Goal: Contribute content: Contribute content

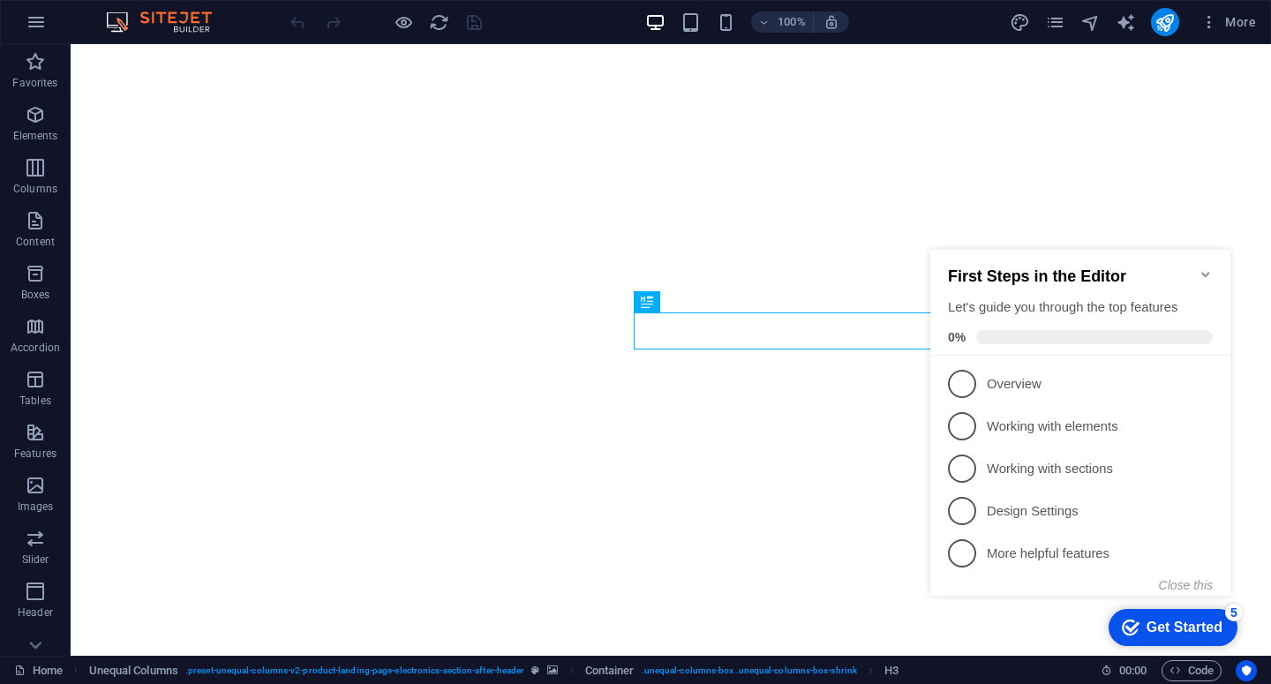
click at [1206, 272] on icon "Minimize checklist" at bounding box center [1205, 274] width 8 height 5
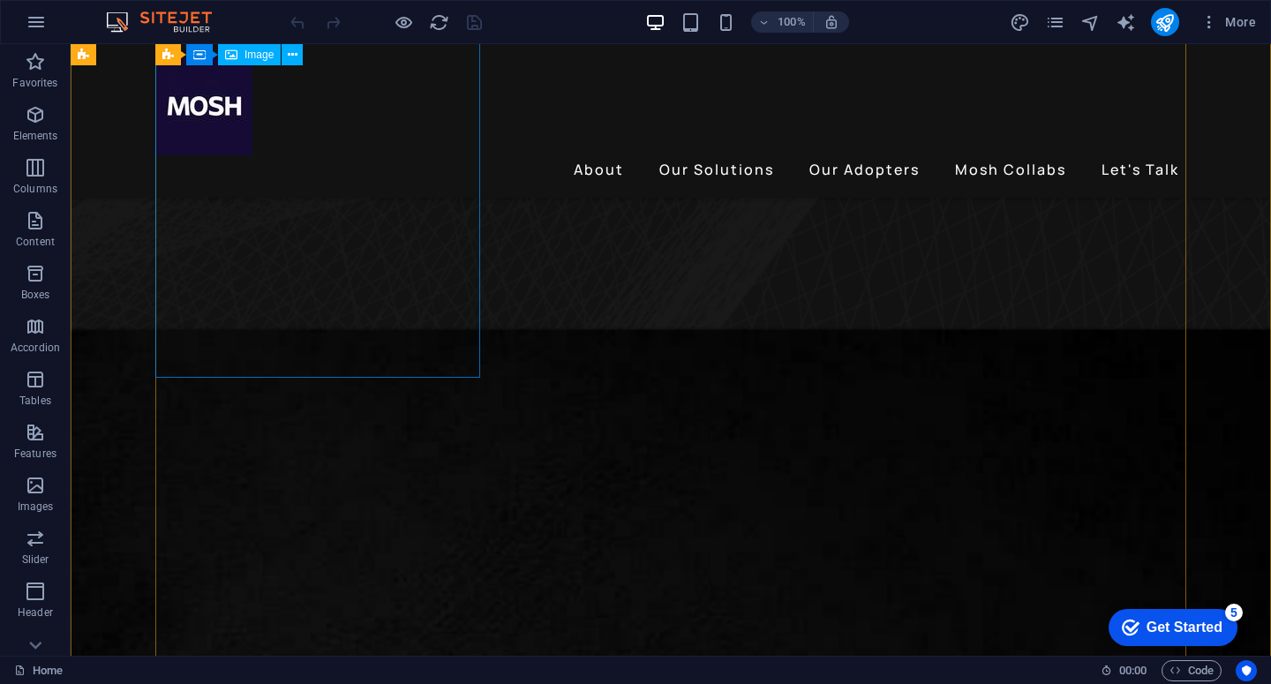
scroll to position [621, 0]
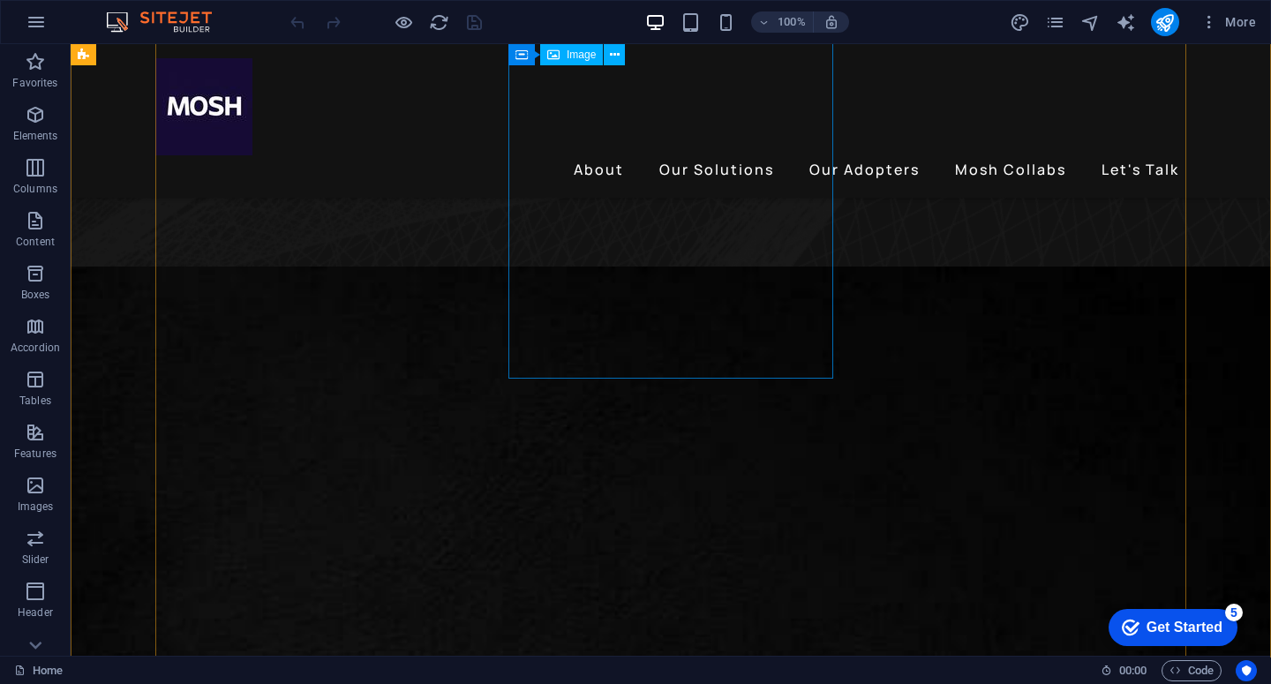
select select "%"
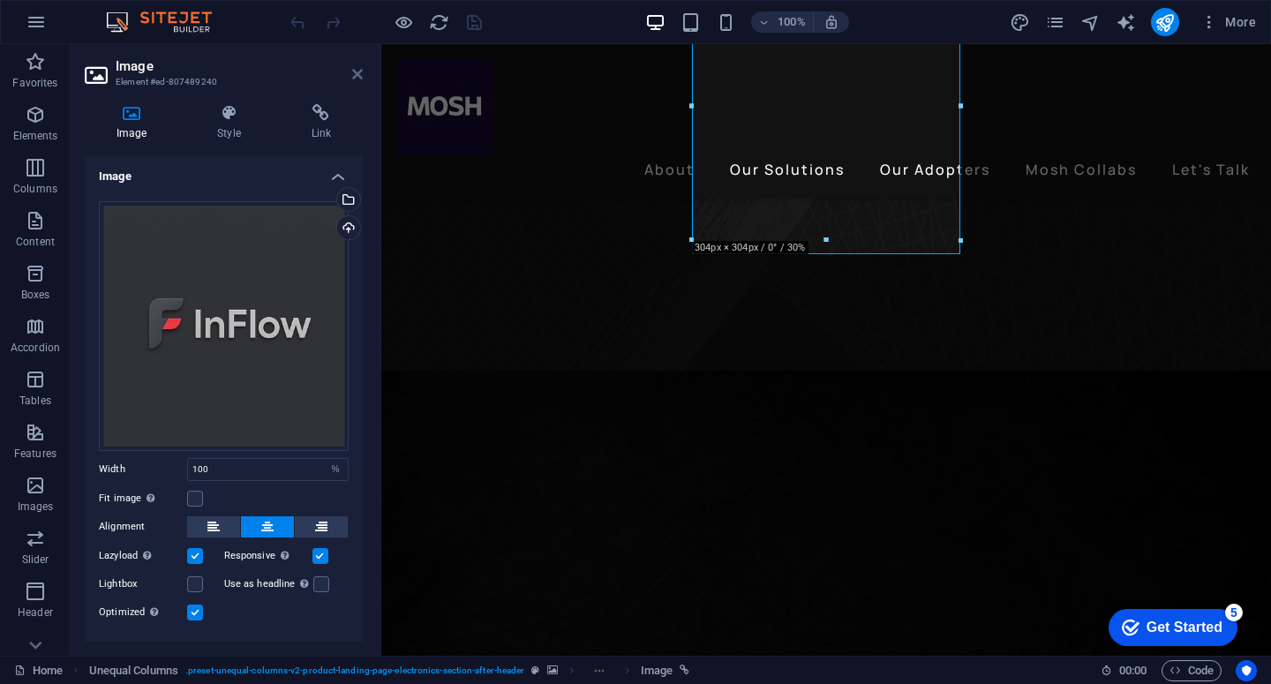
click at [355, 80] on icon at bounding box center [357, 74] width 11 height 14
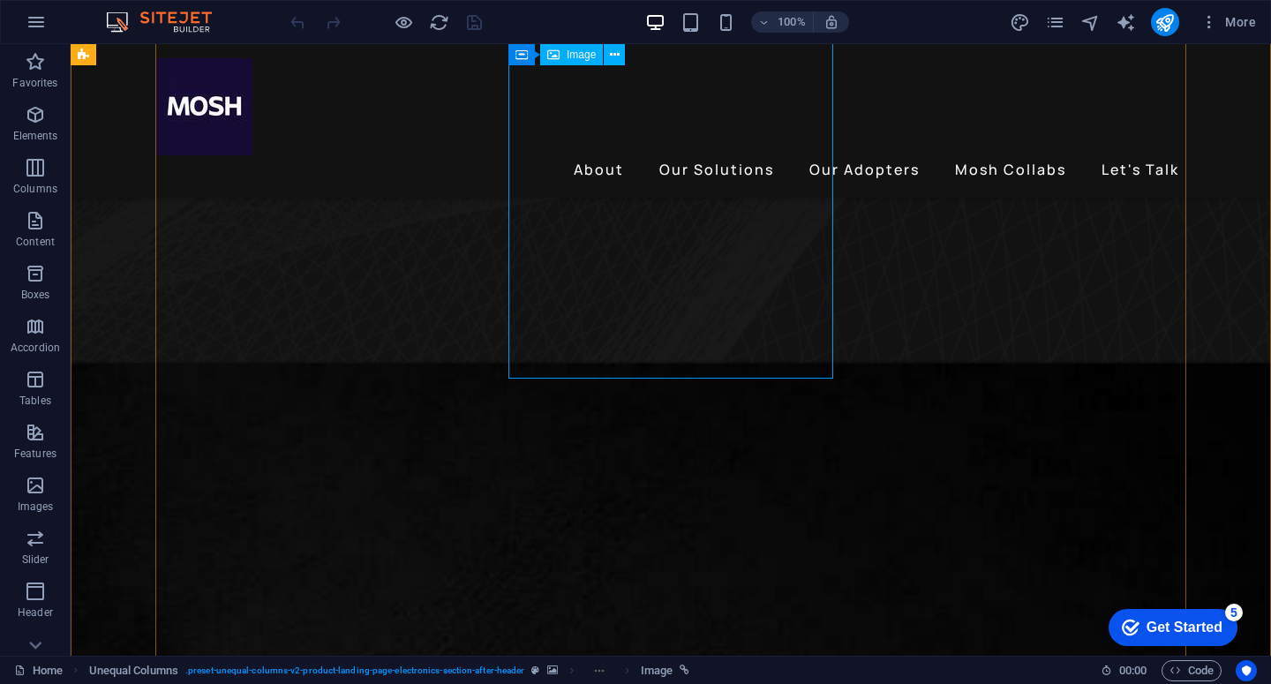
select select "%"
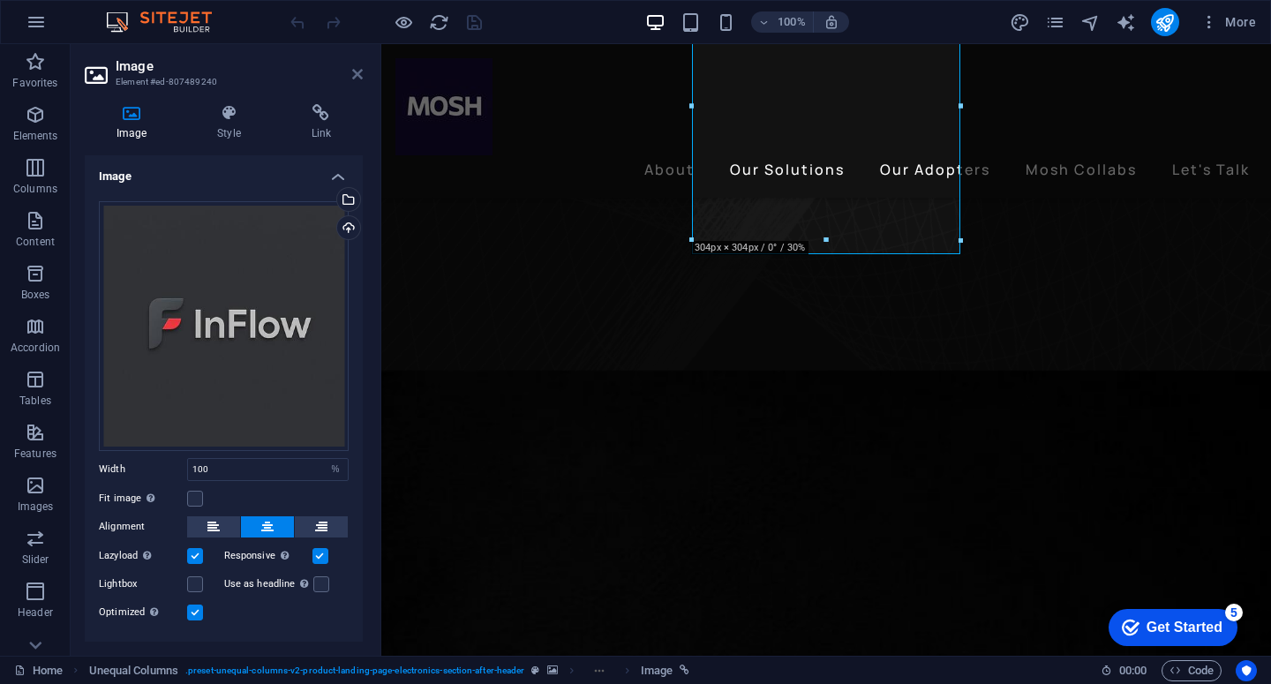
click at [355, 79] on icon at bounding box center [357, 74] width 11 height 14
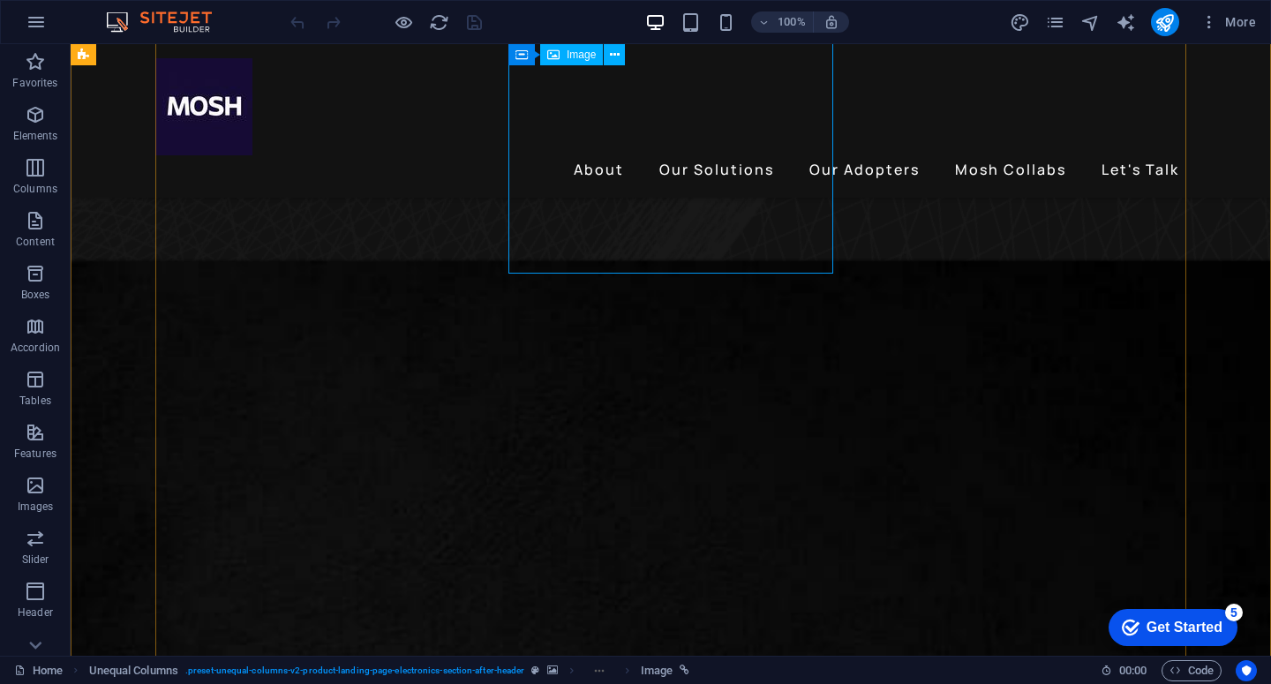
scroll to position [726, 0]
click at [34, 124] on icon "button" at bounding box center [35, 114] width 21 height 21
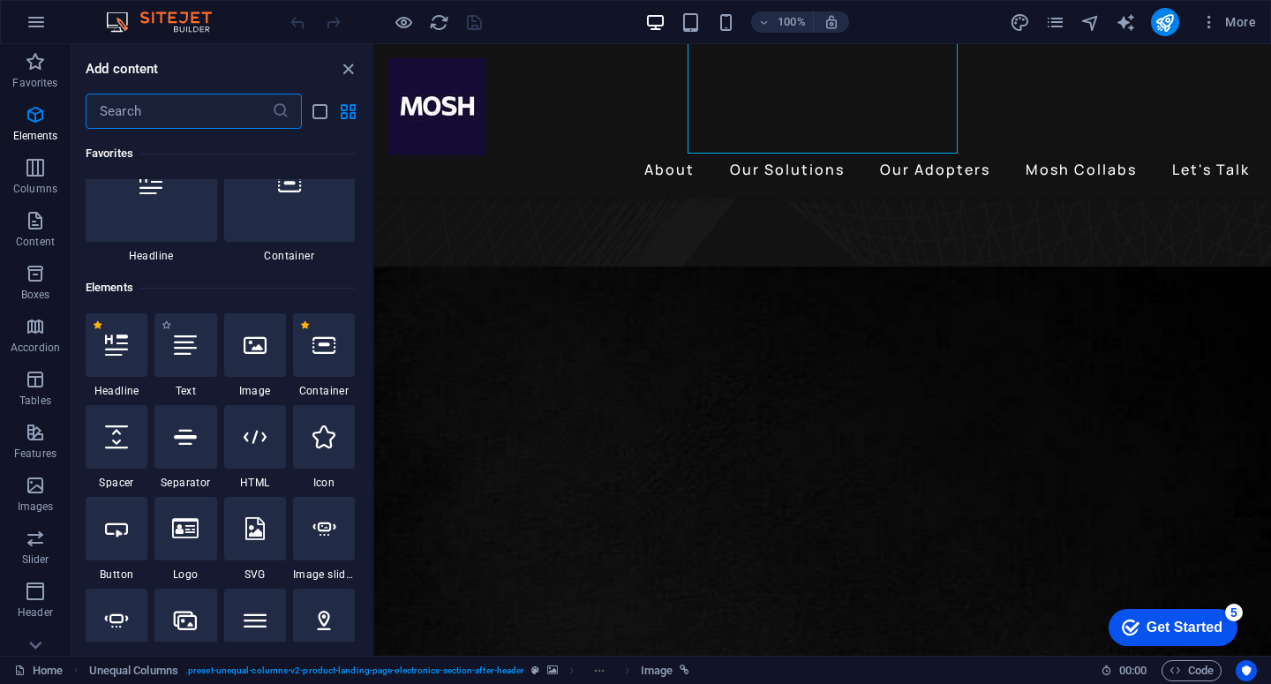
scroll to position [188, 0]
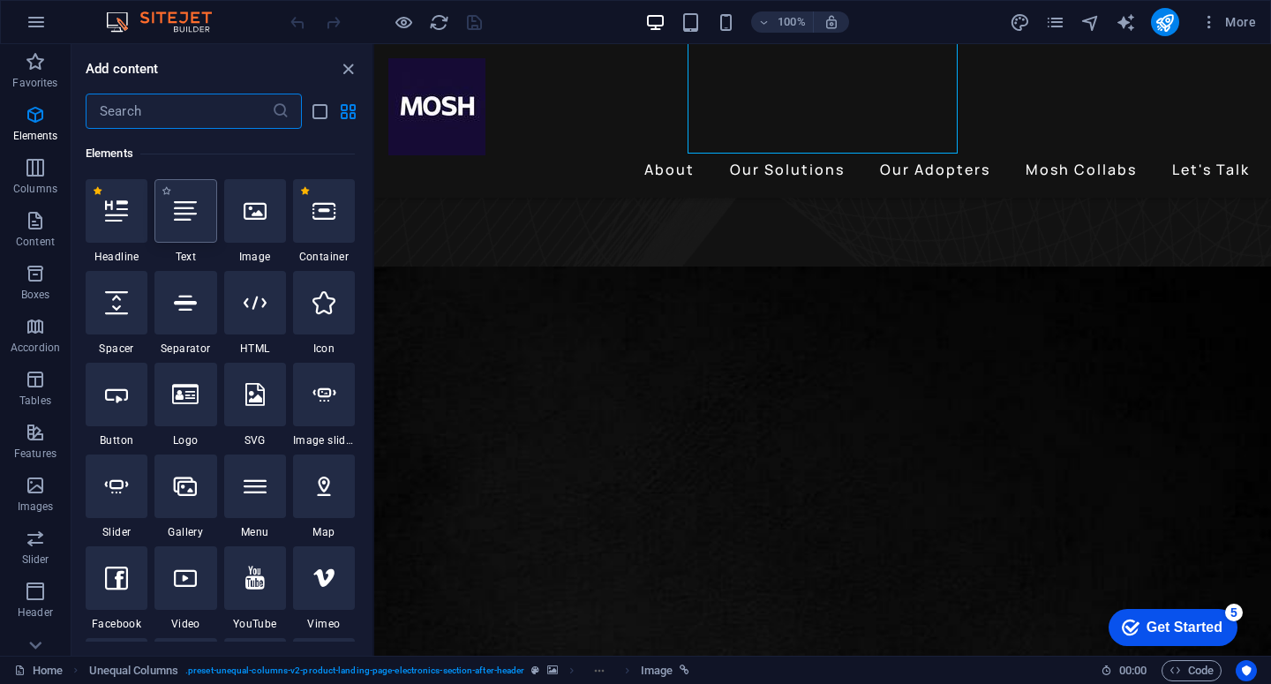
click at [176, 206] on icon at bounding box center [185, 210] width 23 height 23
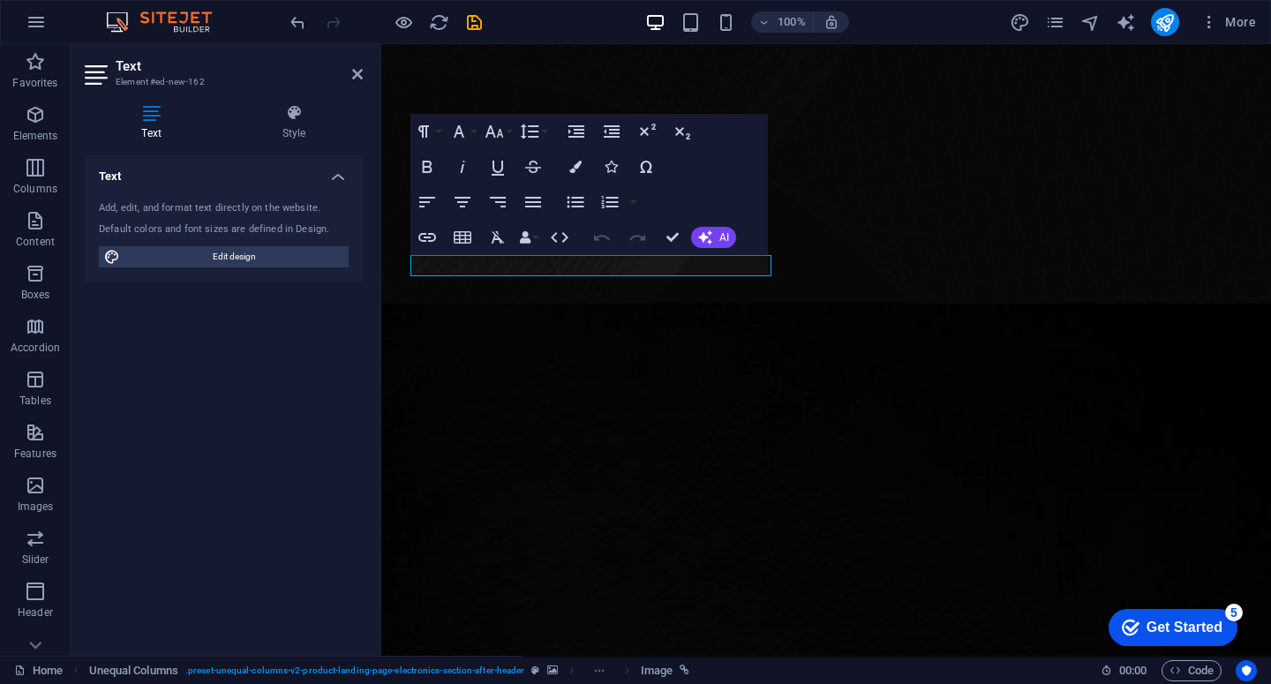
scroll to position [0, 0]
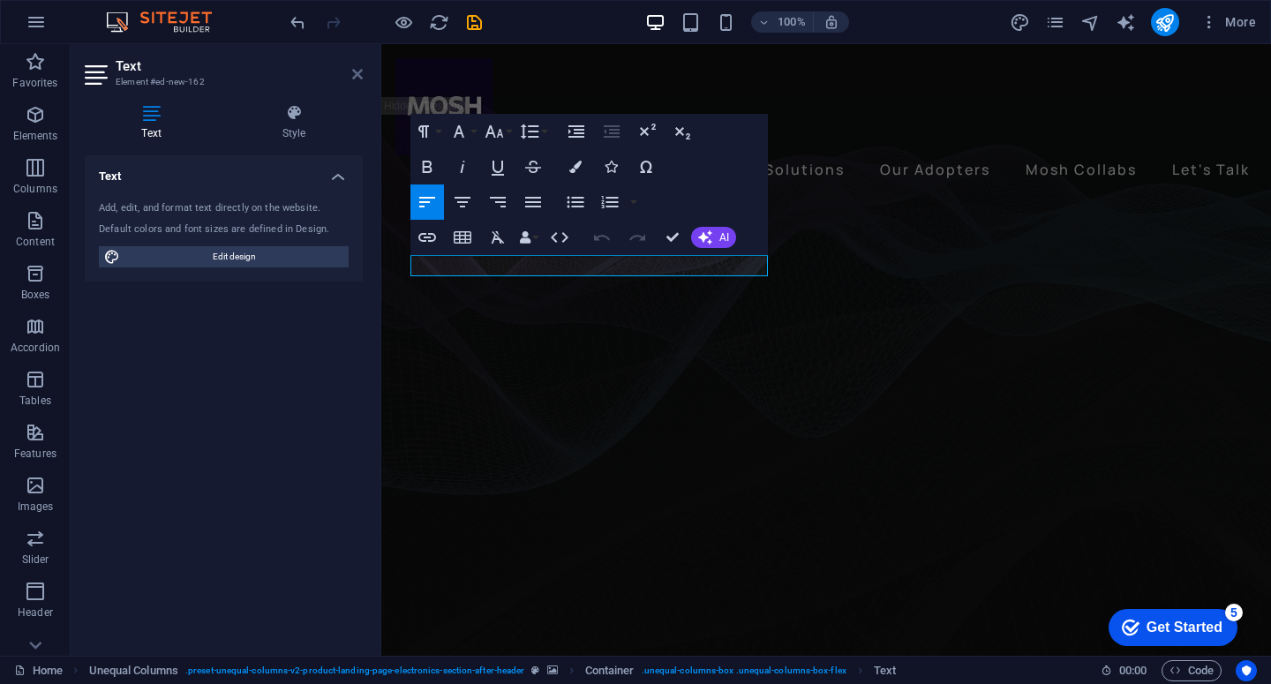
click at [359, 79] on icon at bounding box center [357, 74] width 11 height 14
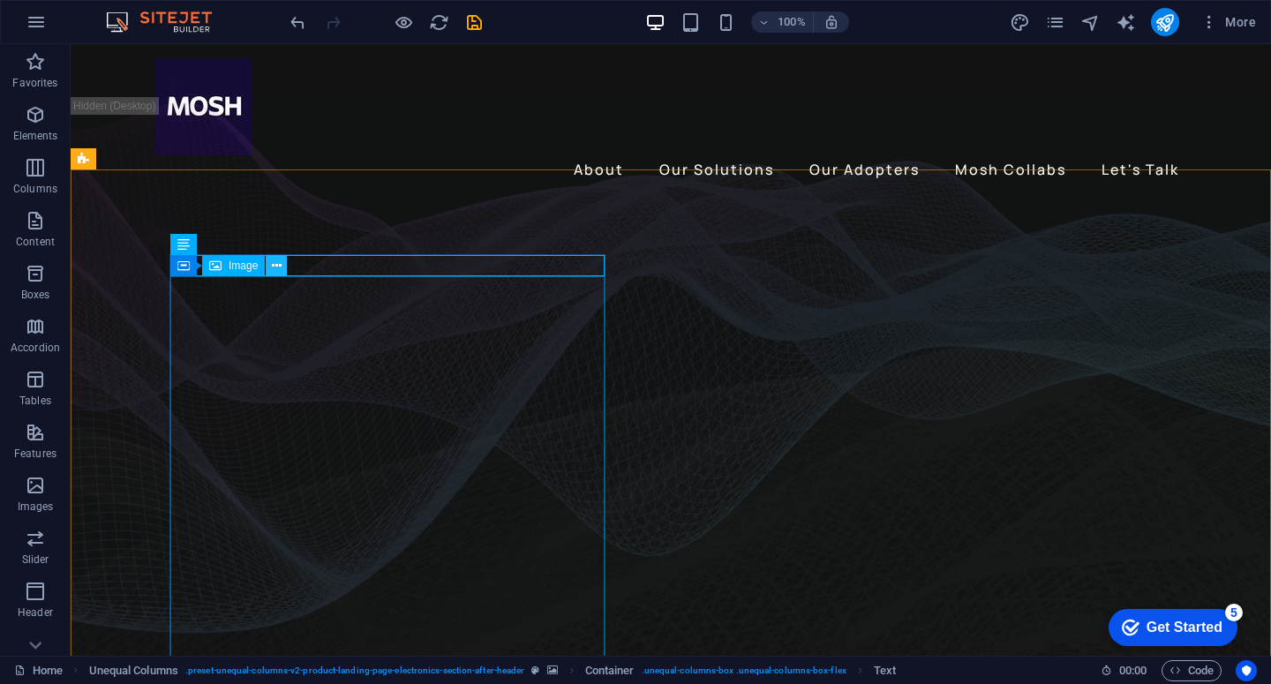
click at [276, 266] on icon at bounding box center [277, 266] width 10 height 19
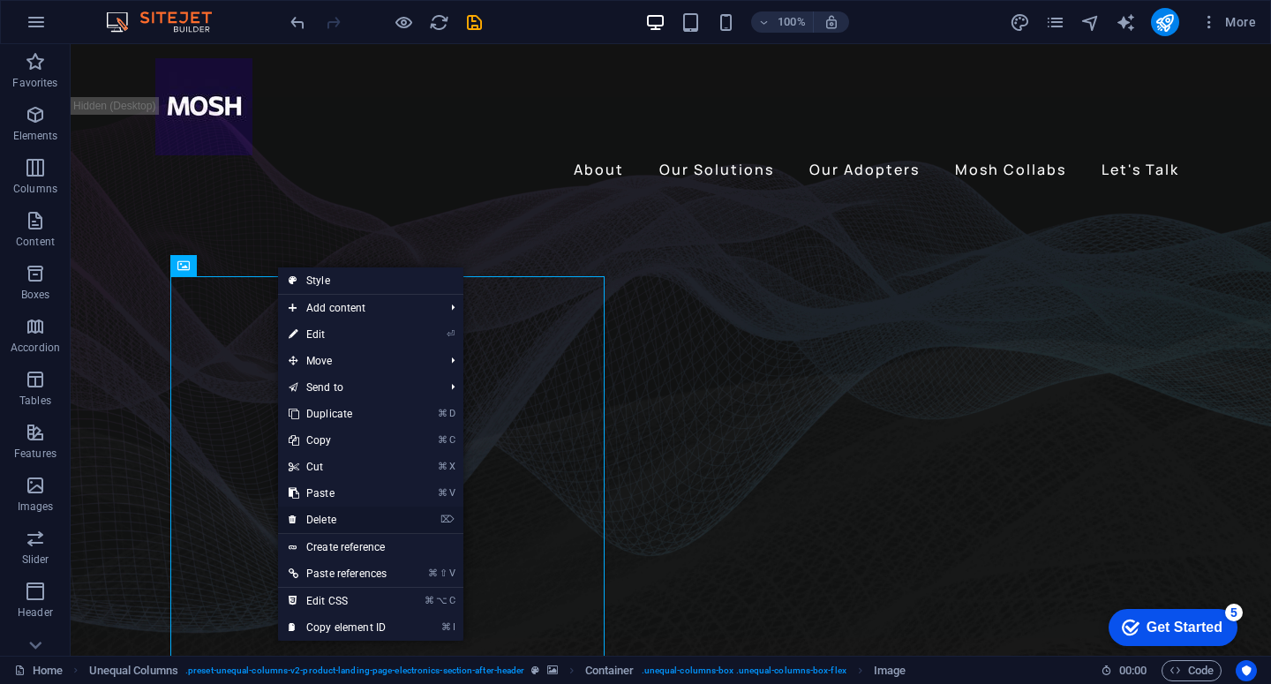
click at [364, 522] on link "⌦ Delete" at bounding box center [337, 520] width 119 height 26
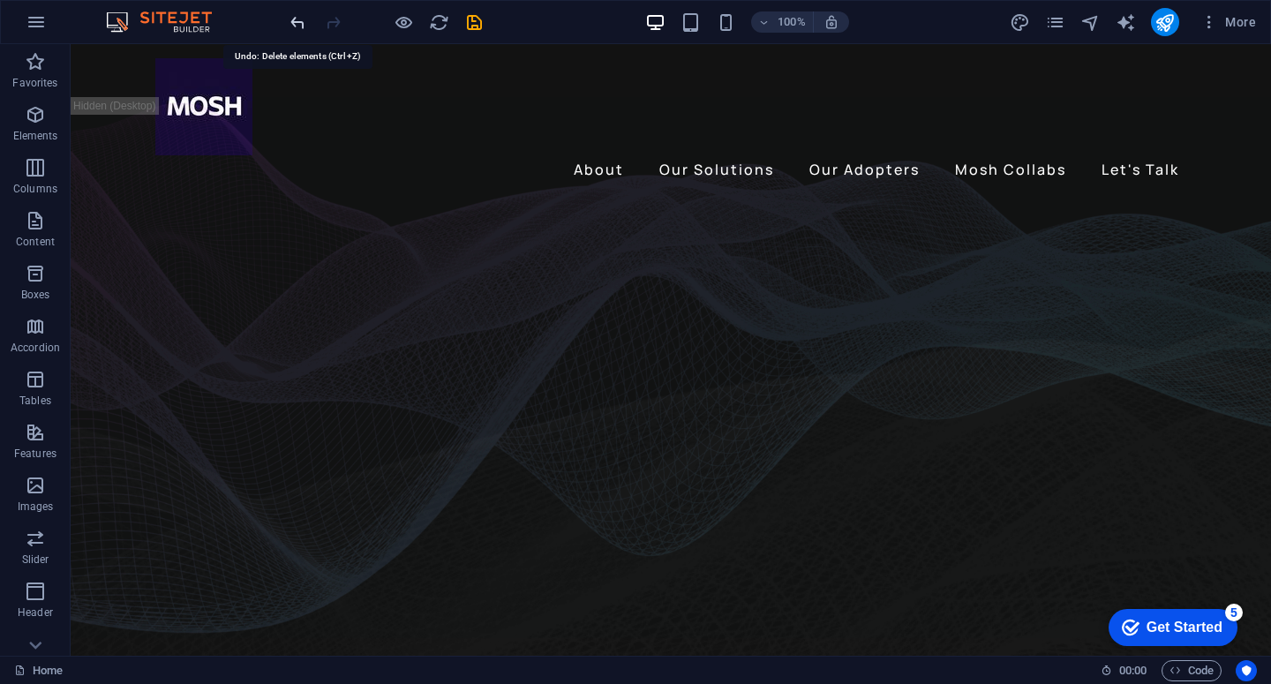
click at [297, 27] on icon "undo" at bounding box center [298, 22] width 20 height 20
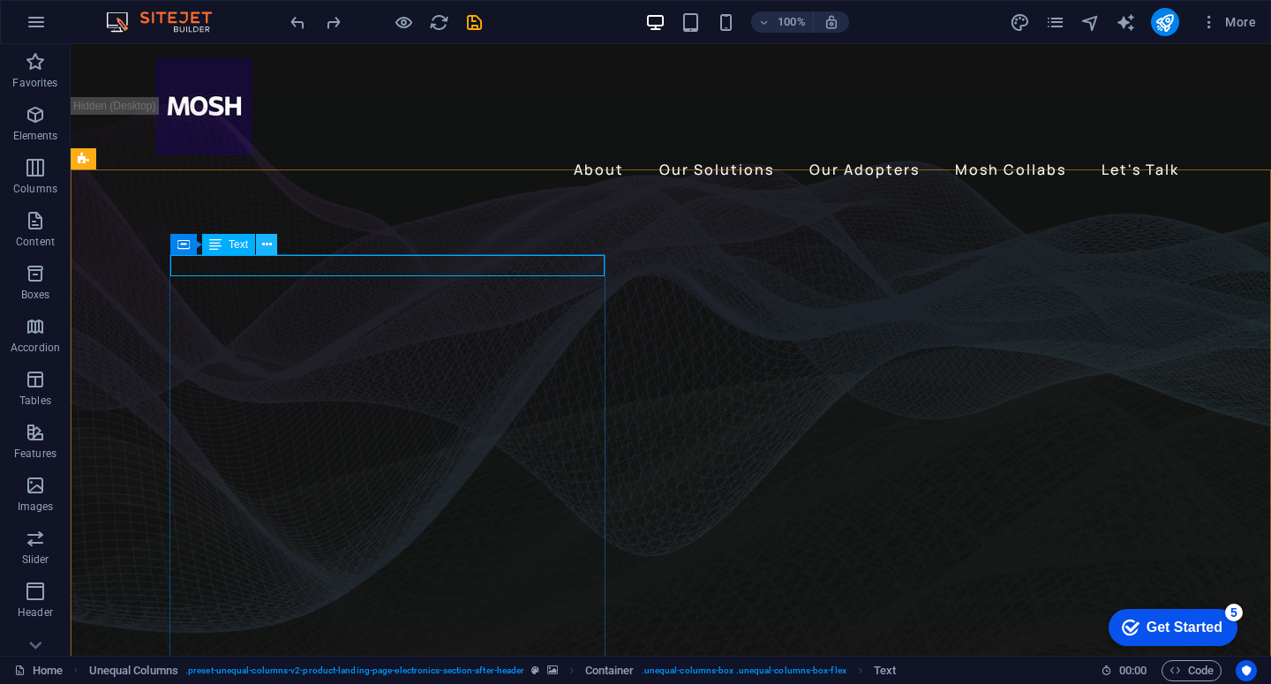
click at [263, 238] on icon at bounding box center [267, 245] width 10 height 19
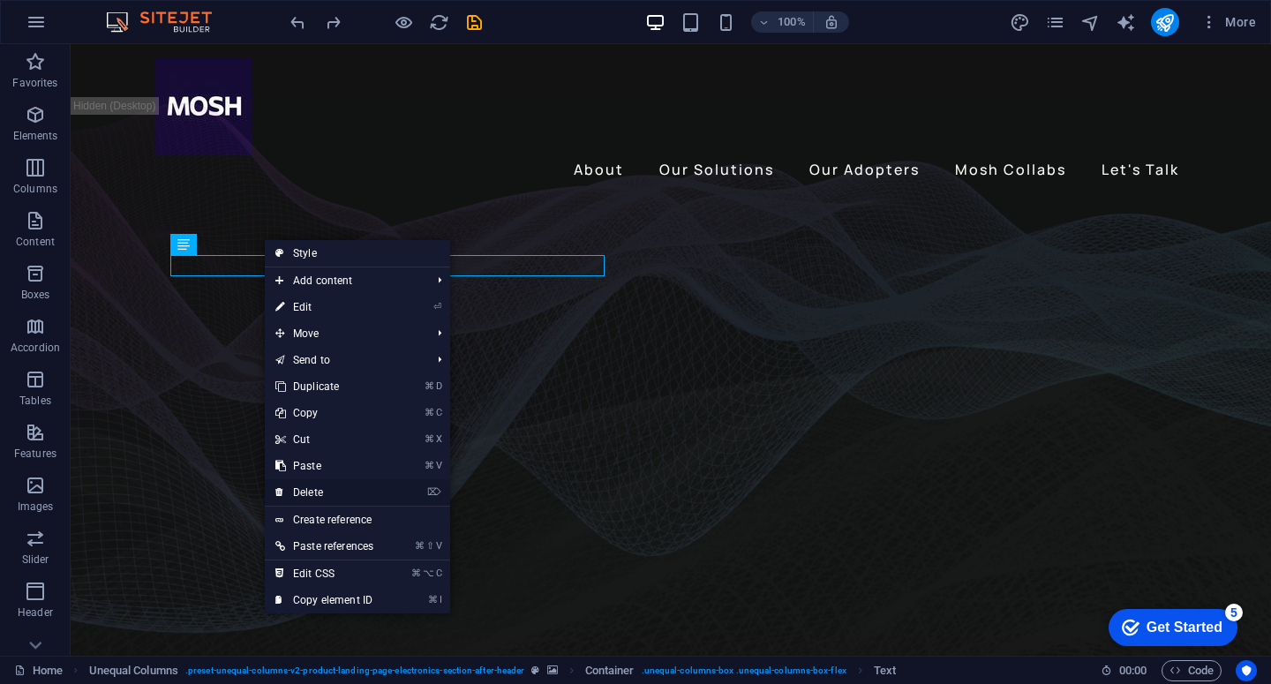
click at [327, 490] on link "⌦ Delete" at bounding box center [324, 492] width 119 height 26
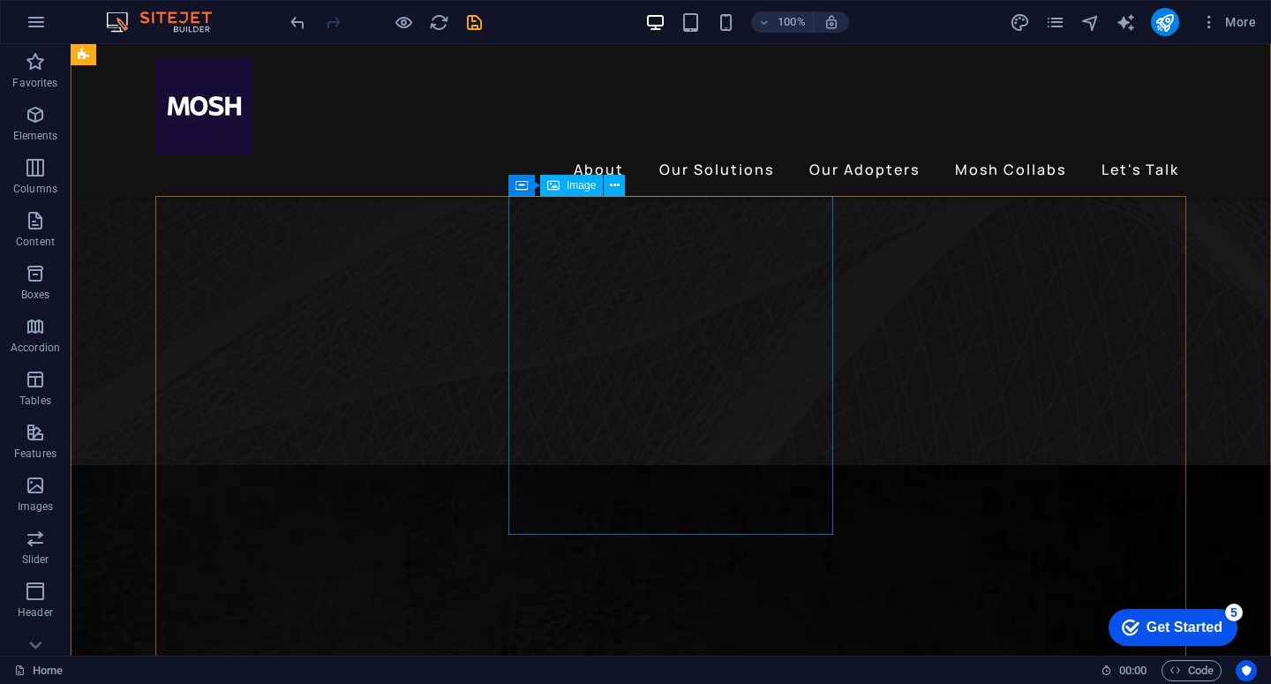
scroll to position [464, 0]
click at [617, 188] on icon at bounding box center [615, 186] width 10 height 19
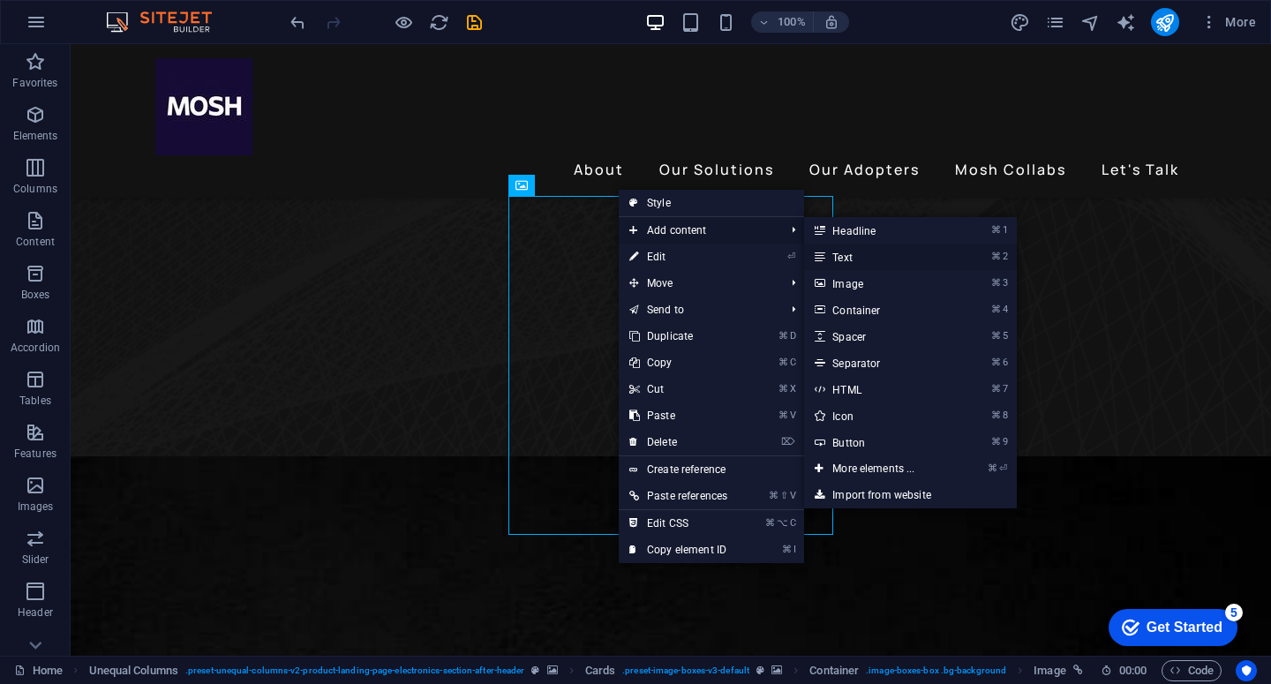
click at [862, 258] on link "⌘ 2 Text" at bounding box center [877, 257] width 146 height 26
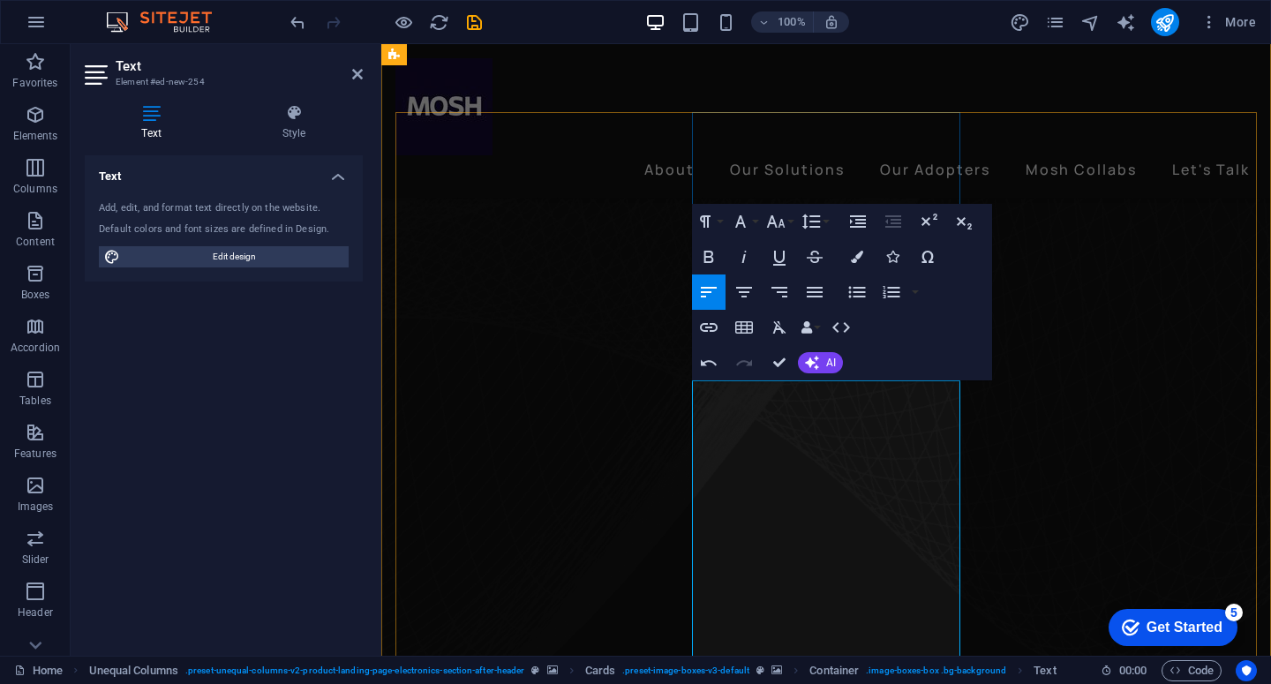
scroll to position [480, 0]
drag, startPoint x: 808, startPoint y: 434, endPoint x: 720, endPoint y: 403, distance: 93.0
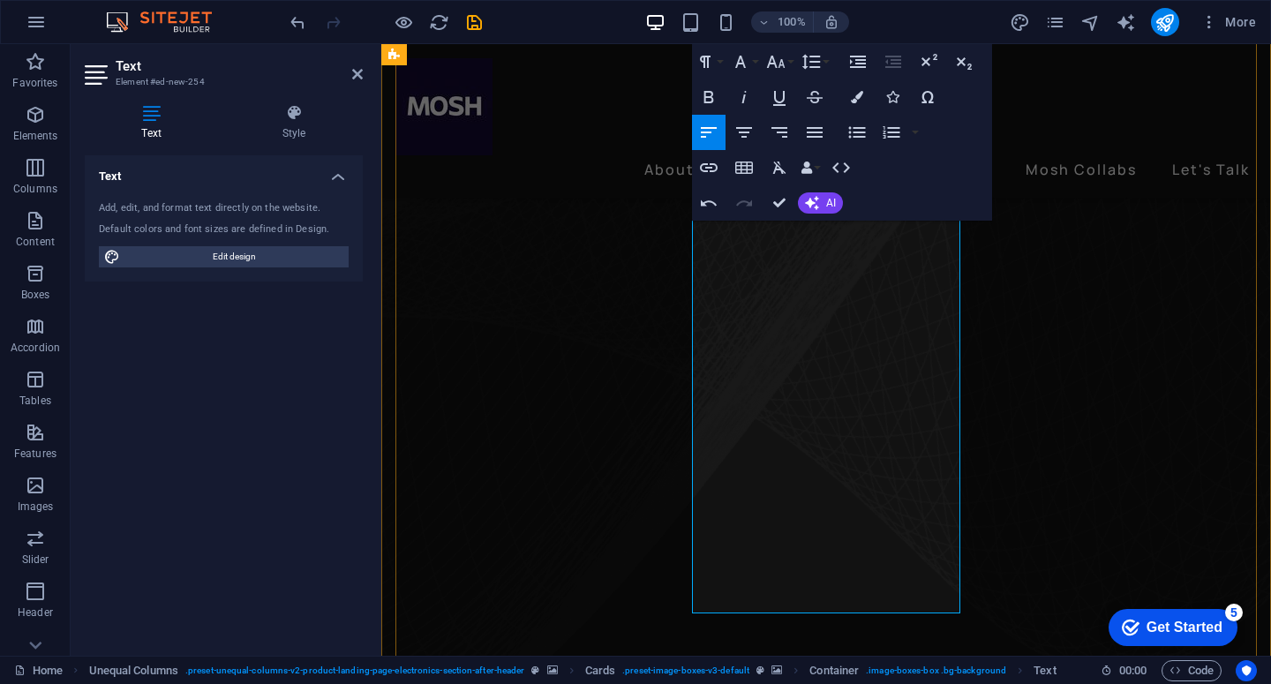
scroll to position [658, 0]
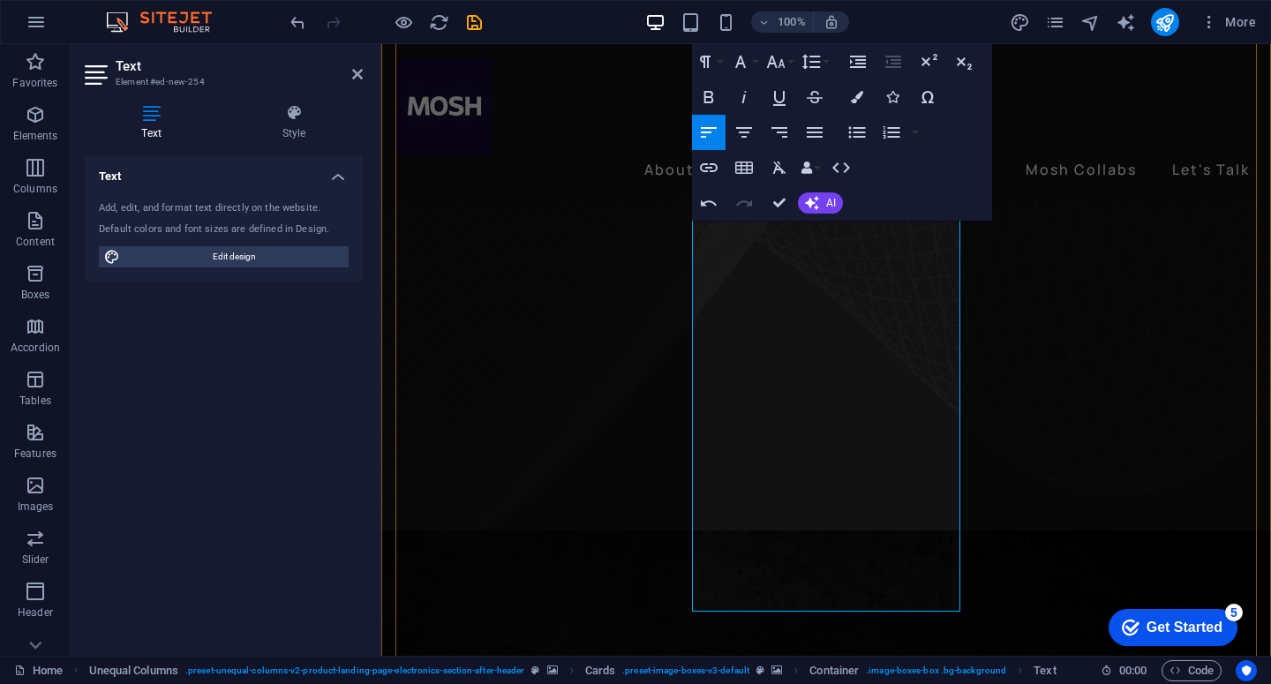
drag, startPoint x: 937, startPoint y: 588, endPoint x: 694, endPoint y: 222, distance: 439.9
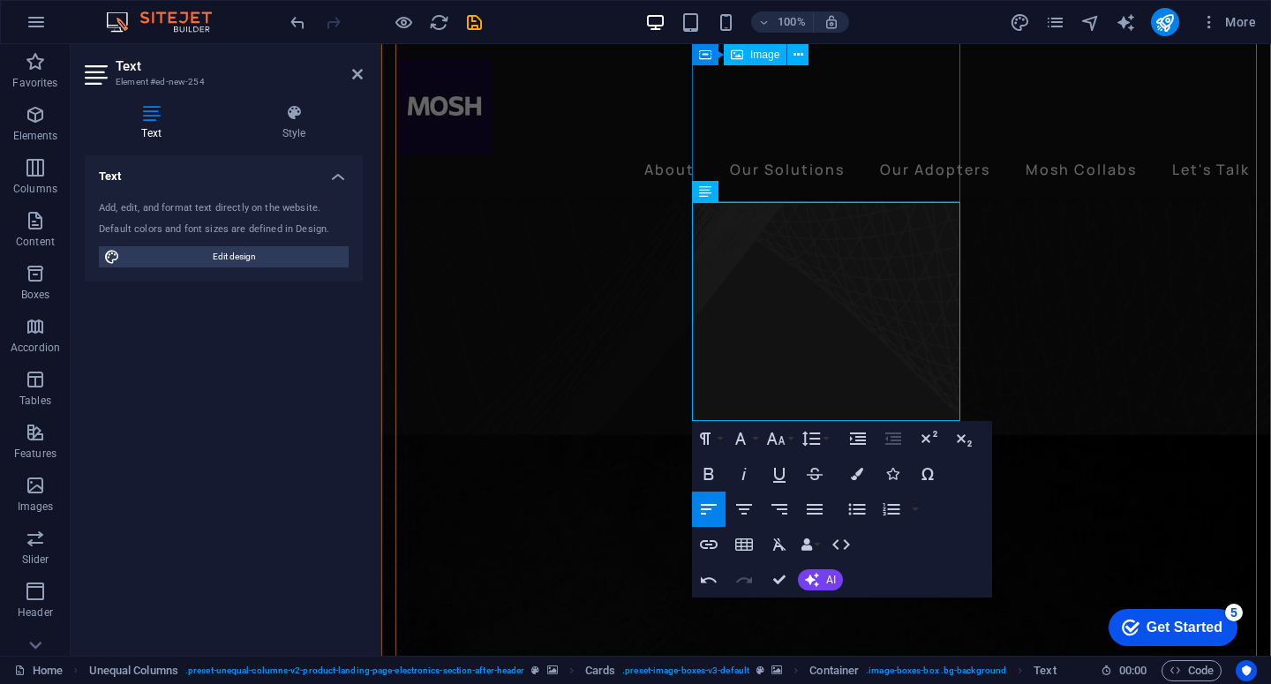
drag, startPoint x: 915, startPoint y: 398, endPoint x: 691, endPoint y: 189, distance: 306.6
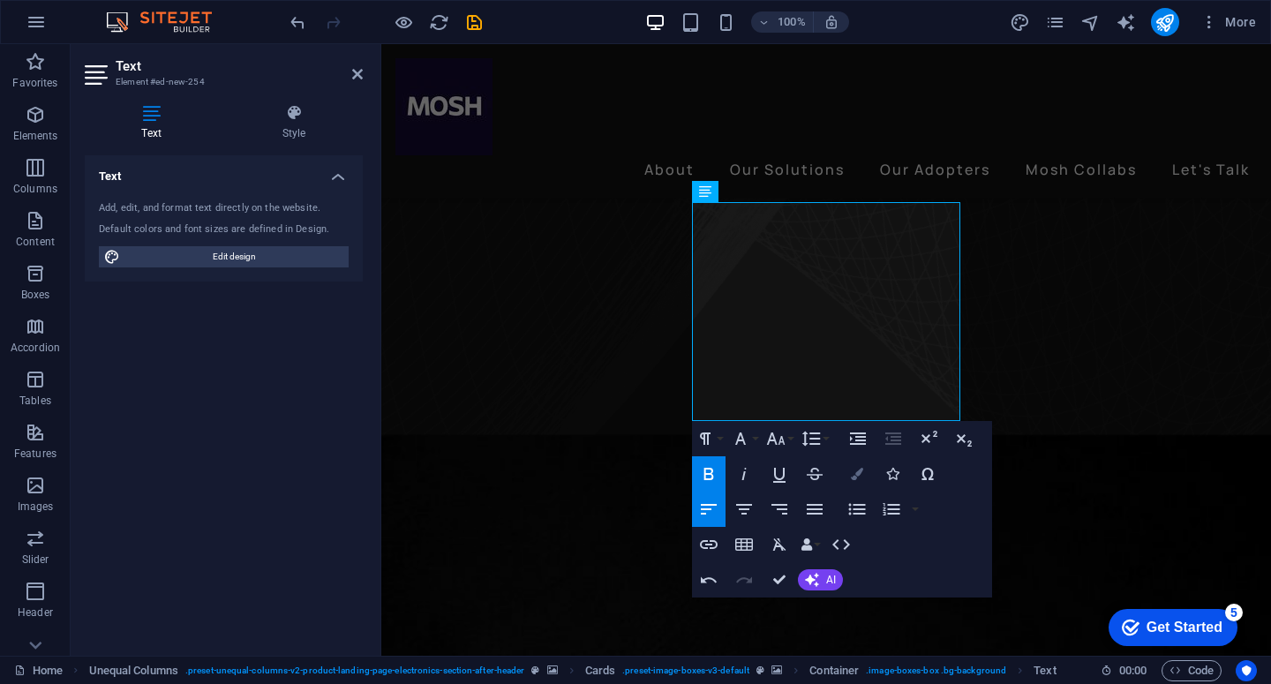
click at [853, 478] on icon "button" at bounding box center [857, 474] width 12 height 12
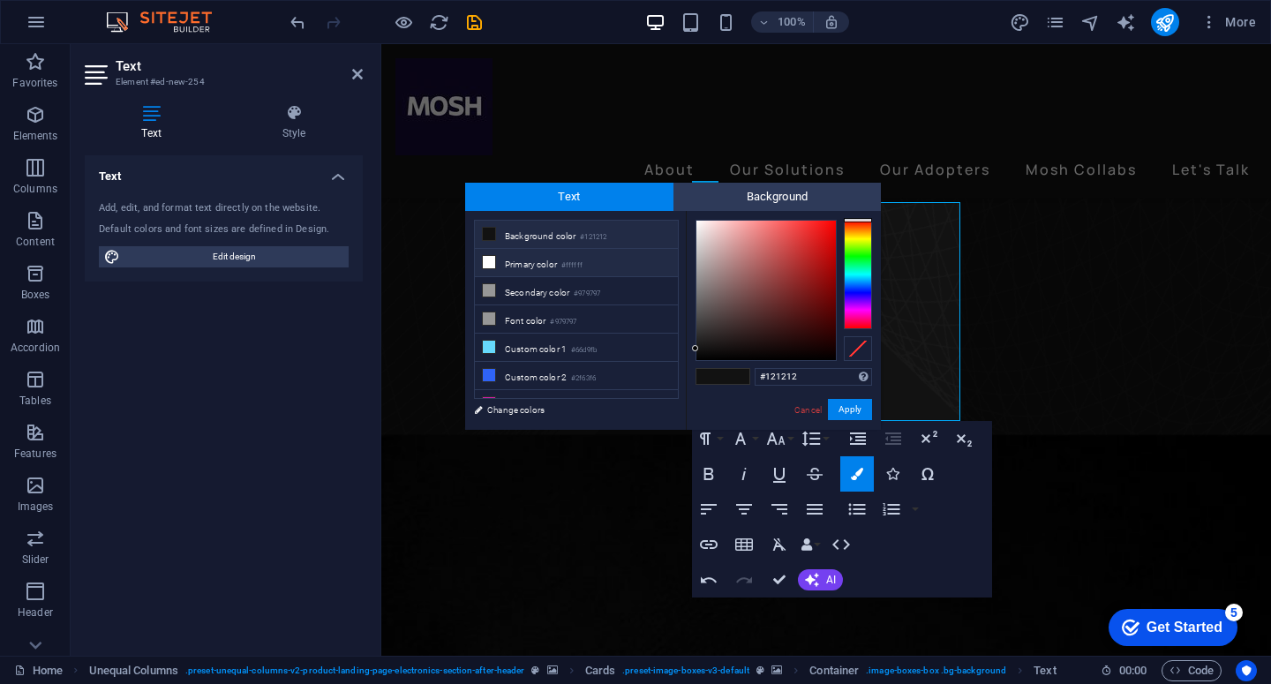
click at [546, 269] on li "Primary color #ffffff" at bounding box center [576, 263] width 203 height 28
type input "#ffffff"
click at [862, 414] on button "Apply" at bounding box center [850, 409] width 44 height 21
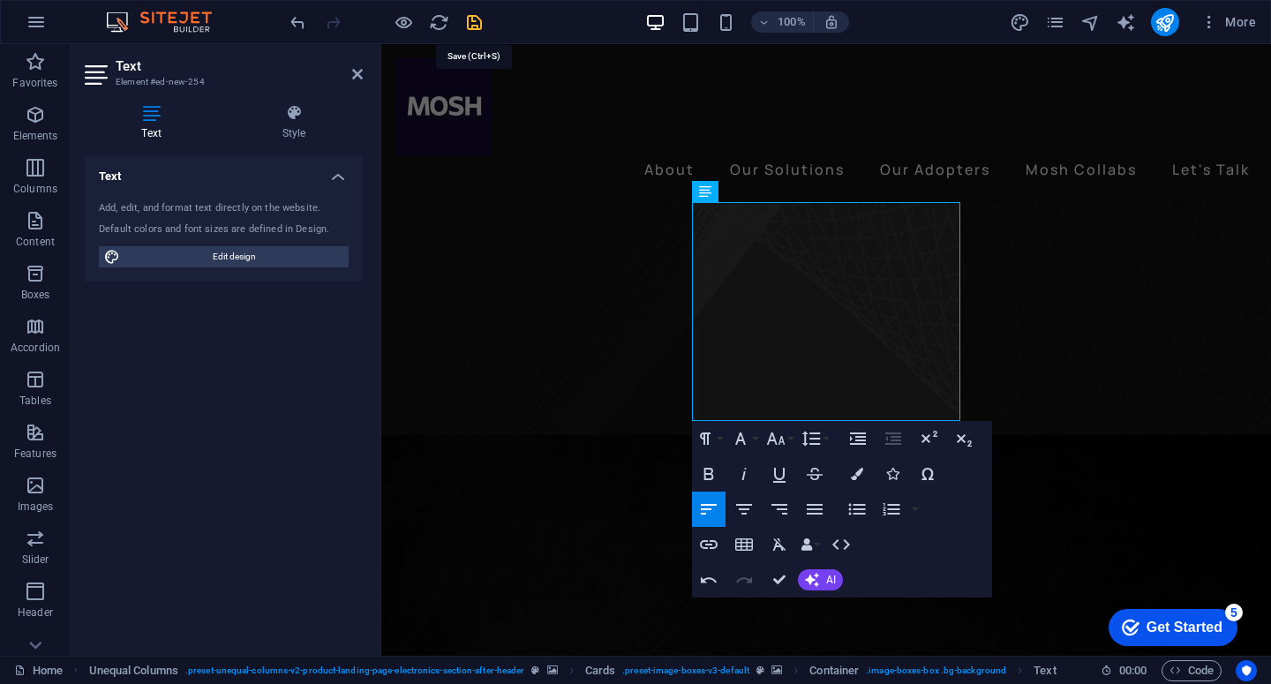
click at [466, 17] on icon "save" at bounding box center [474, 22] width 20 height 20
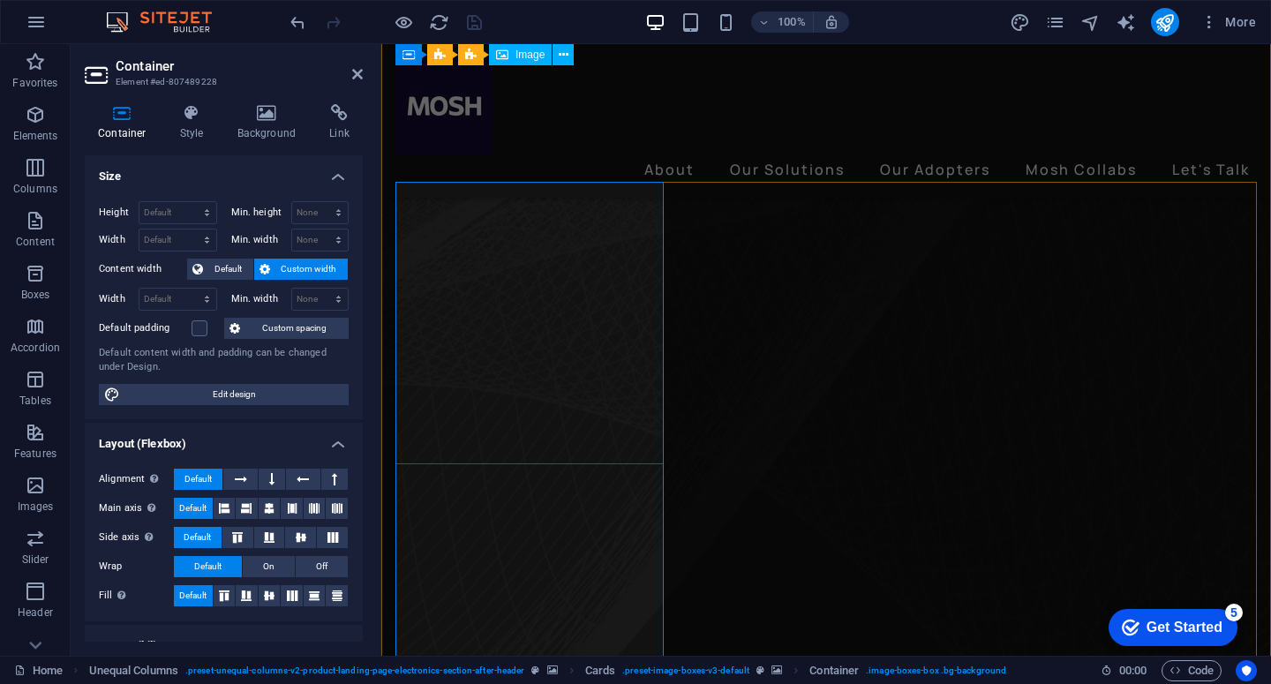
scroll to position [410, 0]
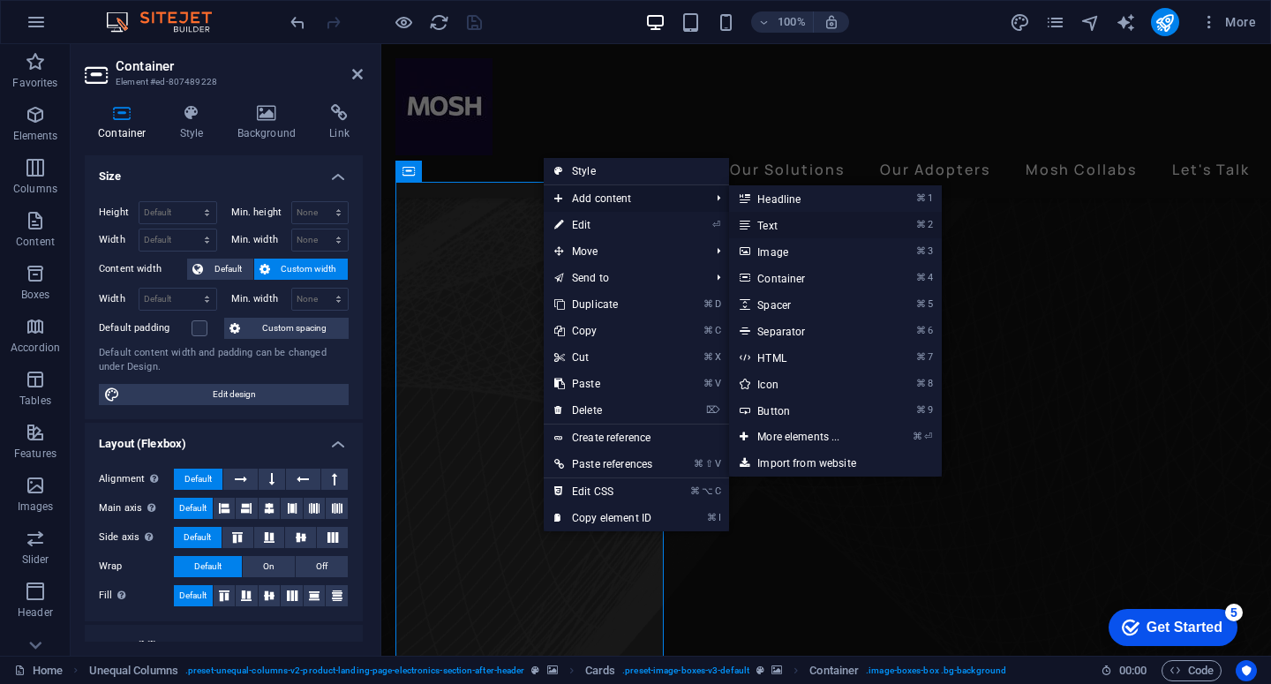
click at [777, 224] on link "⌘ 2 Text" at bounding box center [802, 225] width 146 height 26
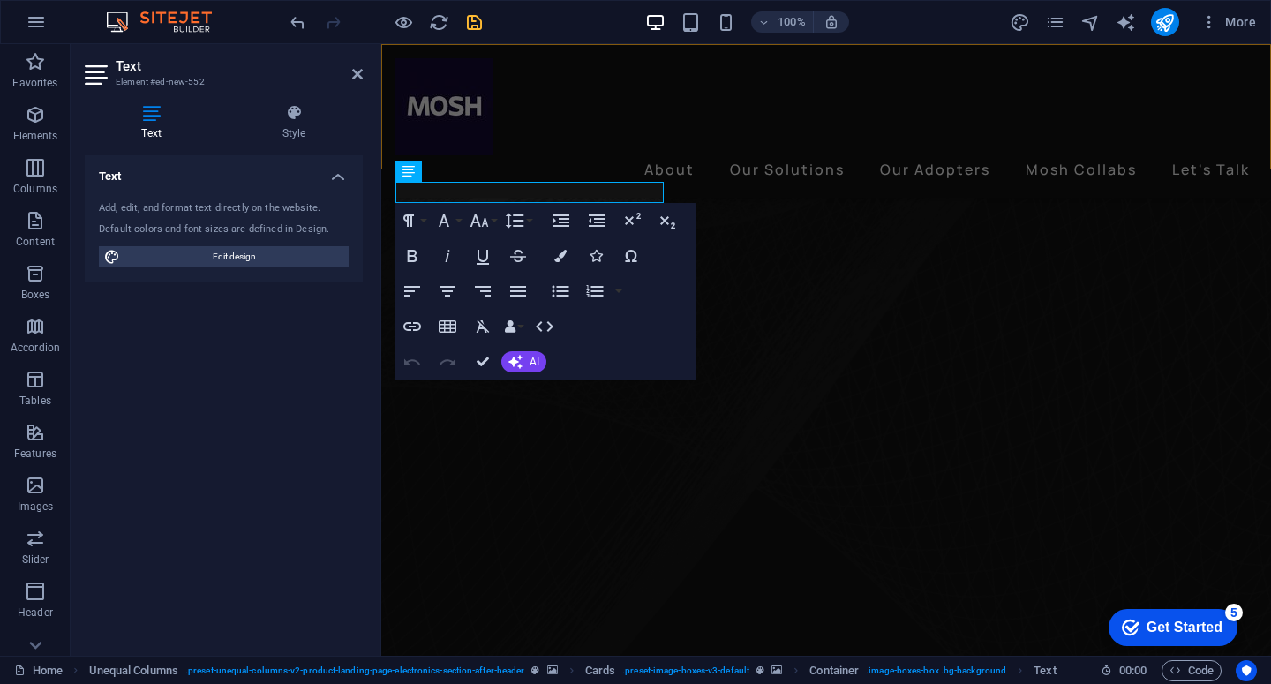
click at [546, 151] on div "About Our Solutions Our Adopters Mosh Collabs Let's Talk" at bounding box center [826, 121] width 890 height 154
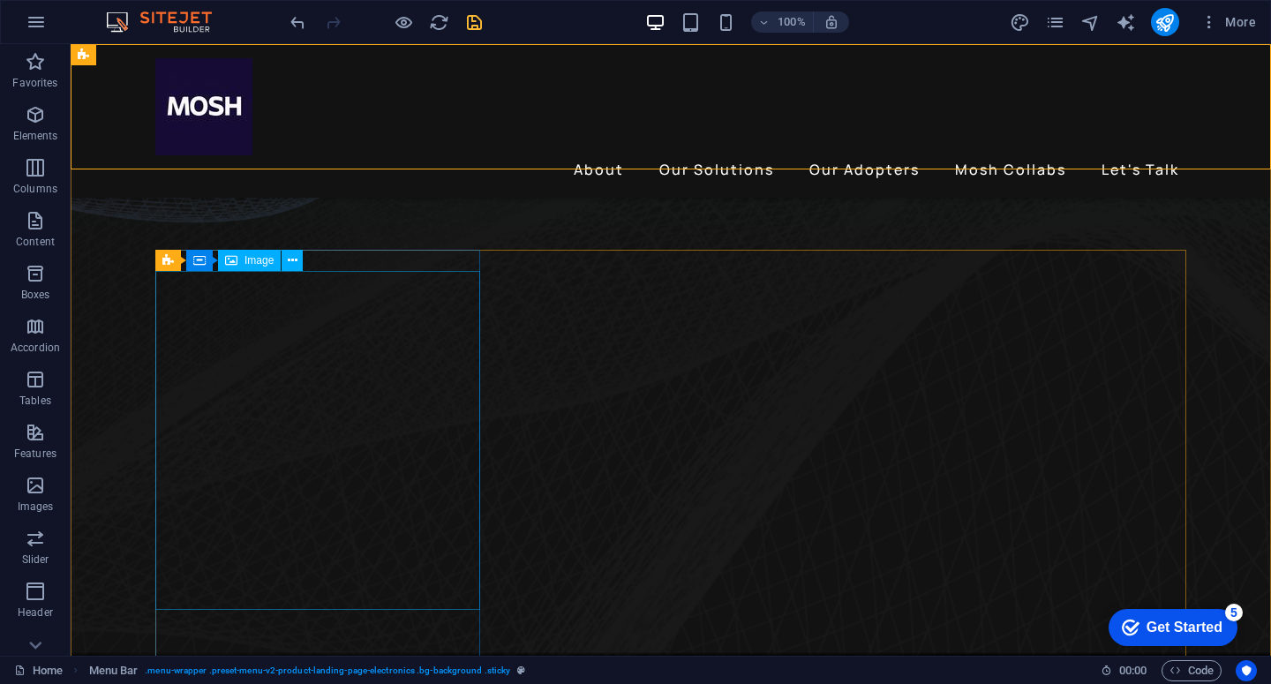
scroll to position [590, 0]
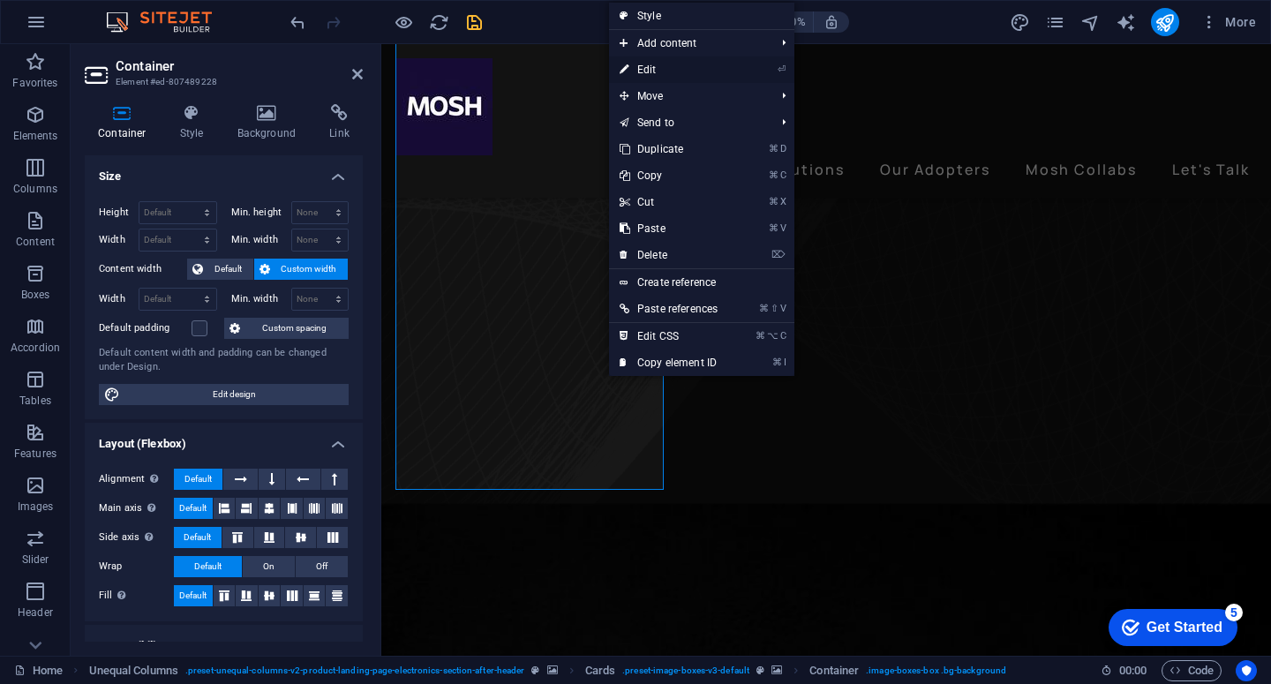
click at [695, 69] on link "⏎ Edit" at bounding box center [668, 69] width 119 height 26
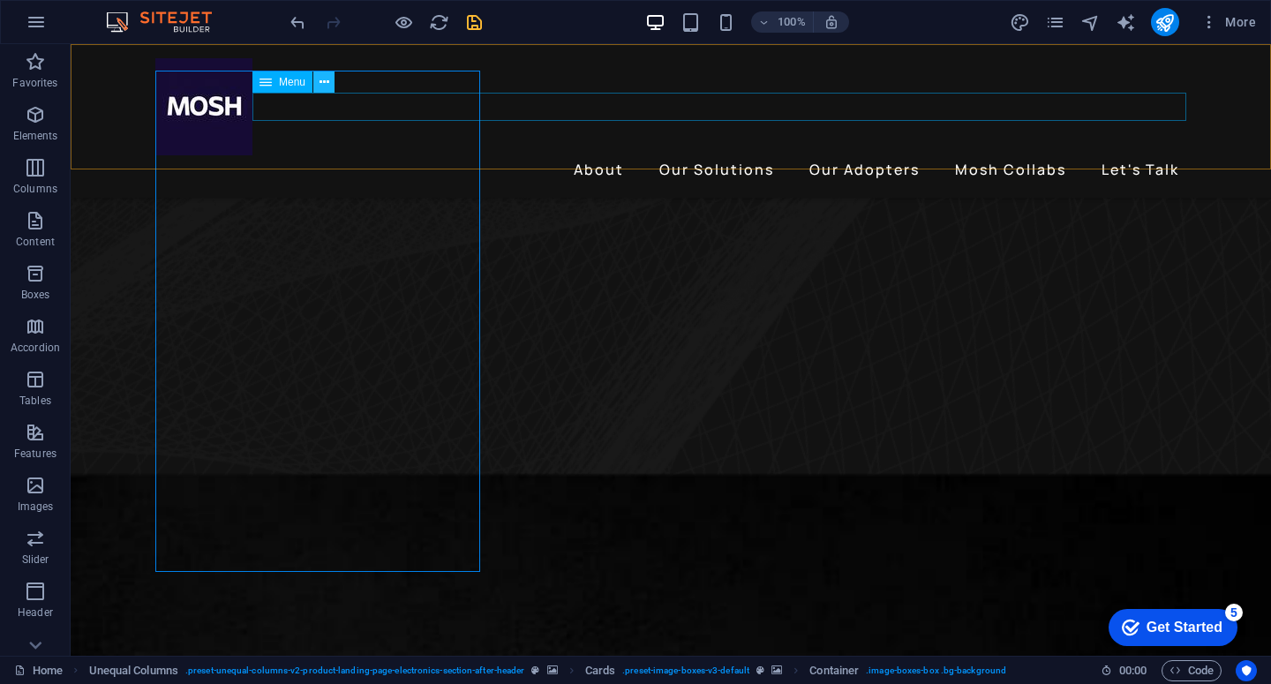
click at [328, 88] on button at bounding box center [323, 81] width 21 height 21
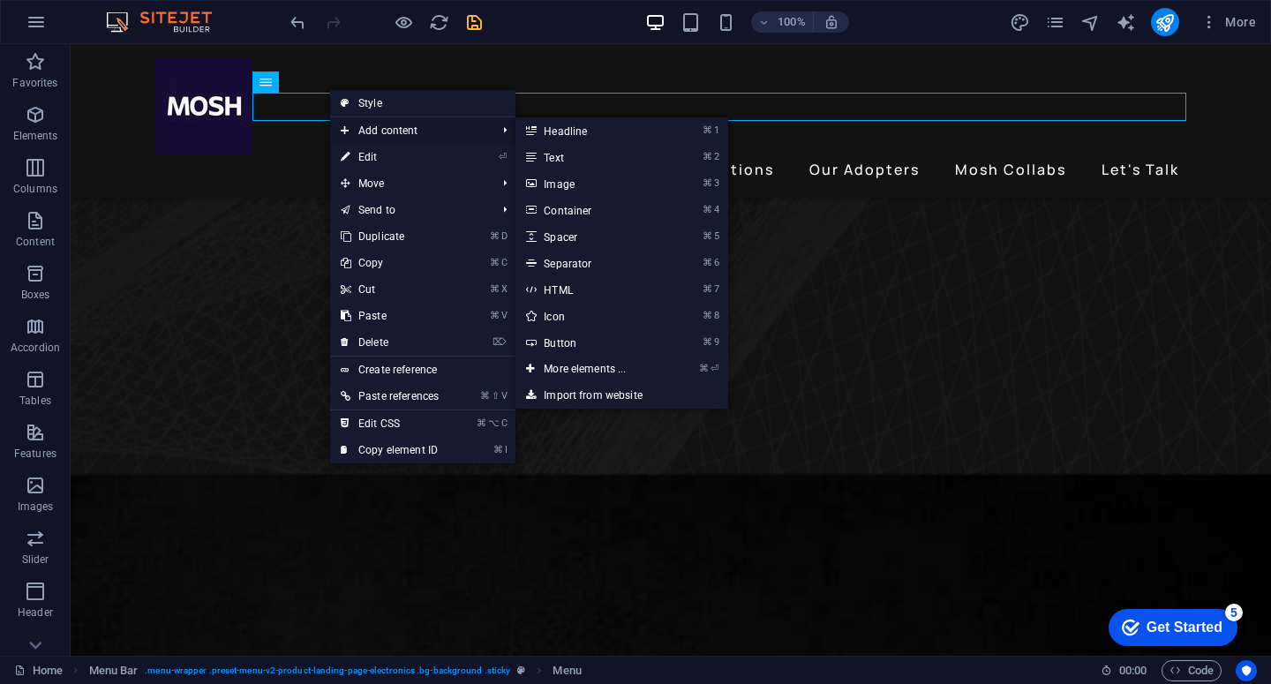
click at [387, 131] on span "Add content" at bounding box center [409, 130] width 159 height 26
click at [560, 153] on link "⌘ 2 Text" at bounding box center [588, 157] width 146 height 26
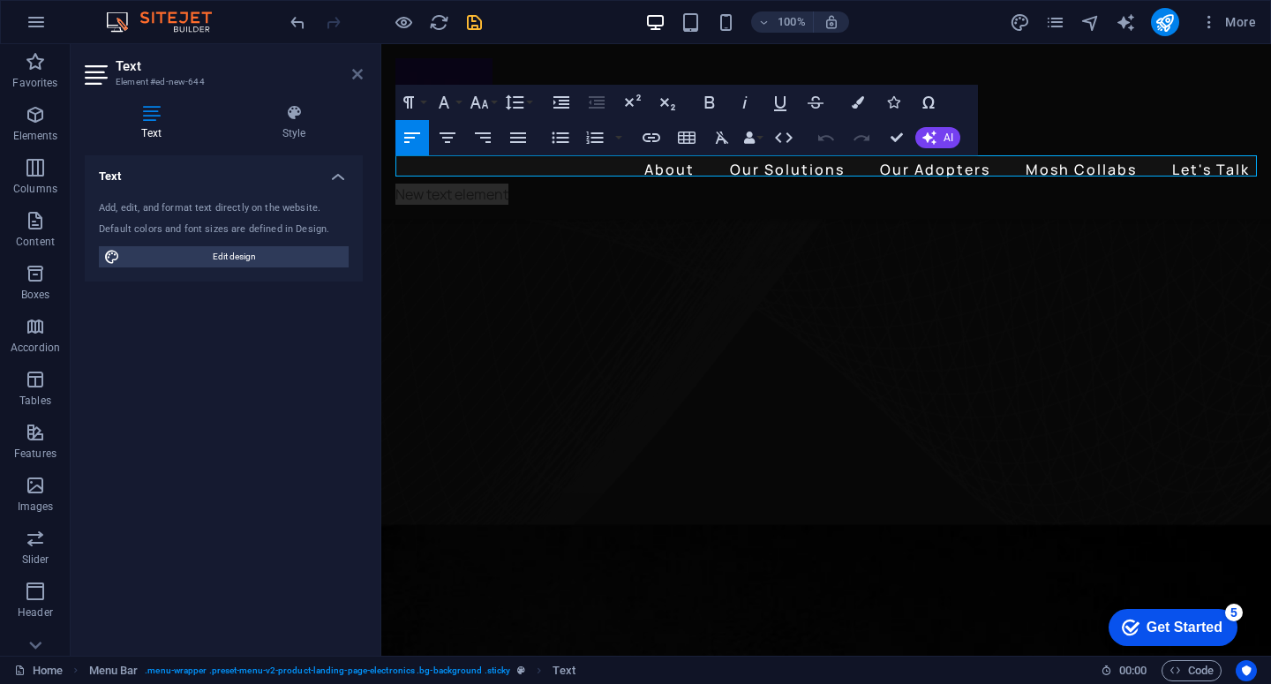
click at [356, 76] on icon at bounding box center [357, 74] width 11 height 14
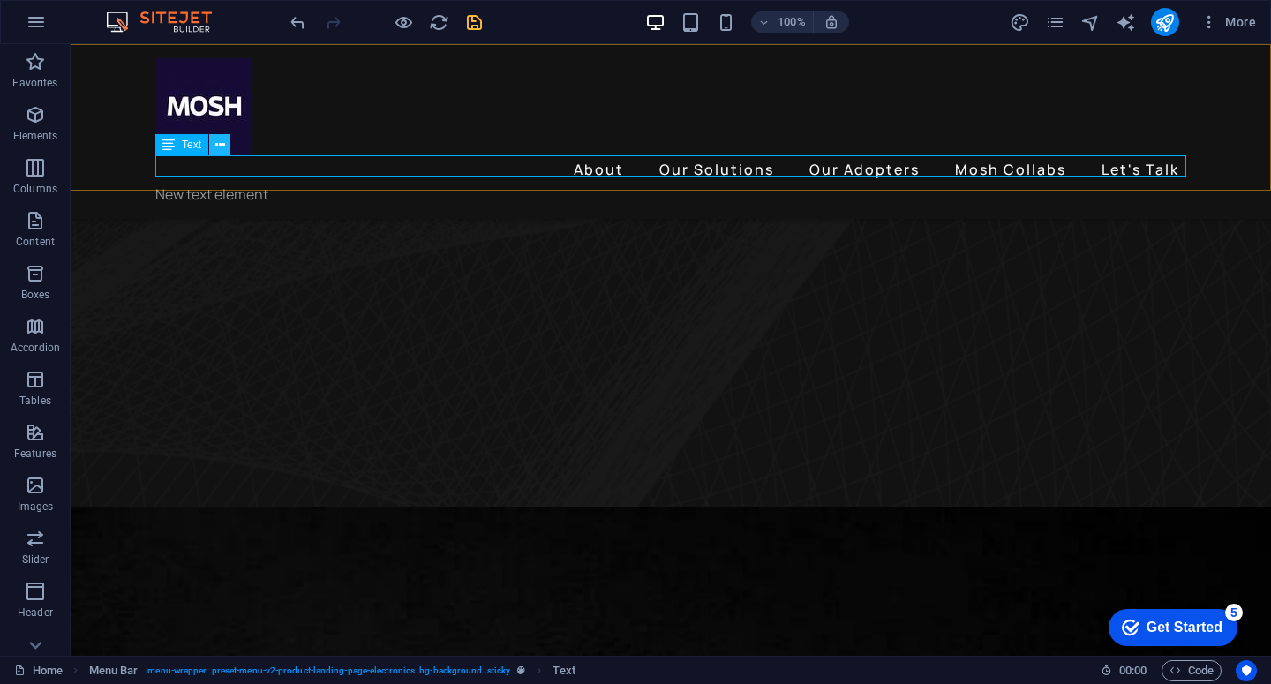
click at [217, 147] on icon at bounding box center [220, 145] width 10 height 19
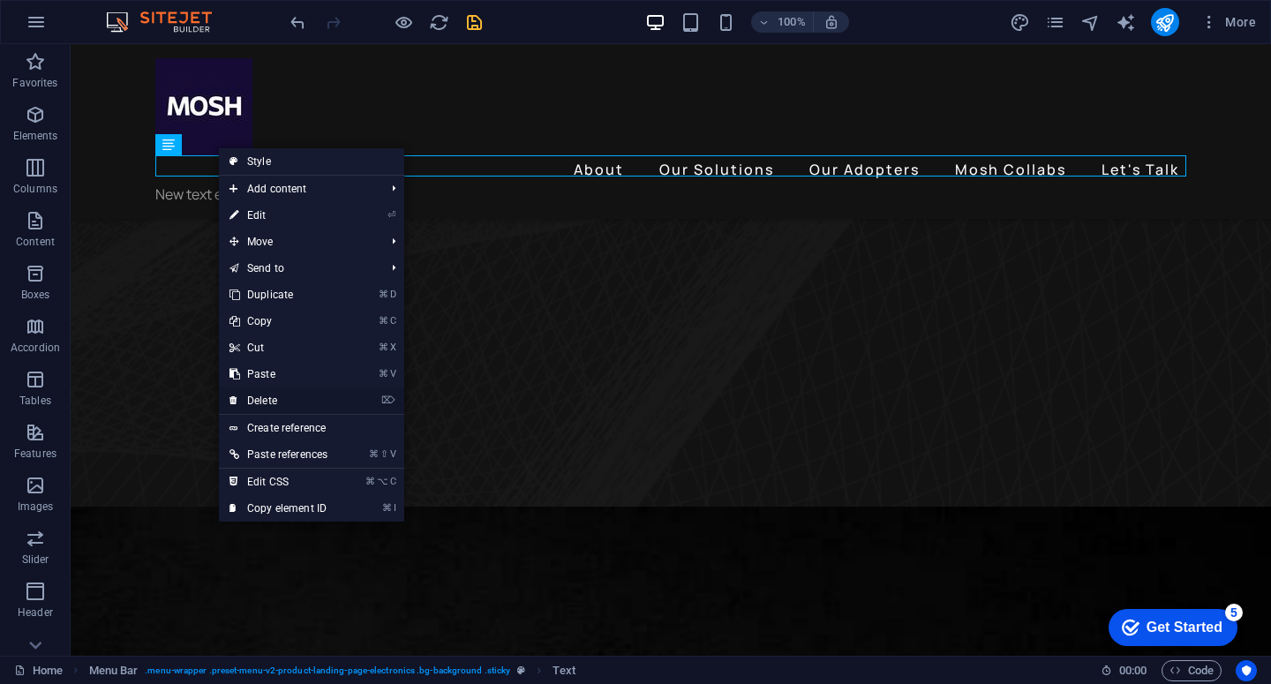
click at [305, 400] on link "⌦ Delete" at bounding box center [278, 400] width 119 height 26
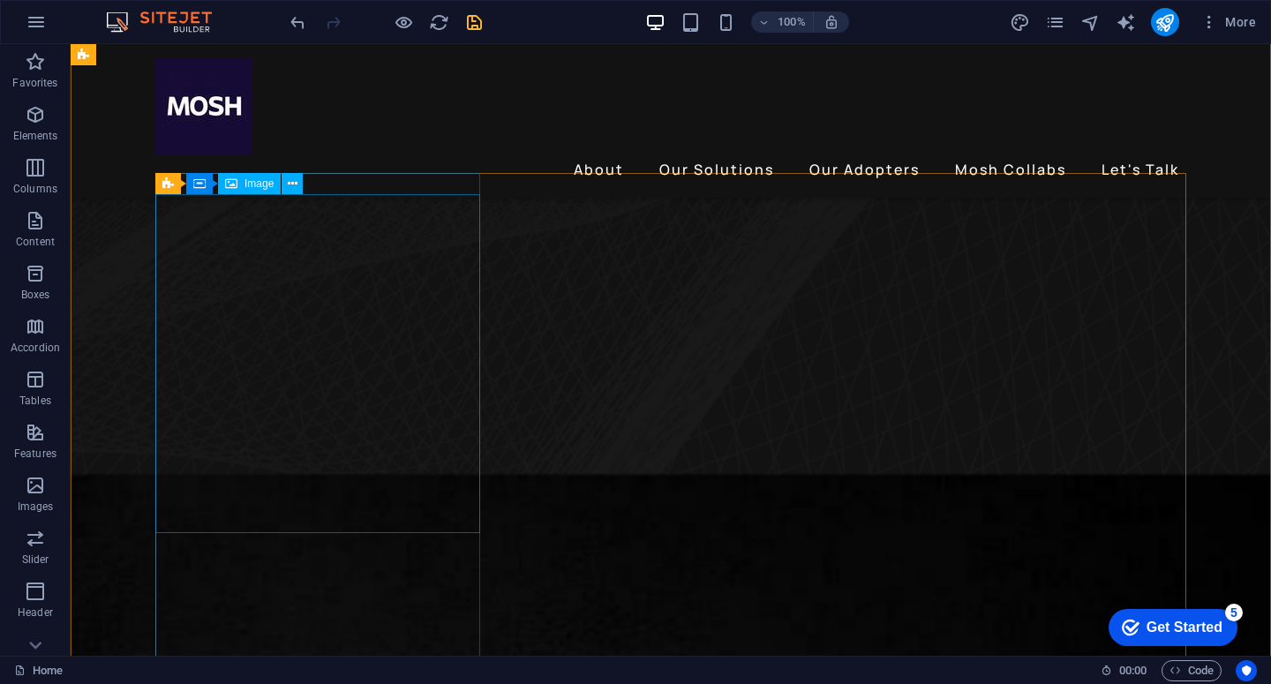
scroll to position [470, 0]
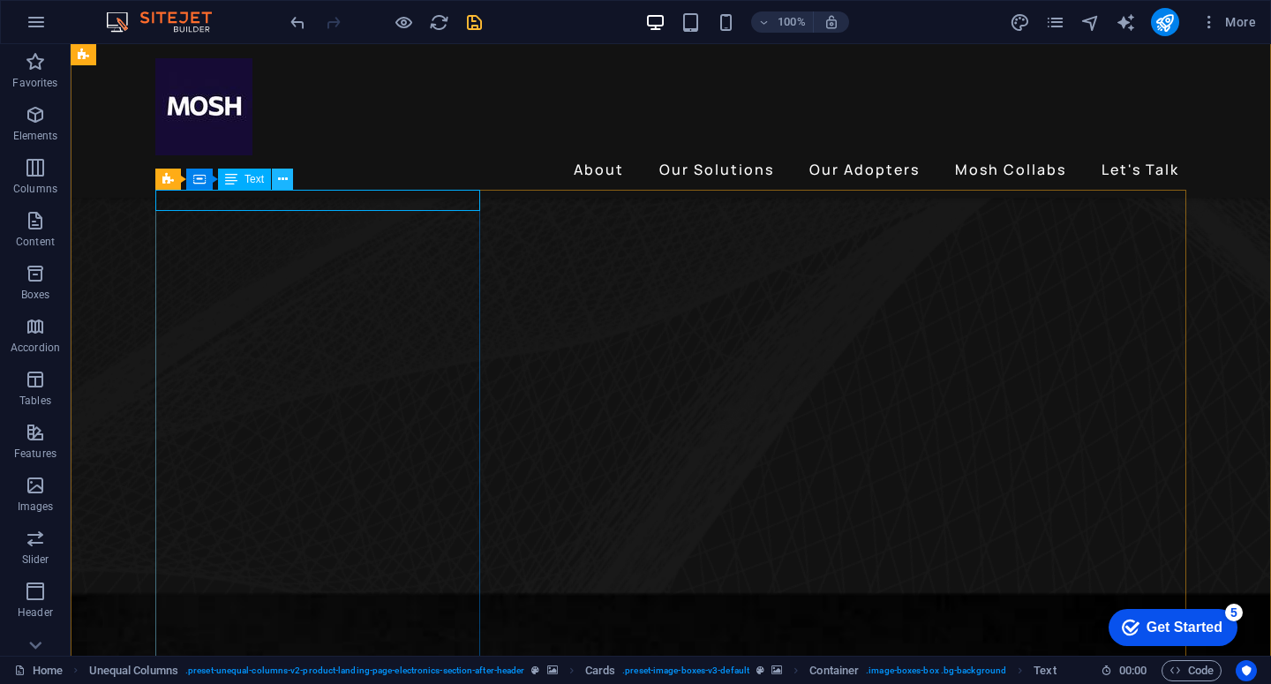
click at [281, 177] on icon at bounding box center [283, 179] width 10 height 19
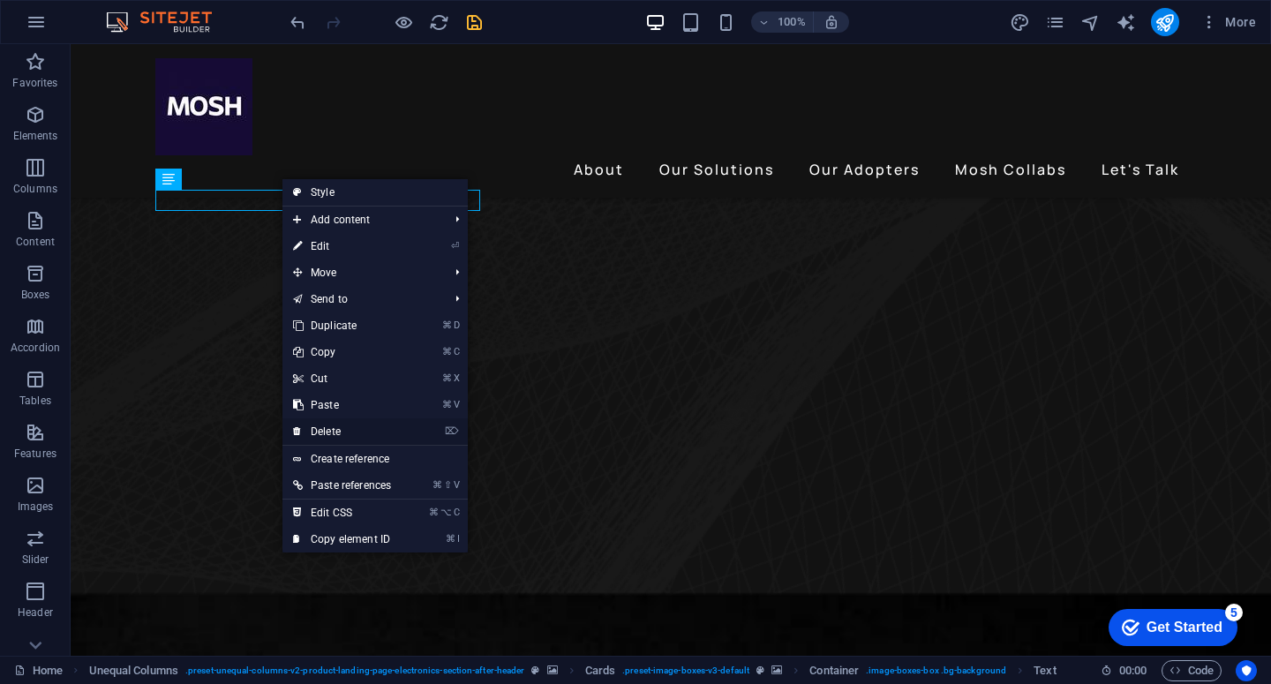
click at [348, 435] on link "⌦ Delete" at bounding box center [341, 431] width 119 height 26
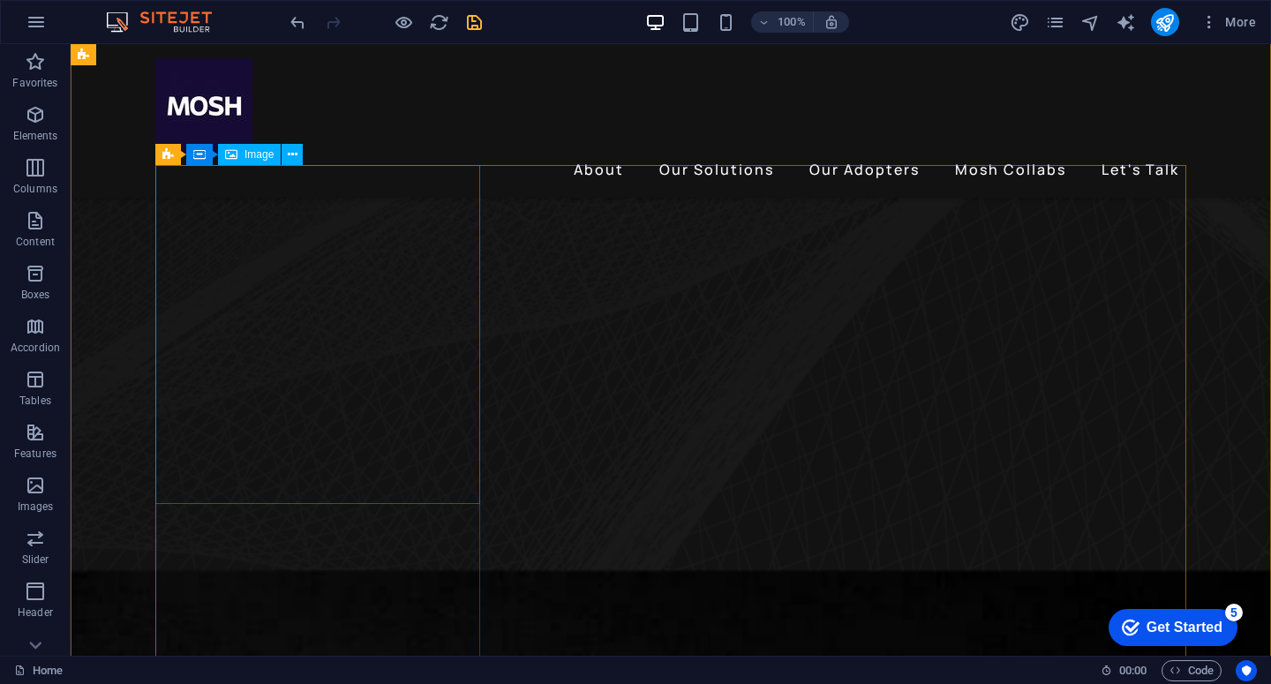
scroll to position [496, 0]
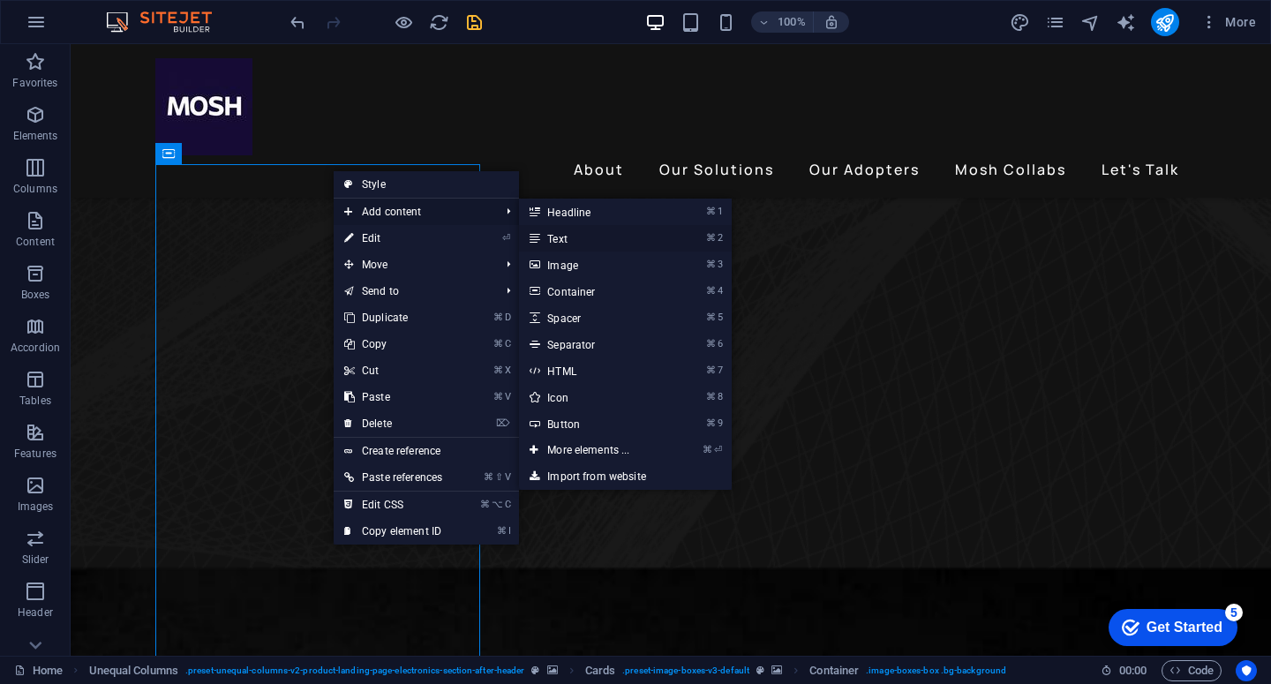
click at [581, 237] on link "⌘ 2 Text" at bounding box center [592, 238] width 146 height 26
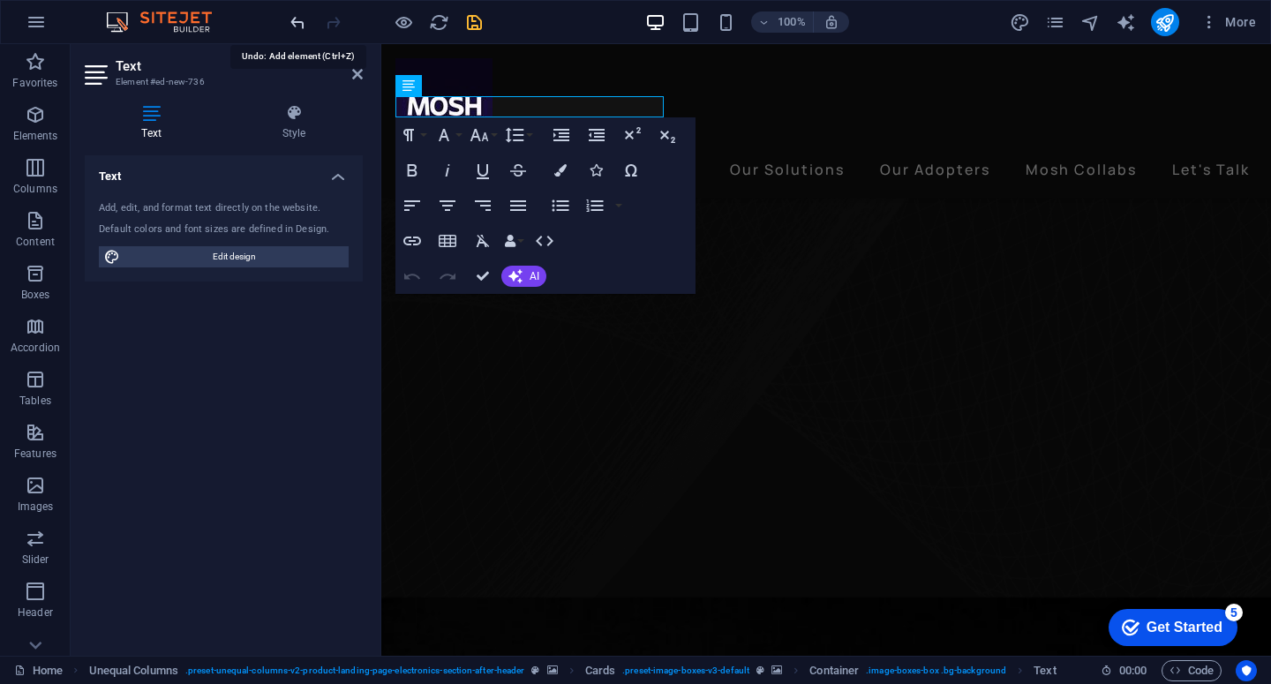
click at [291, 22] on icon "undo" at bounding box center [298, 22] width 20 height 20
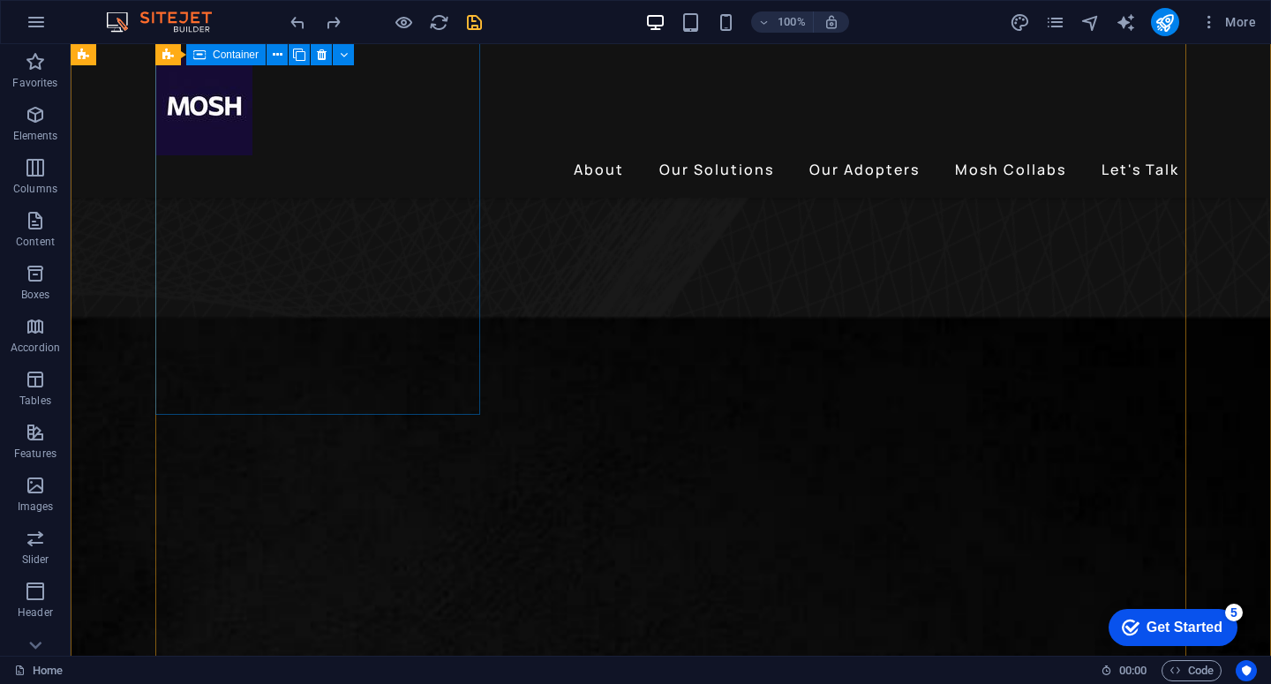
scroll to position [745, 0]
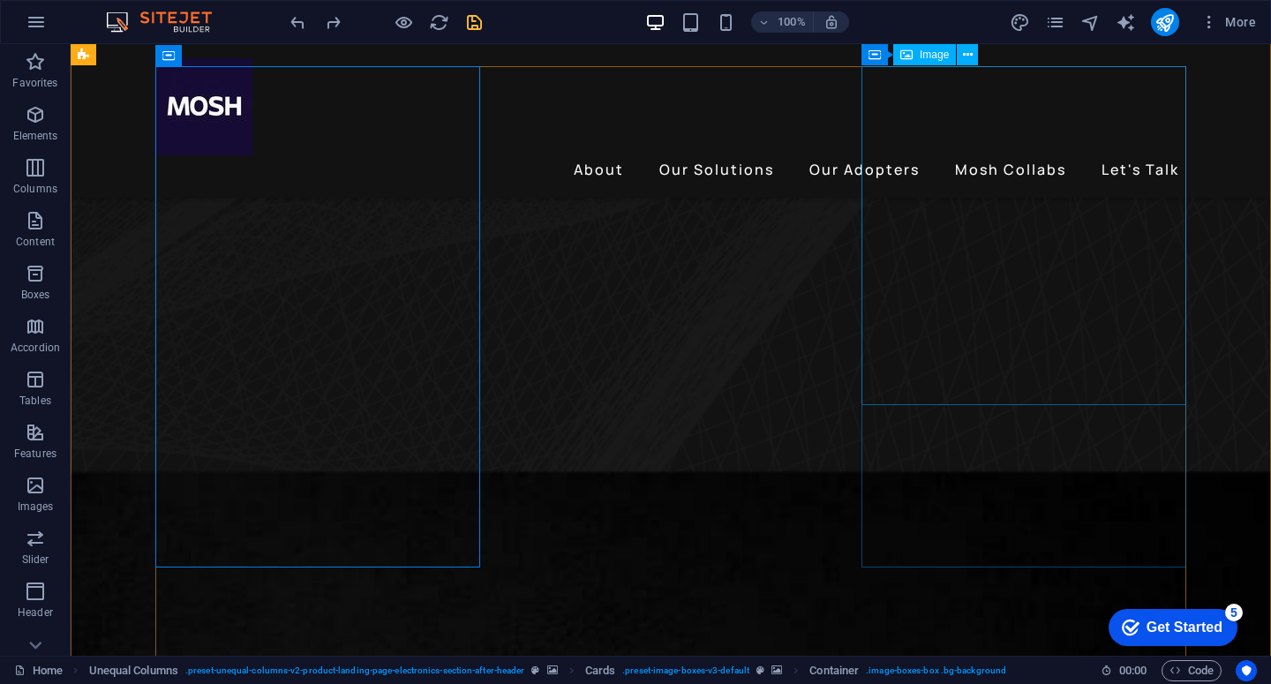
scroll to position [595, 0]
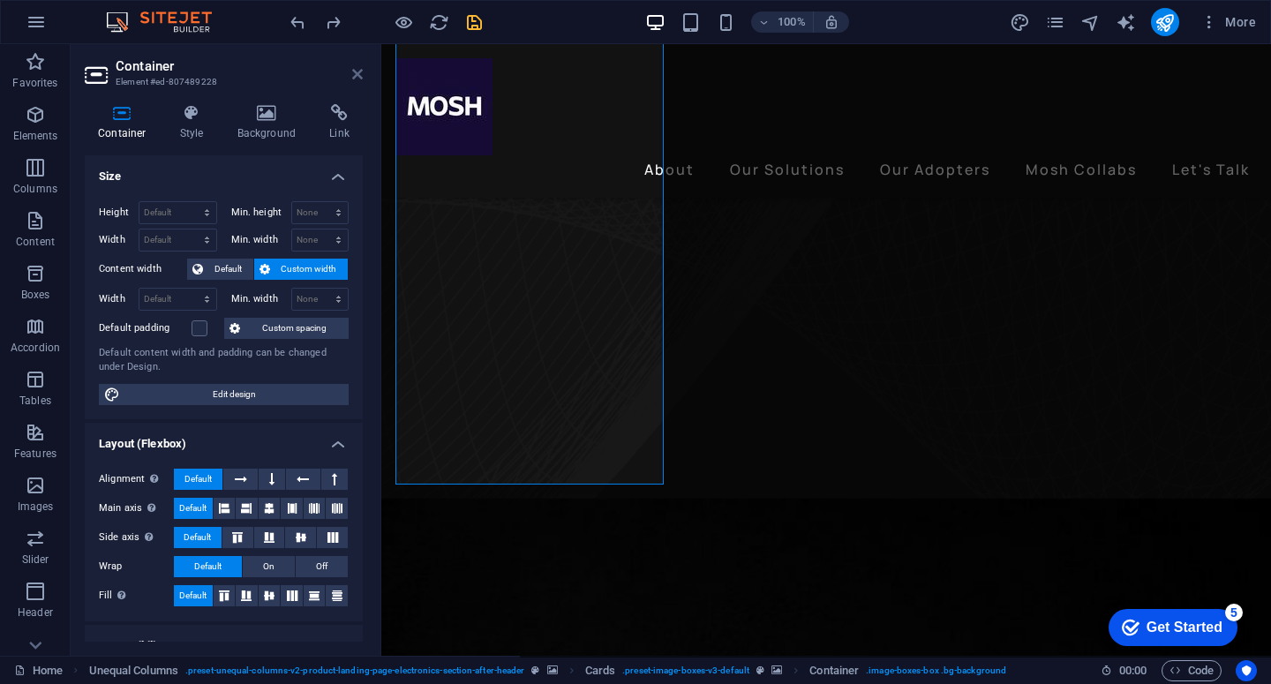
click at [354, 75] on icon at bounding box center [357, 74] width 11 height 14
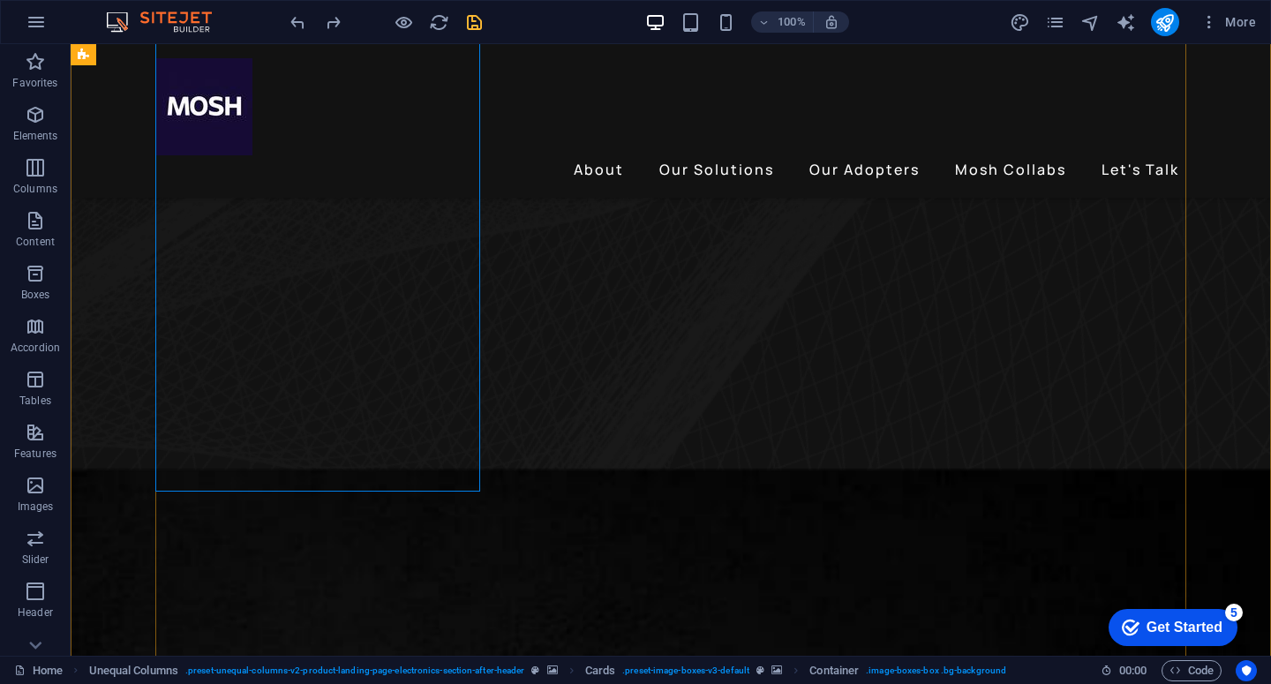
scroll to position [895, 0]
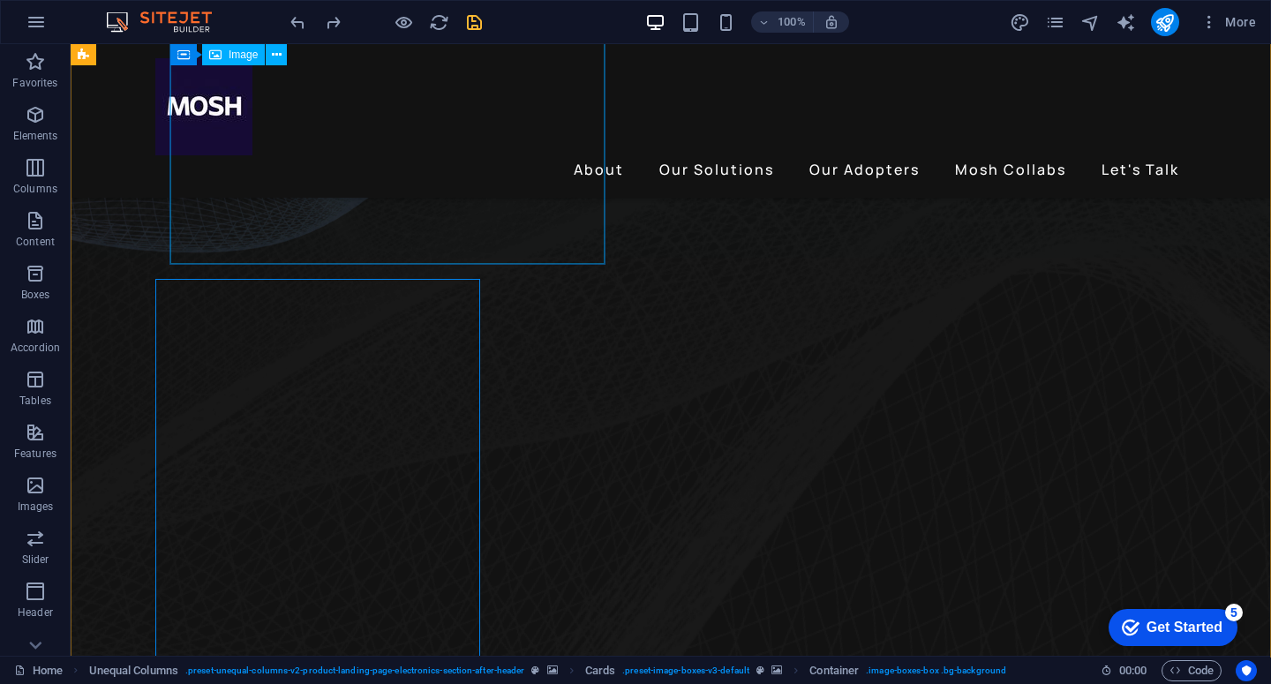
scroll to position [381, 0]
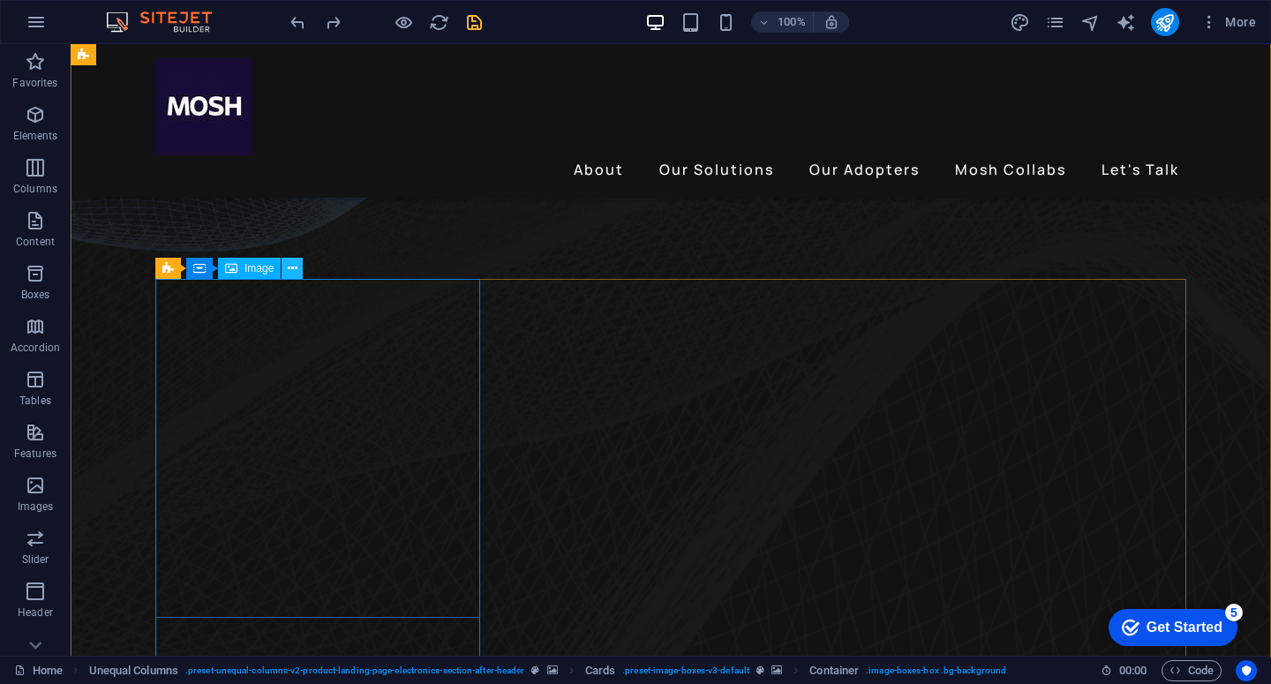
click at [291, 271] on icon at bounding box center [293, 269] width 10 height 19
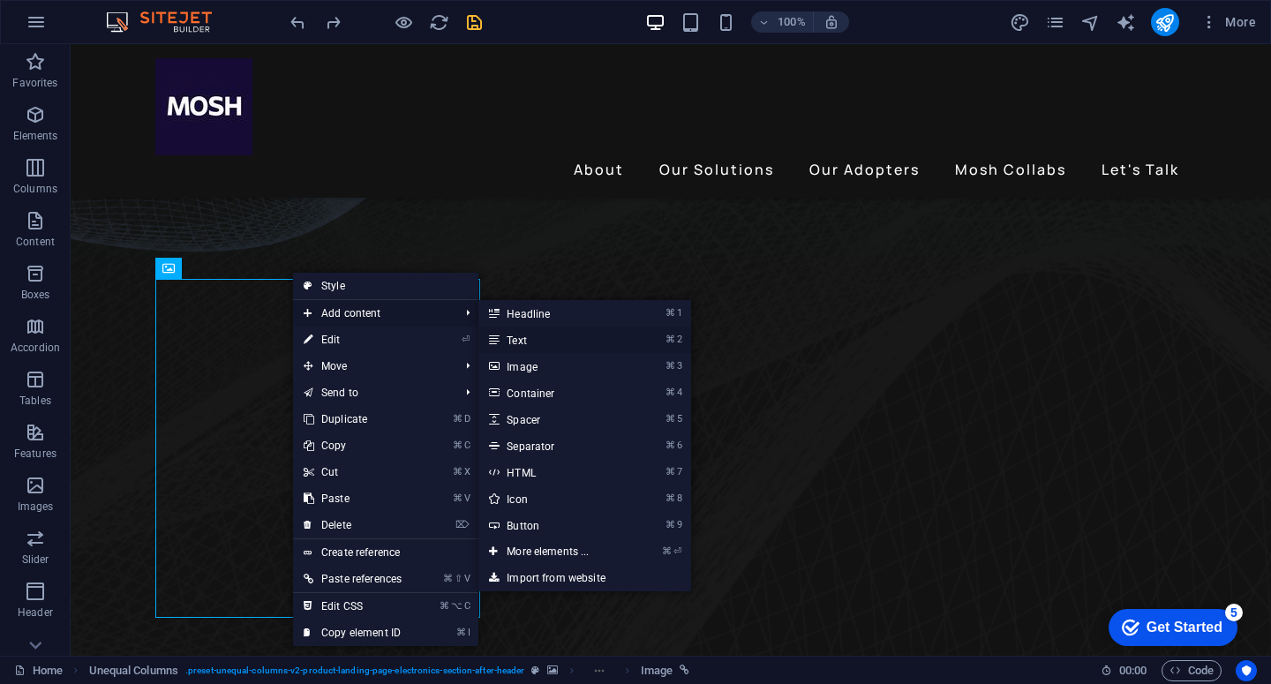
click at [533, 345] on link "⌘ 2 Text" at bounding box center [551, 340] width 146 height 26
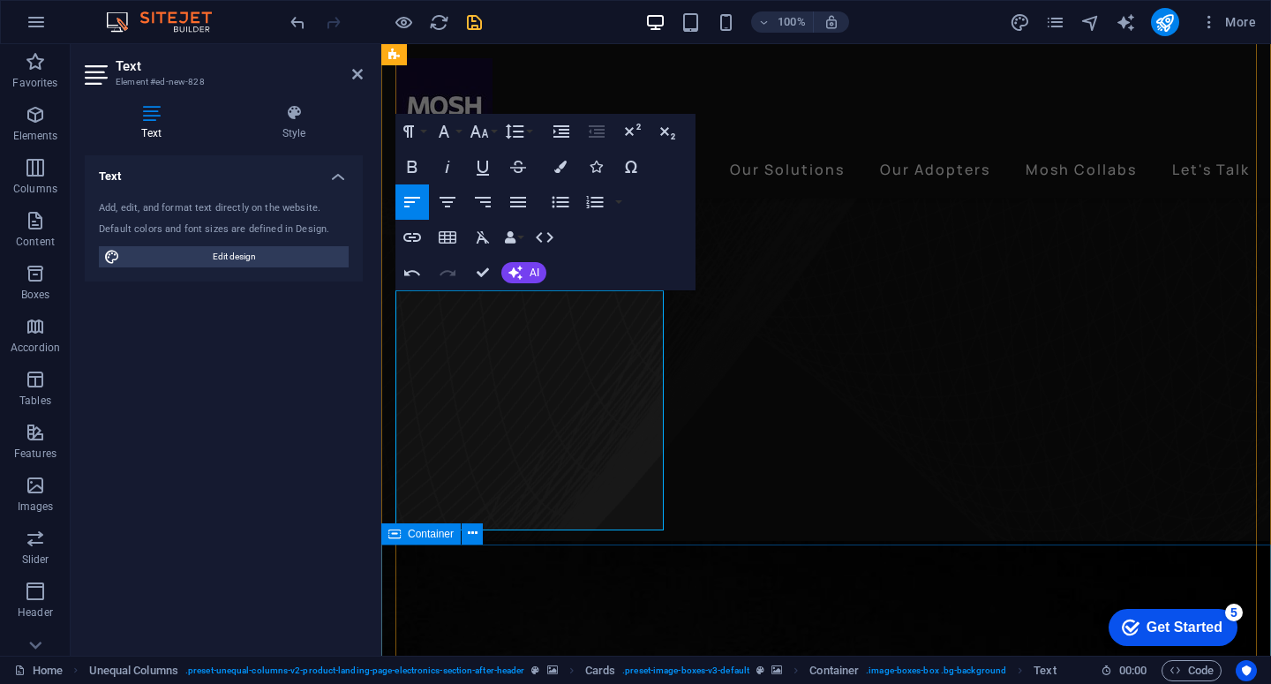
scroll to position [570, 0]
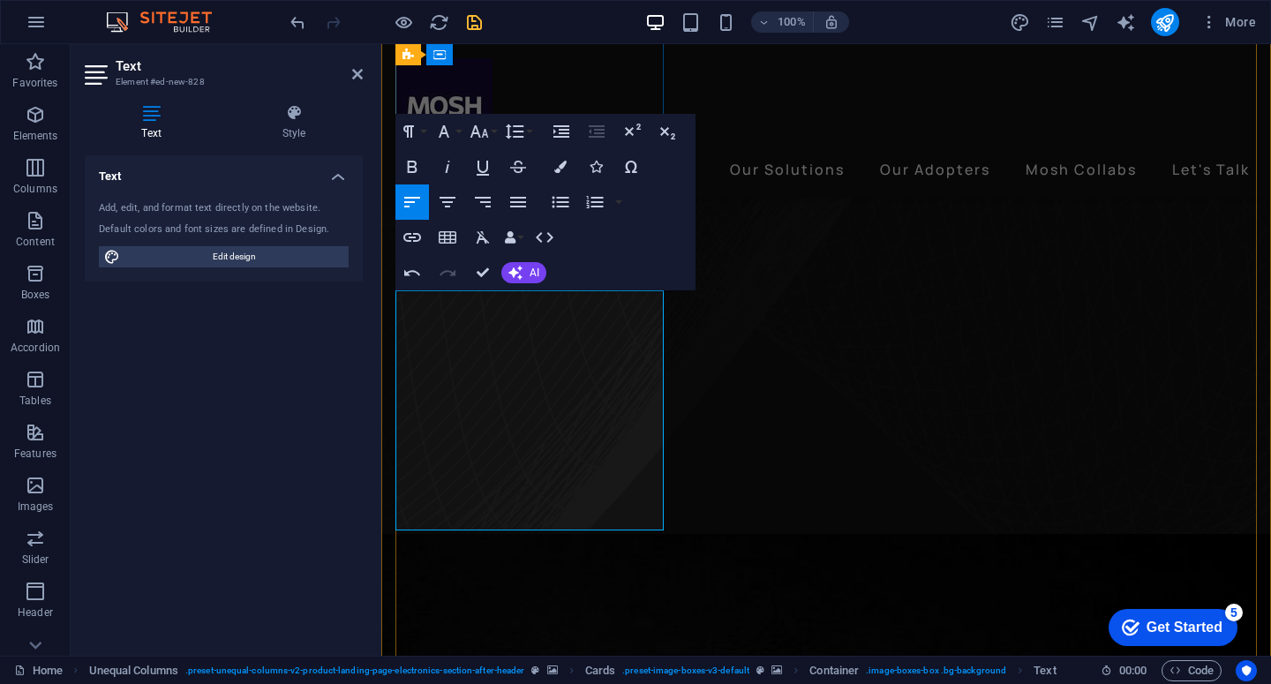
drag, startPoint x: 575, startPoint y: 510, endPoint x: 406, endPoint y: 298, distance: 270.7
drag, startPoint x: 530, startPoint y: 315, endPoint x: 418, endPoint y: 314, distance: 112.1
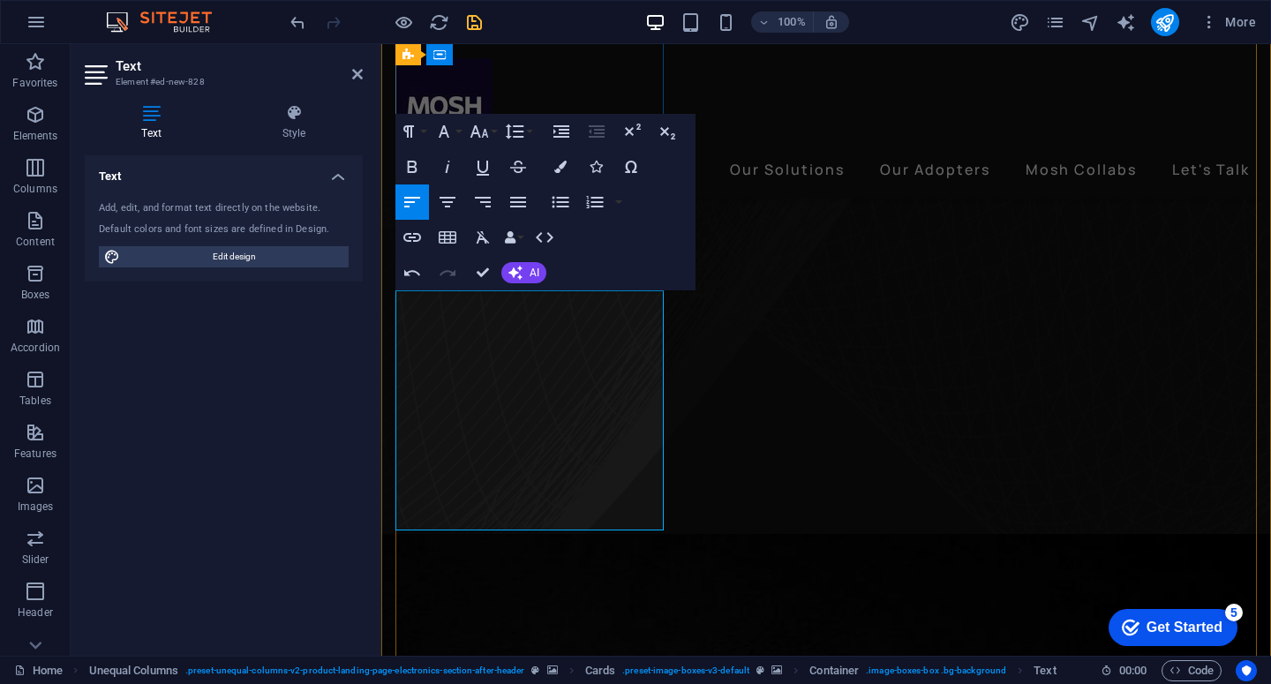
drag, startPoint x: 554, startPoint y: 515, endPoint x: 395, endPoint y: 369, distance: 216.2
drag, startPoint x: 410, startPoint y: 307, endPoint x: 703, endPoint y: 586, distance: 404.6
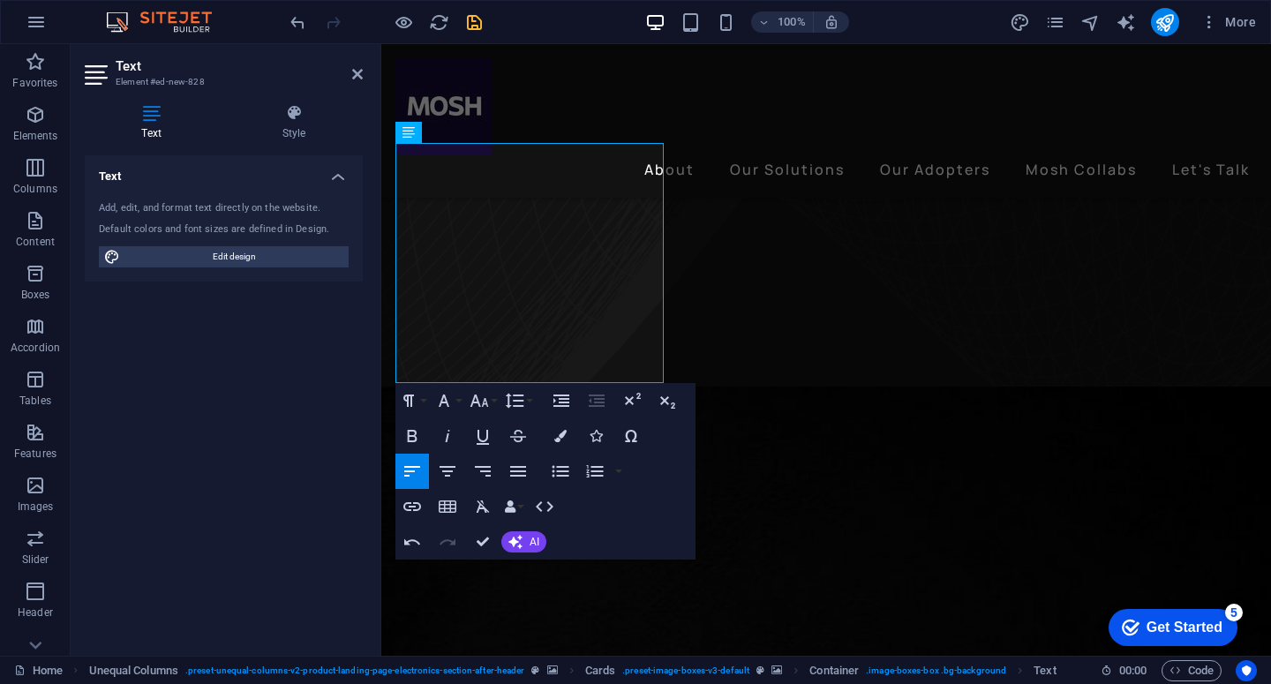
scroll to position [723, 0]
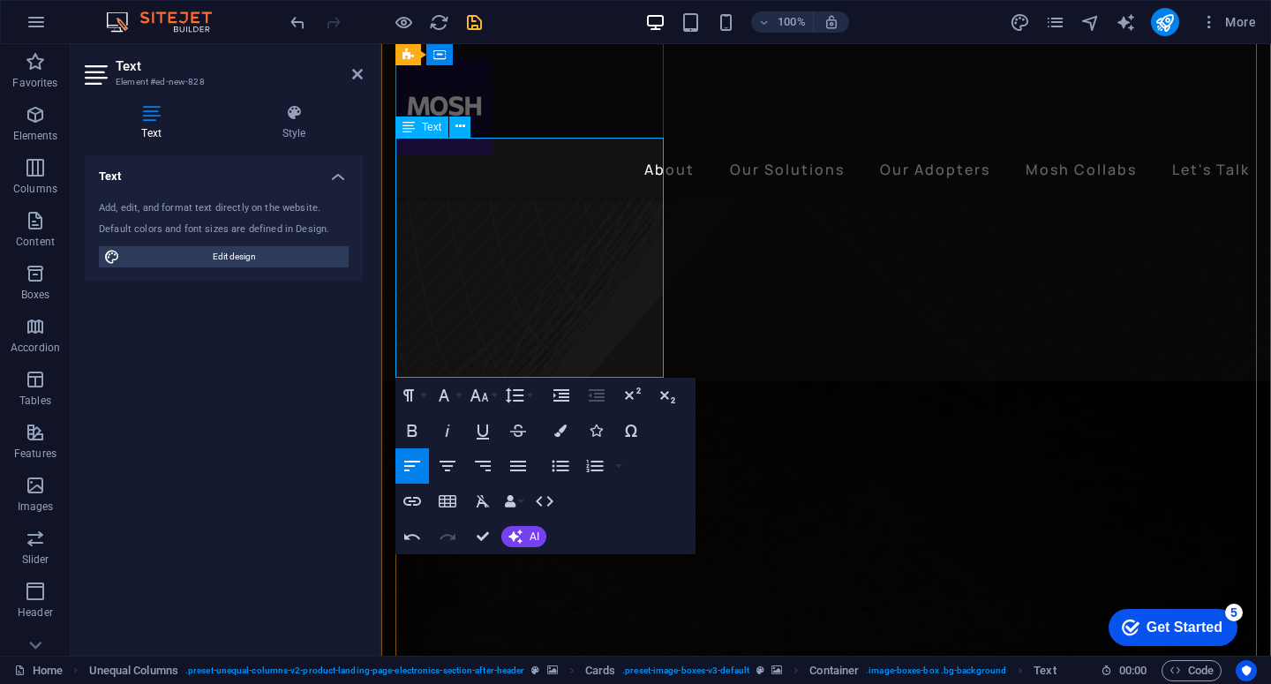
drag, startPoint x: 565, startPoint y: 350, endPoint x: 390, endPoint y: 150, distance: 265.9
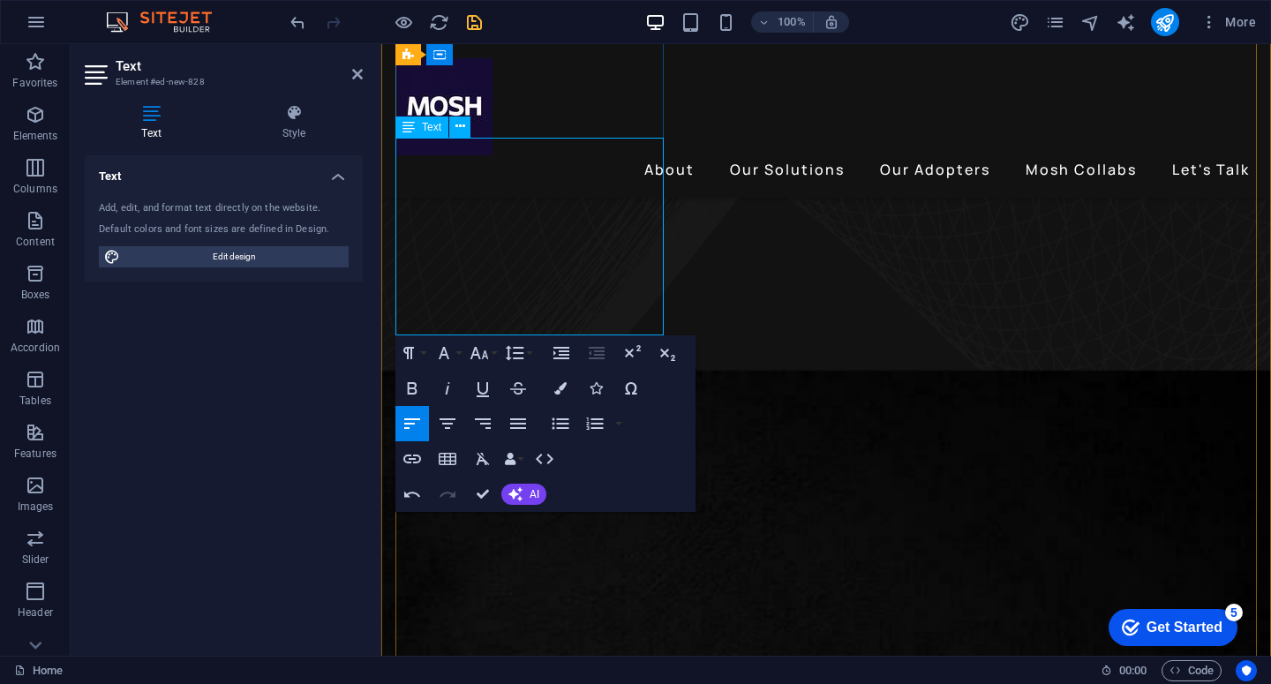
drag, startPoint x: 611, startPoint y: 320, endPoint x: 430, endPoint y: 221, distance: 206.6
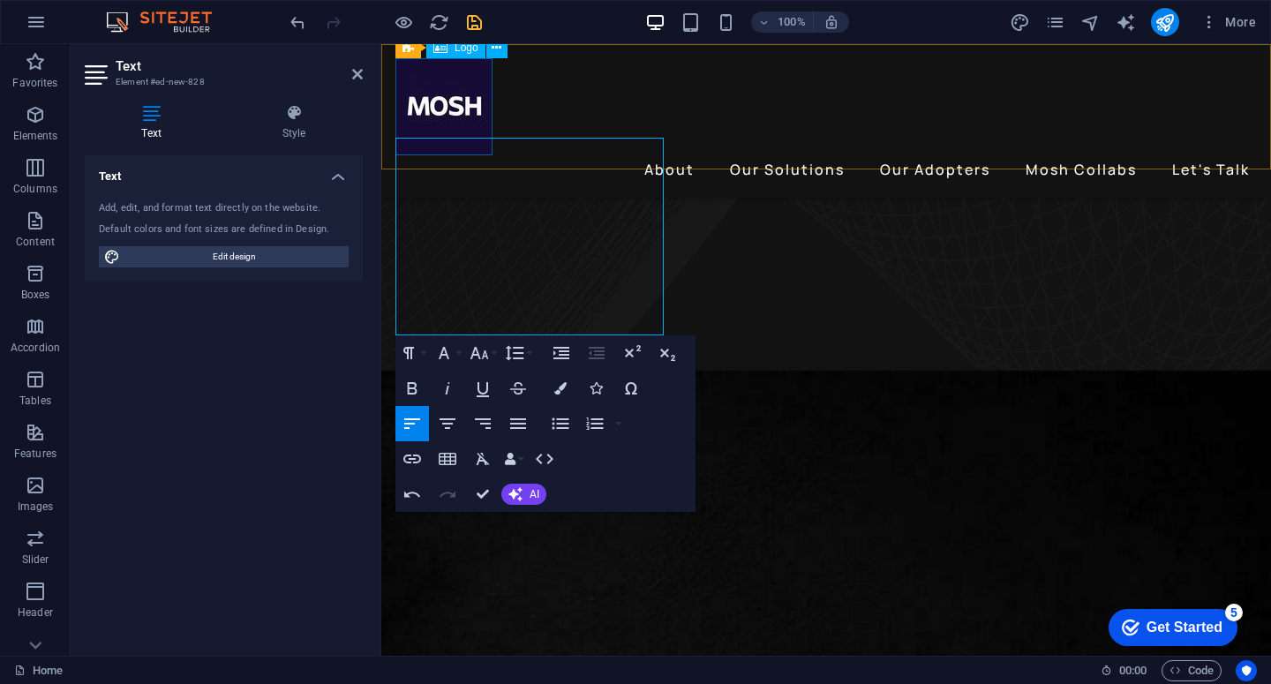
drag, startPoint x: 618, startPoint y: 317, endPoint x: 421, endPoint y: 145, distance: 261.5
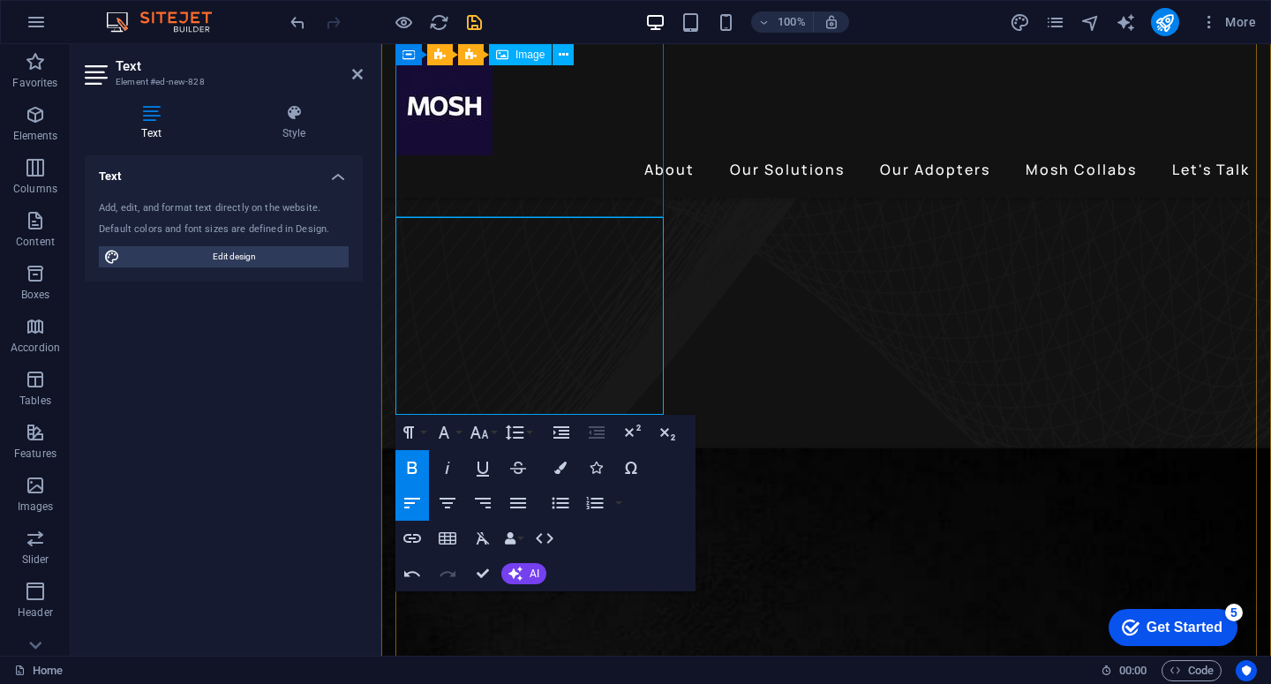
scroll to position [643, 0]
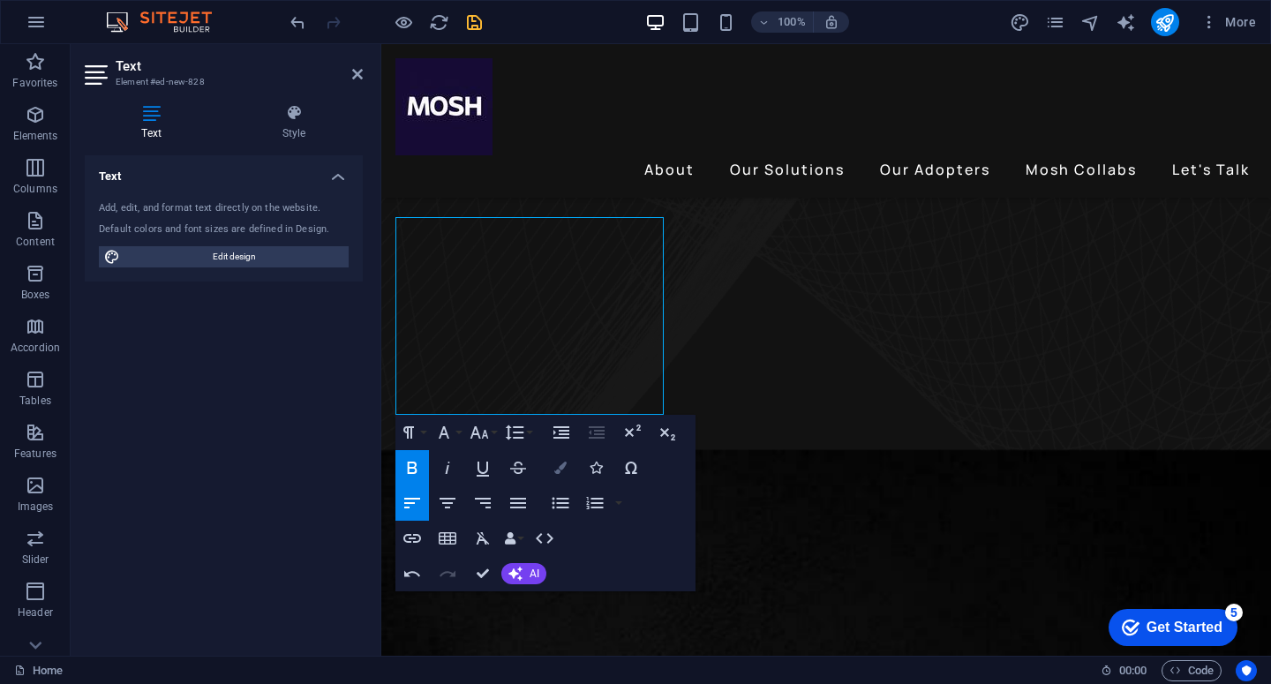
click at [556, 466] on icon "button" at bounding box center [560, 468] width 12 height 12
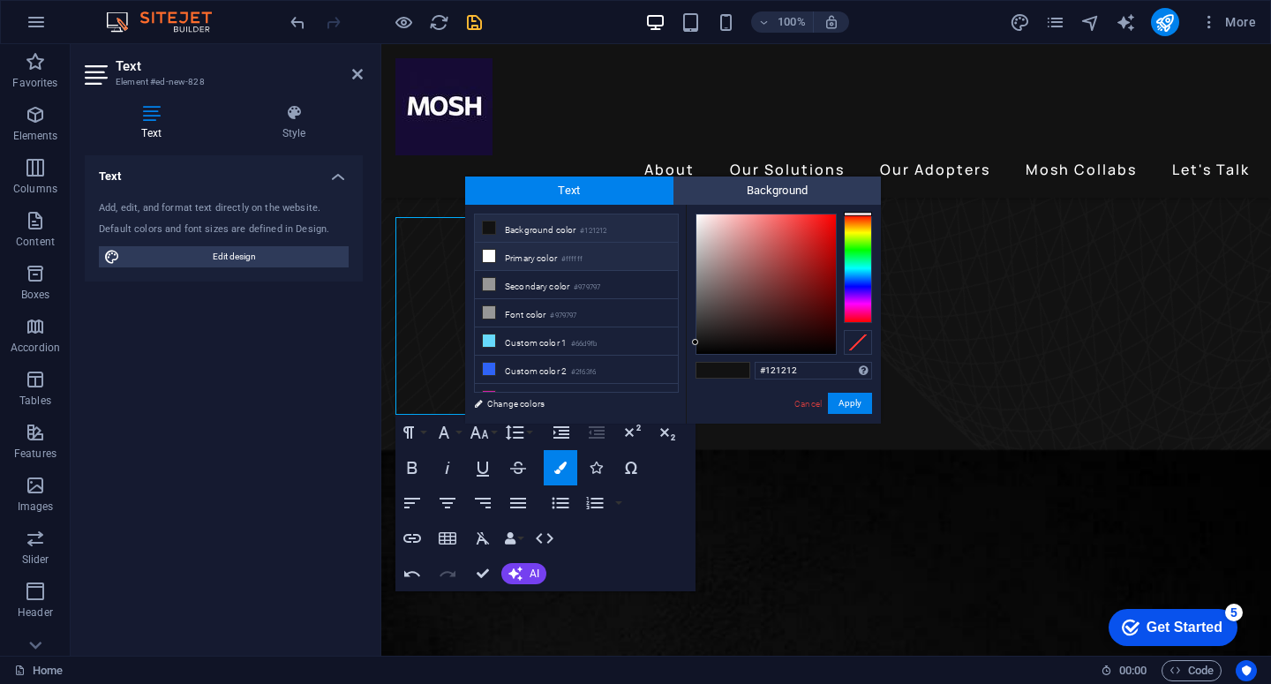
click at [523, 254] on li "Primary color #ffffff" at bounding box center [576, 257] width 203 height 28
type input "#ffffff"
click at [845, 410] on button "Apply" at bounding box center [850, 403] width 44 height 21
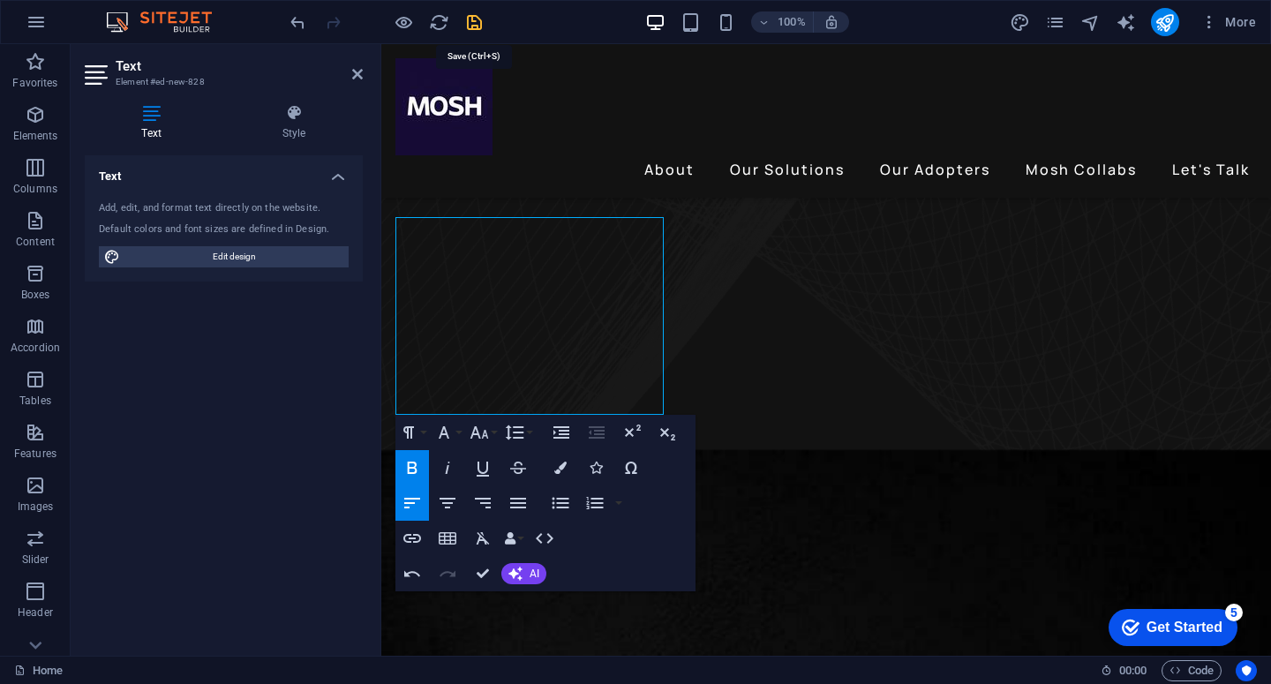
click at [473, 30] on icon "save" at bounding box center [474, 22] width 20 height 20
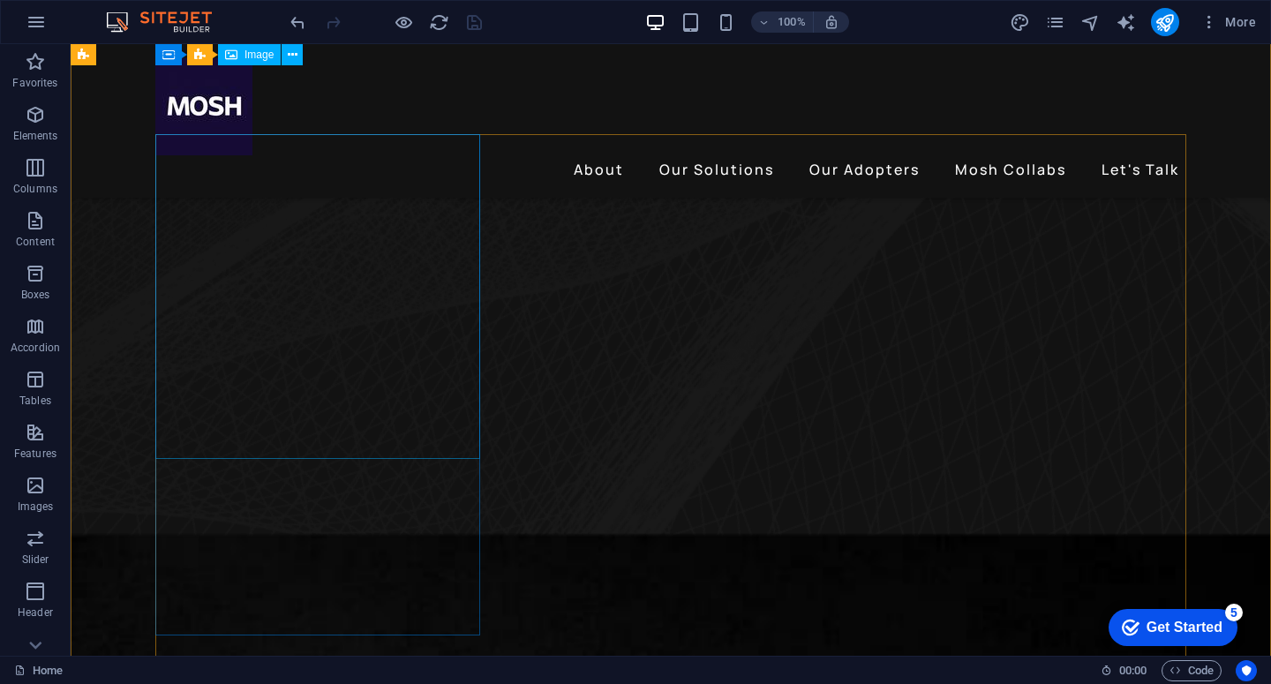
scroll to position [526, 0]
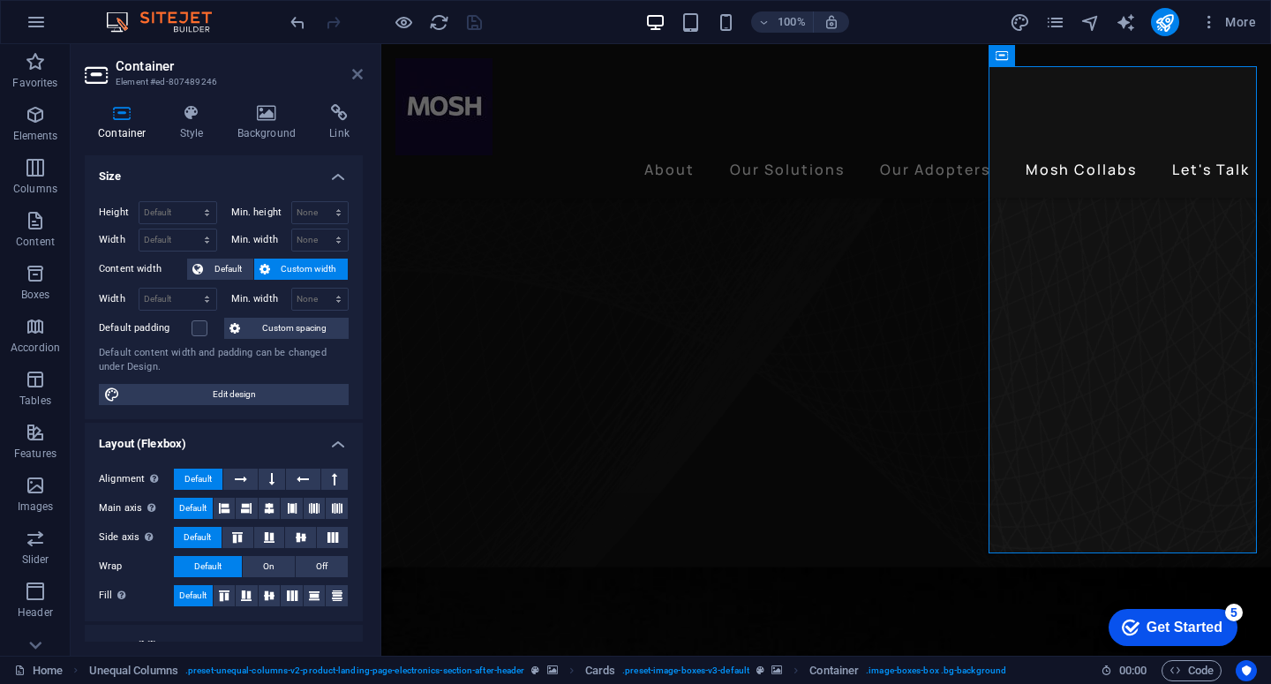
click at [354, 77] on icon at bounding box center [357, 74] width 11 height 14
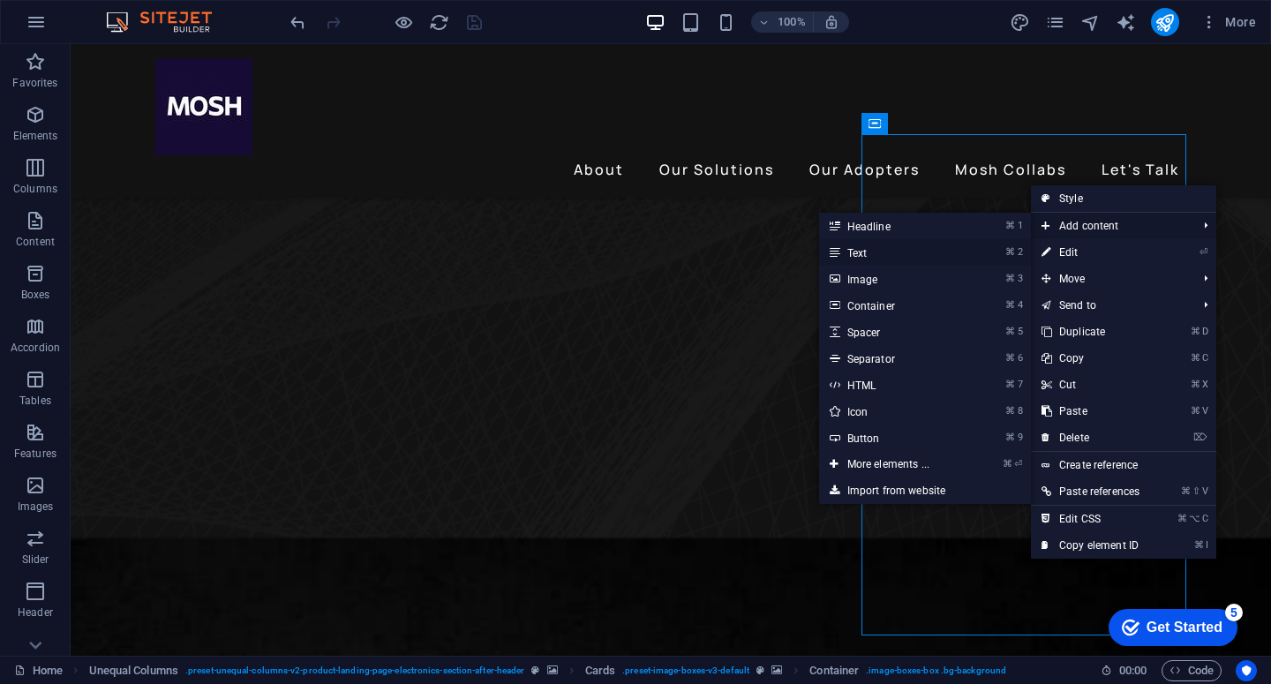
click at [930, 252] on link "⌘ 2 Text" at bounding box center [892, 252] width 146 height 26
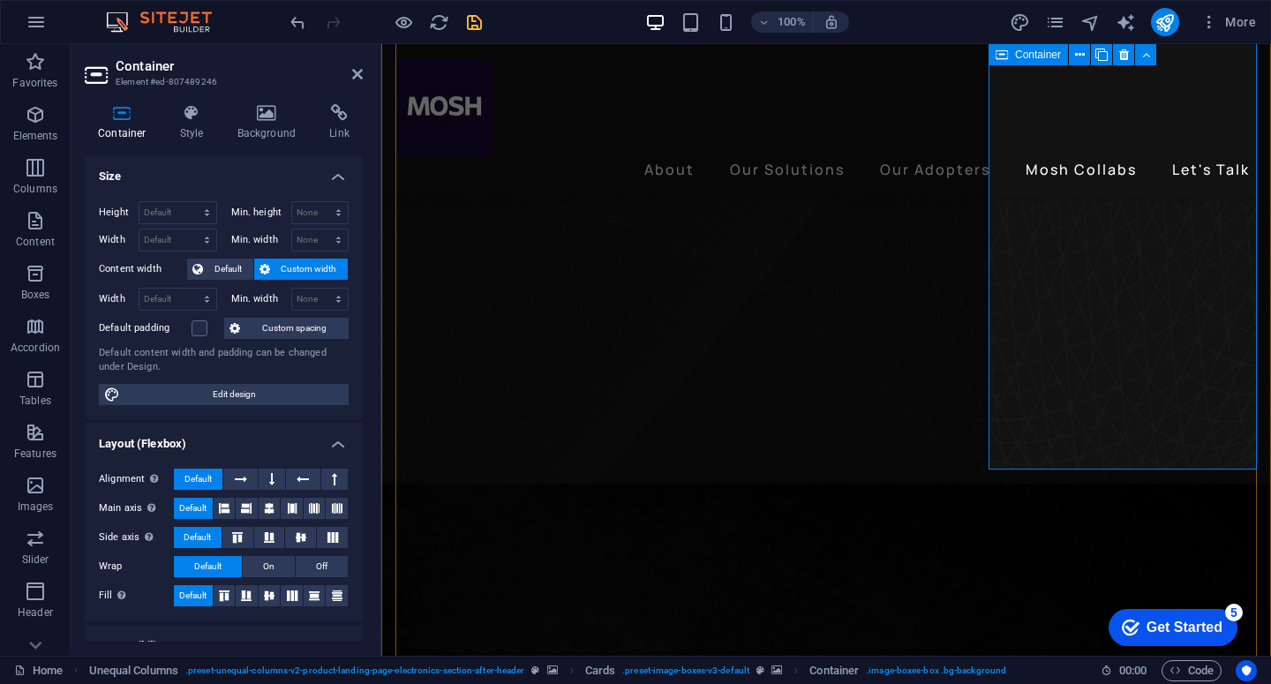
scroll to position [601, 0]
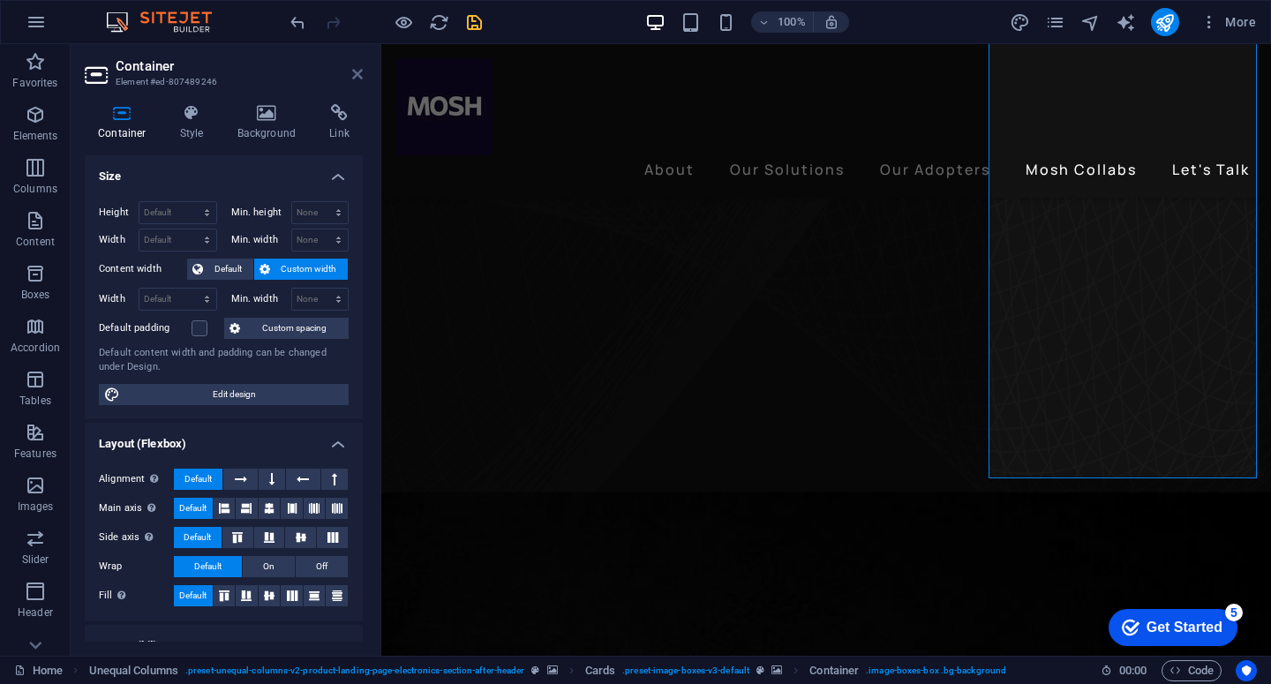
click at [355, 72] on icon at bounding box center [357, 74] width 11 height 14
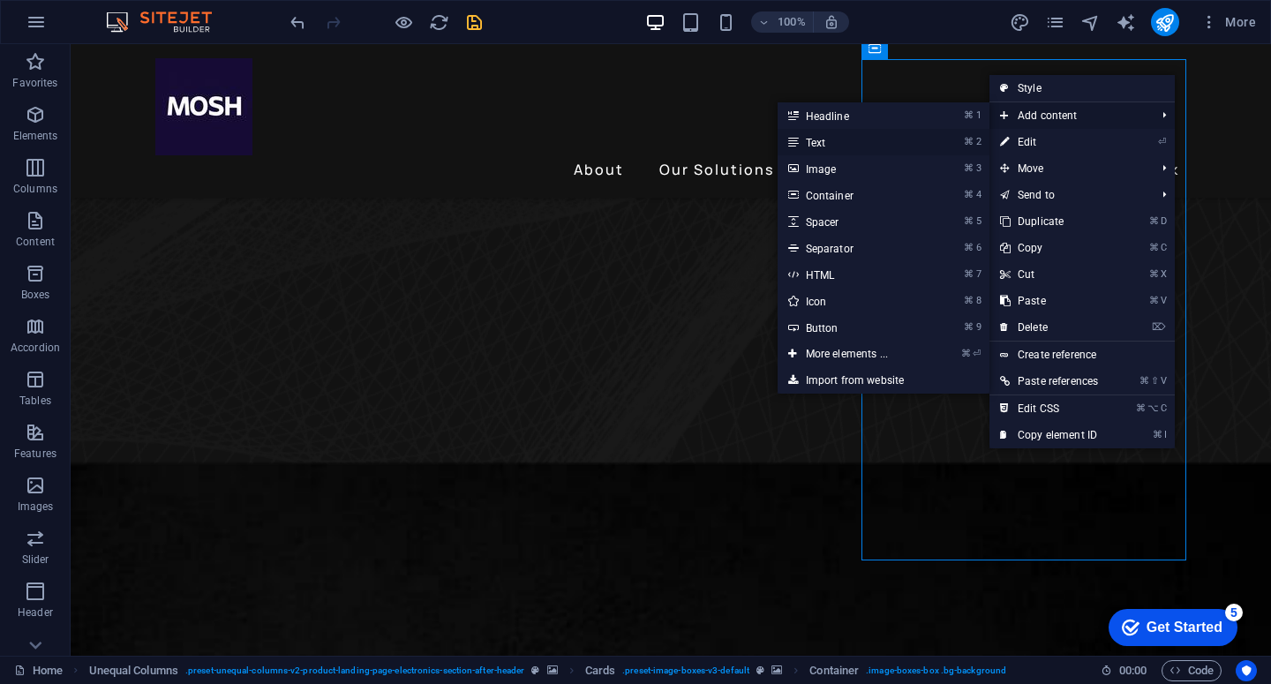
click at [902, 139] on link "⌘ 2 Text" at bounding box center [851, 142] width 146 height 26
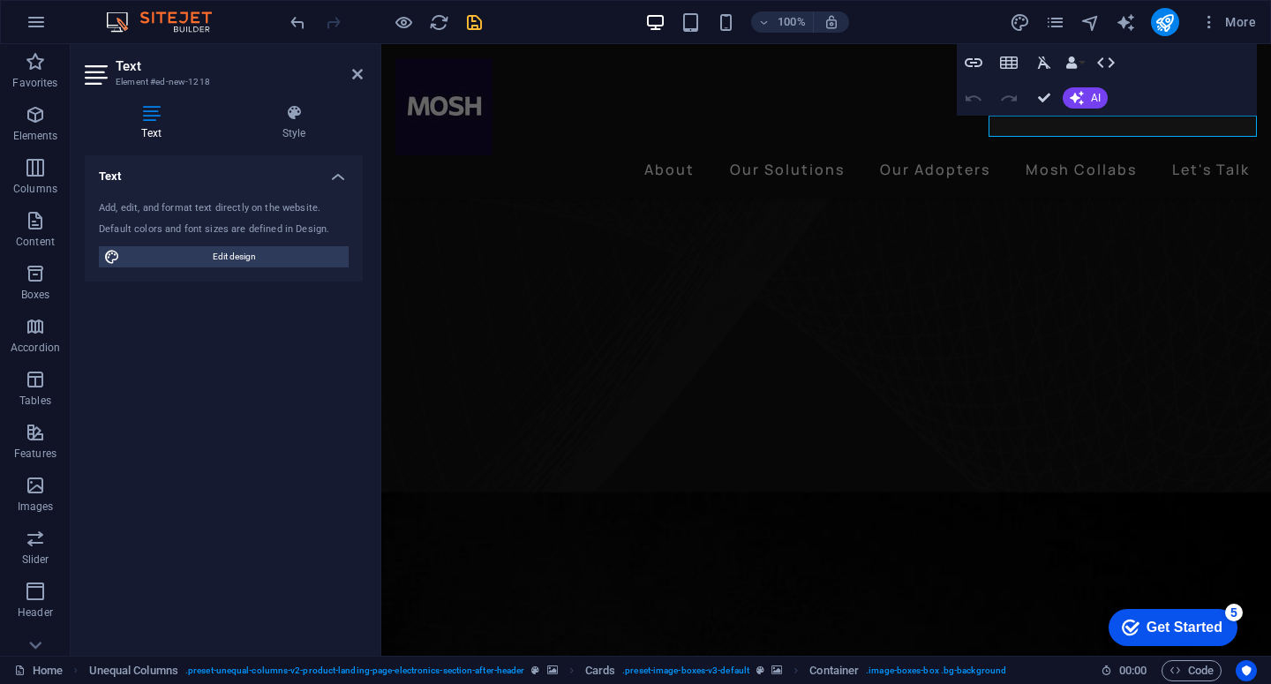
scroll to position [252, 0]
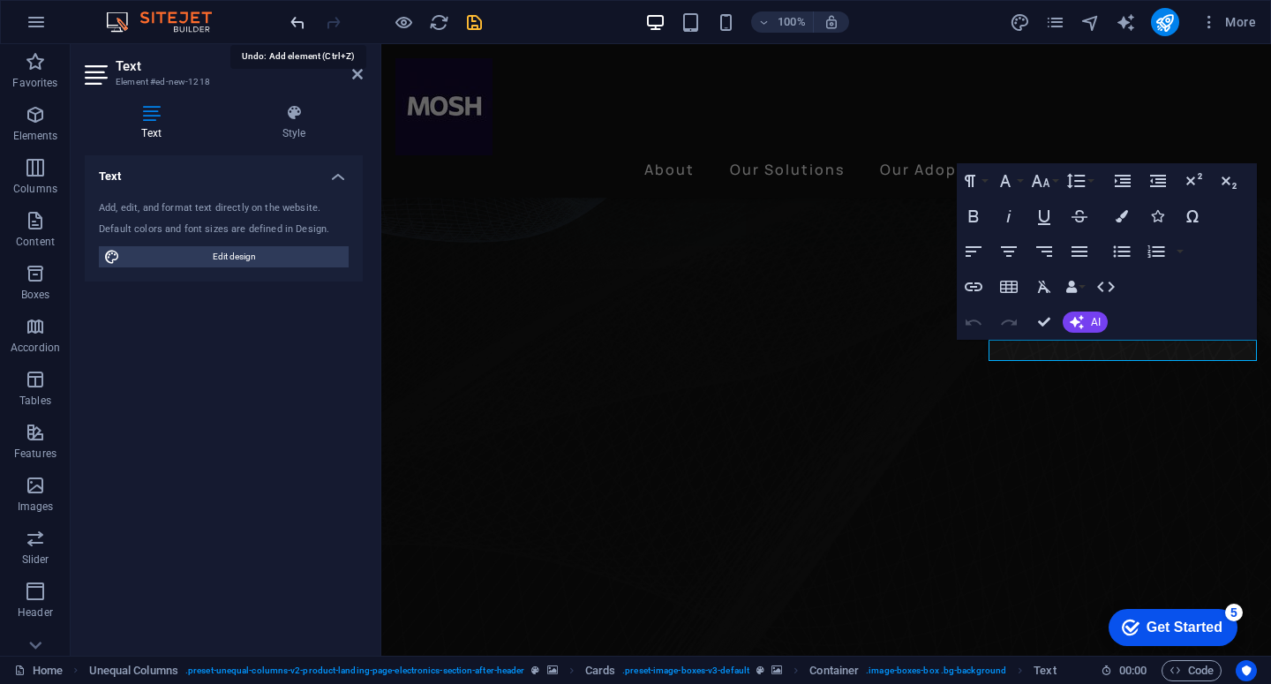
click at [290, 21] on icon "undo" at bounding box center [298, 22] width 20 height 20
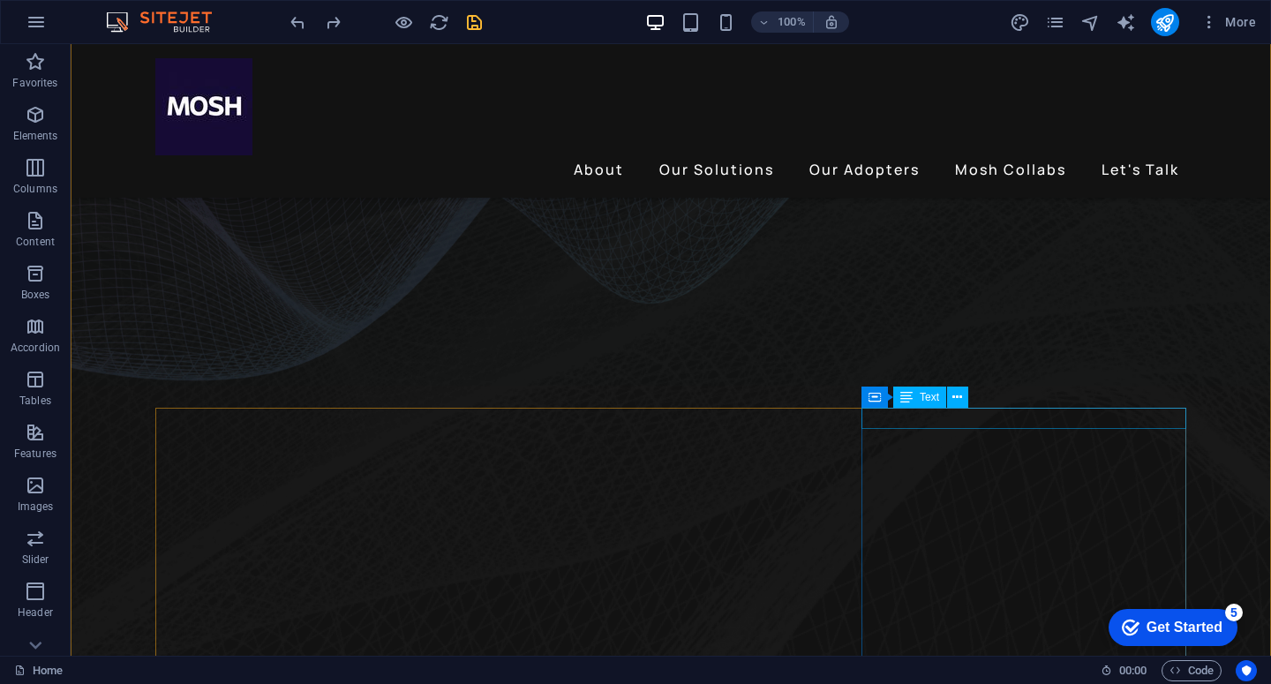
scroll to position [632, 0]
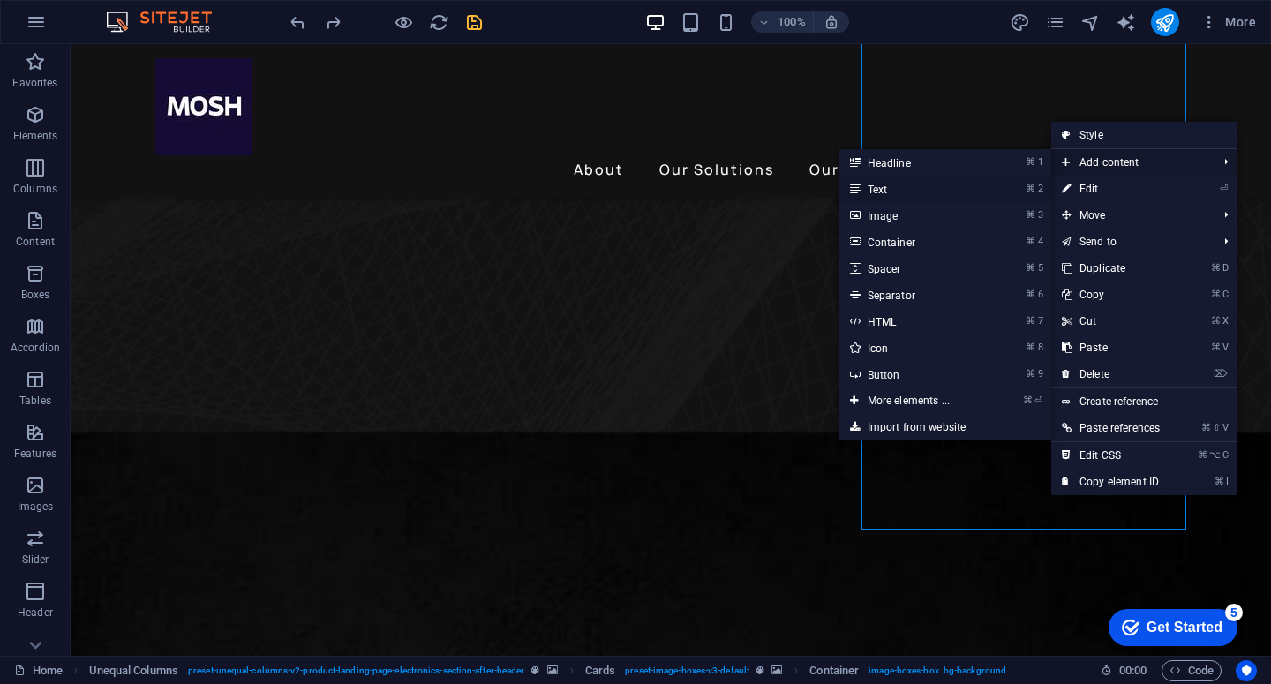
click at [944, 184] on link "⌘ 2 Text" at bounding box center [912, 189] width 146 height 26
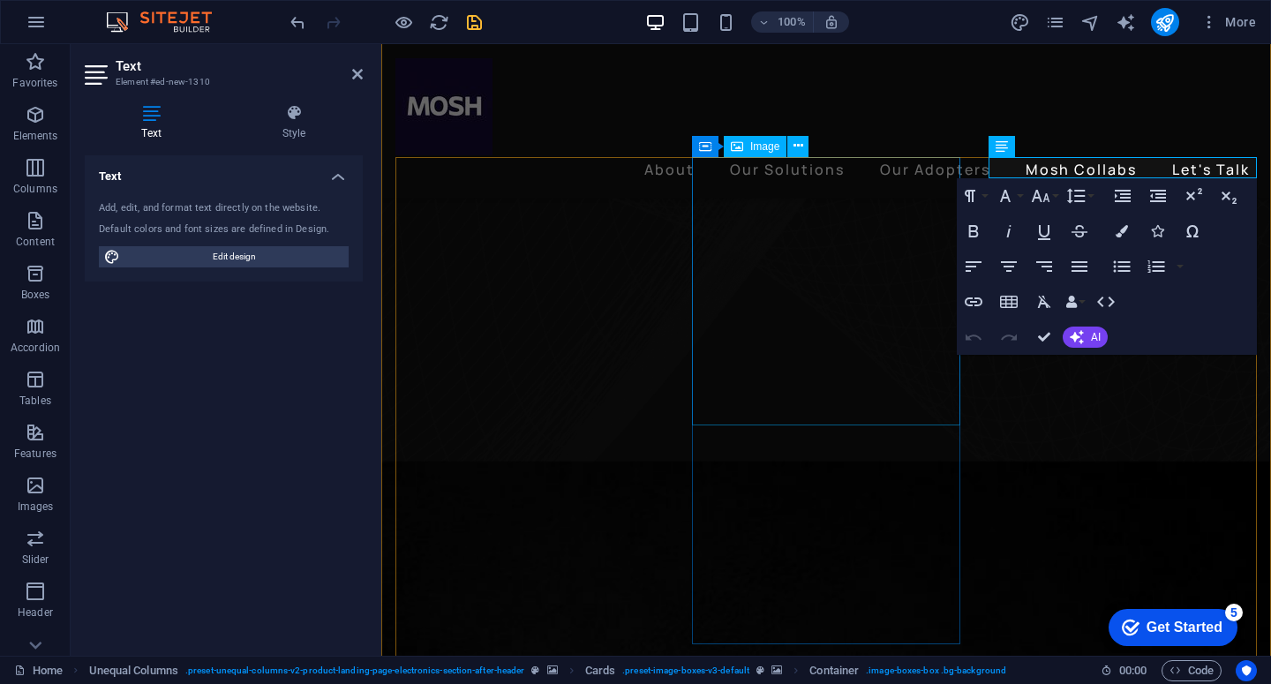
scroll to position [252, 0]
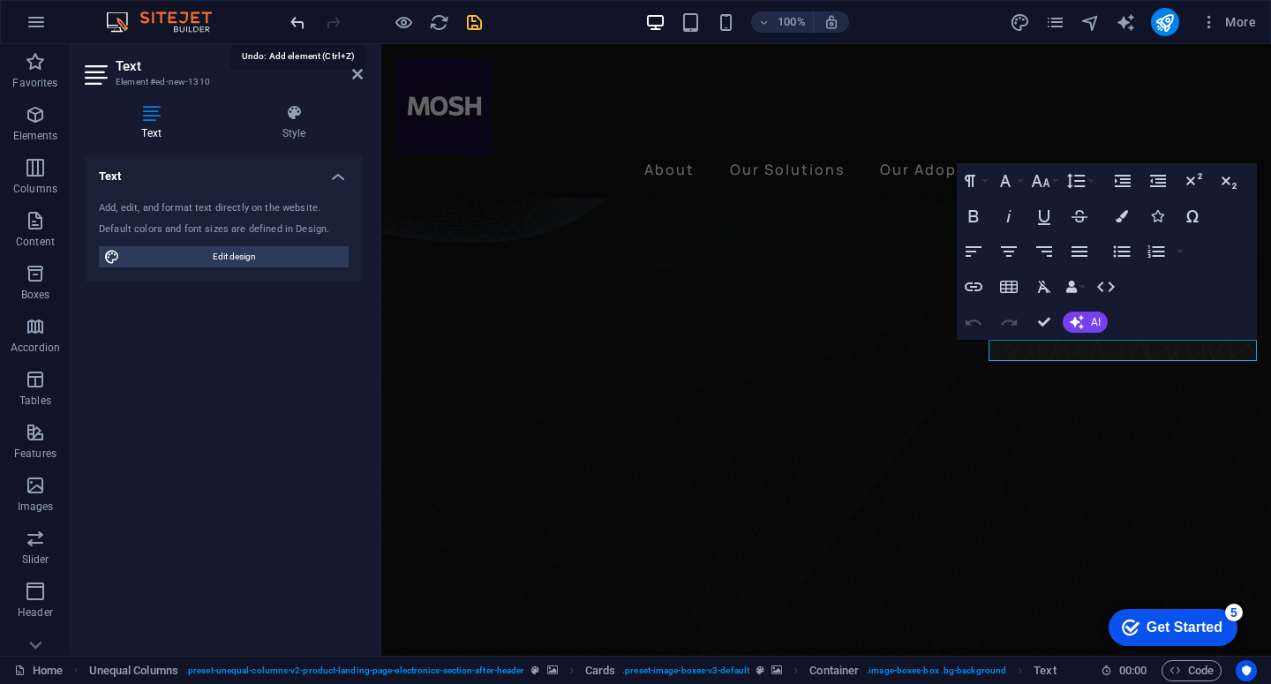
click at [297, 21] on icon "undo" at bounding box center [298, 22] width 20 height 20
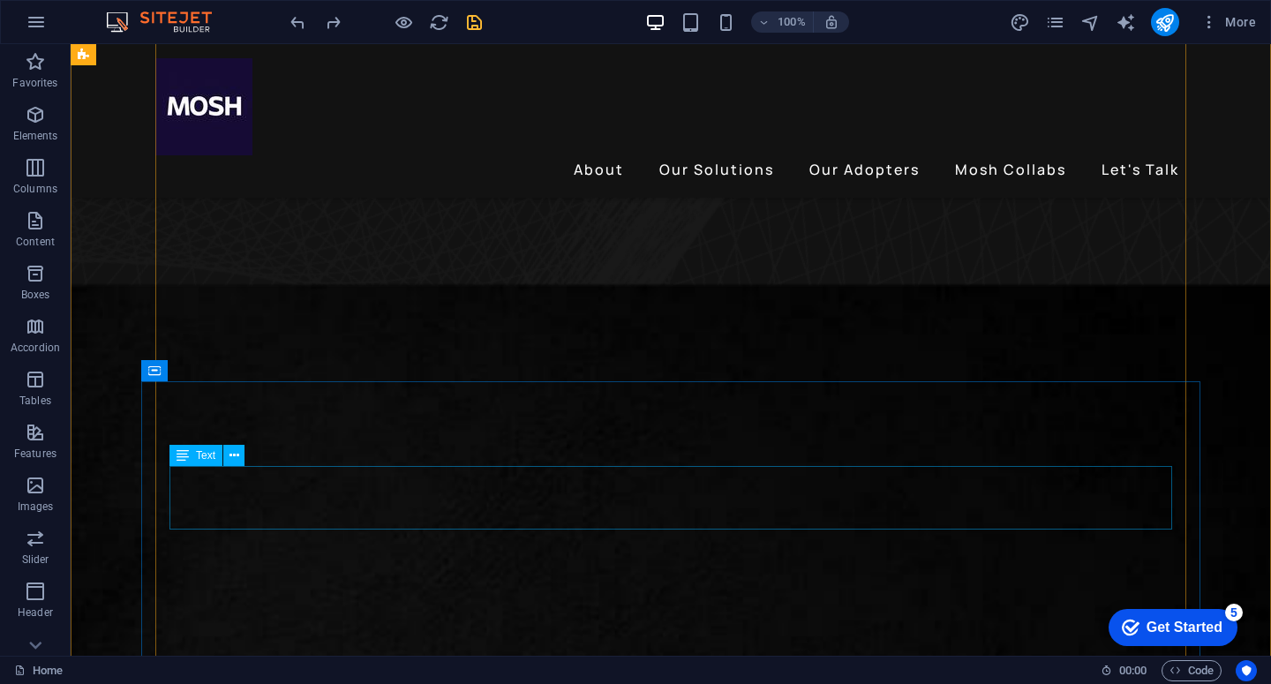
scroll to position [794, 0]
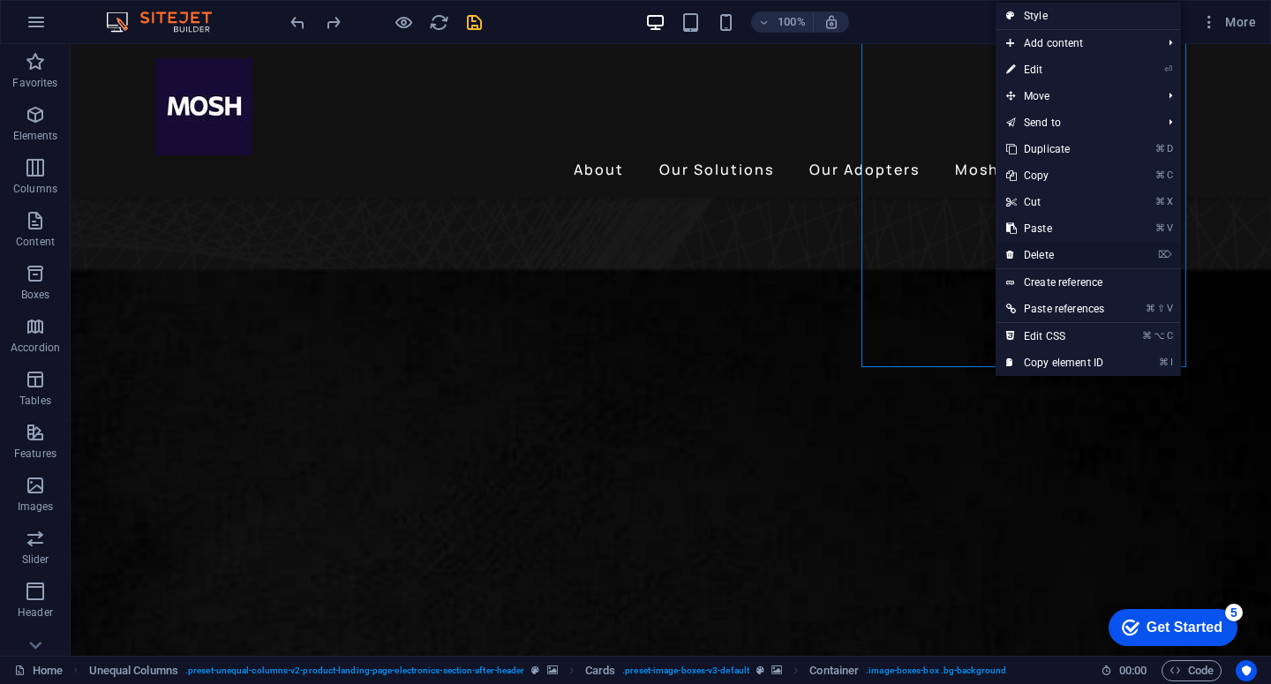
click at [1061, 250] on link "⌦ Delete" at bounding box center [1055, 255] width 119 height 26
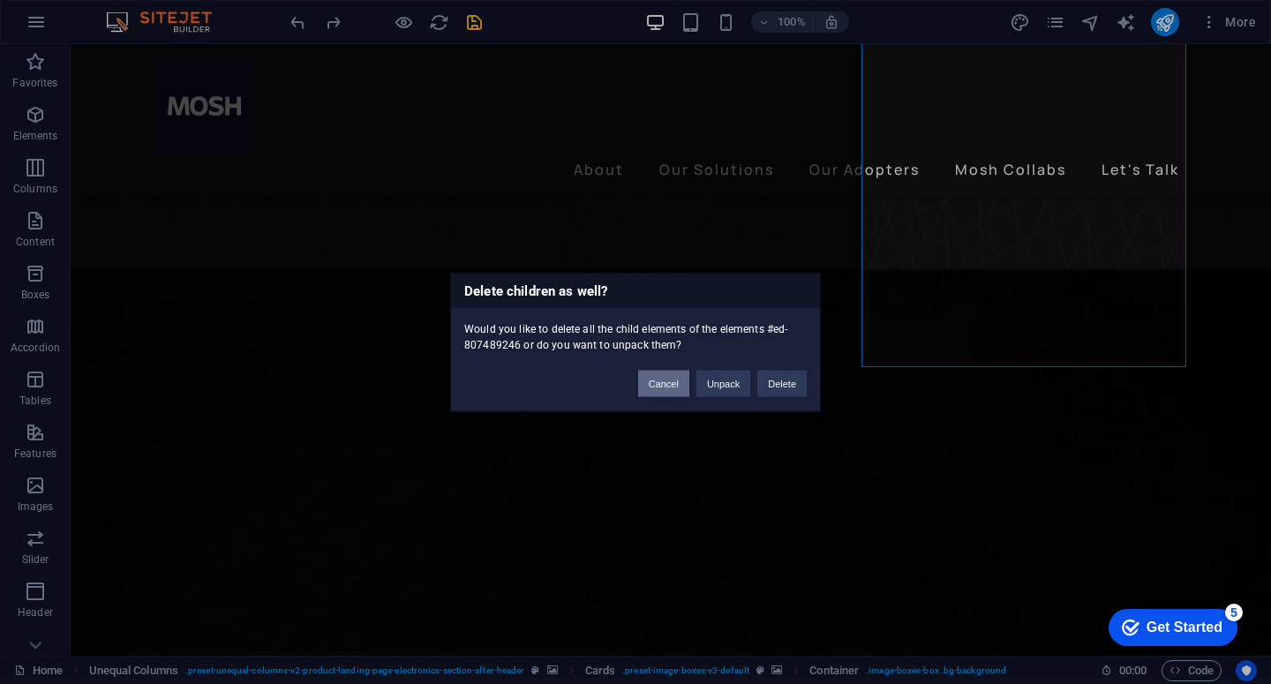
click at [678, 386] on button "Cancel" at bounding box center [663, 383] width 51 height 26
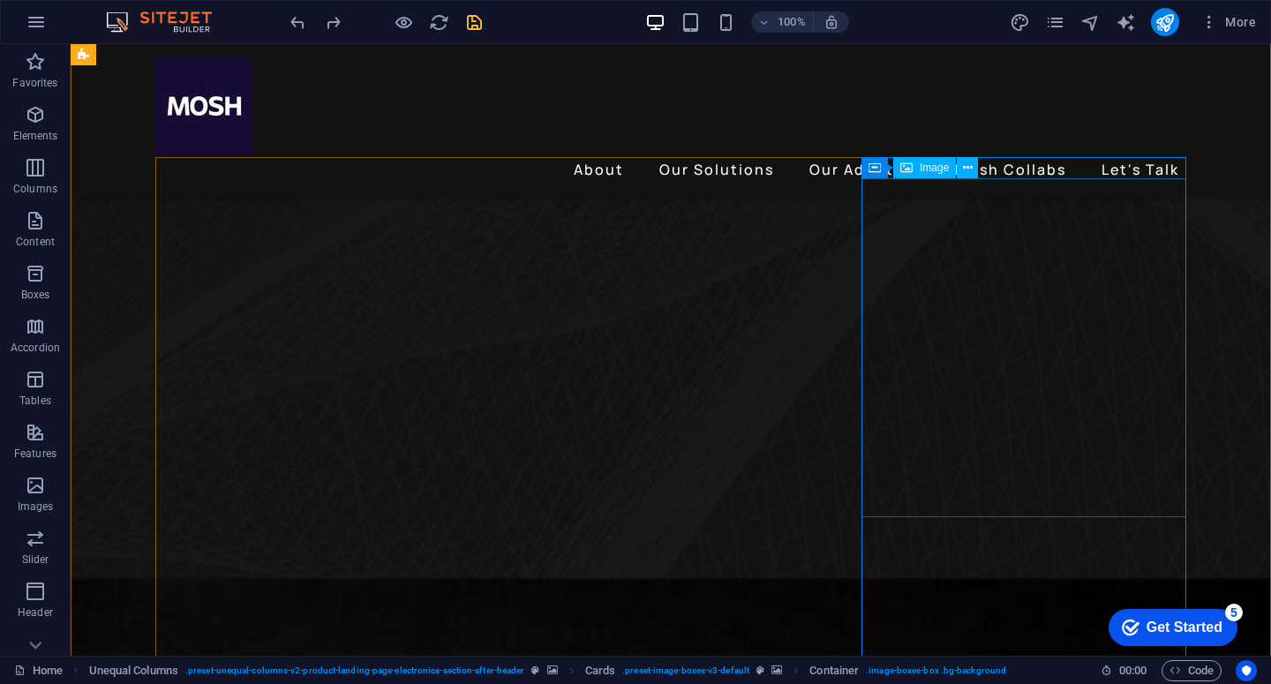
scroll to position [485, 0]
click at [968, 182] on icon at bounding box center [968, 186] width 10 height 19
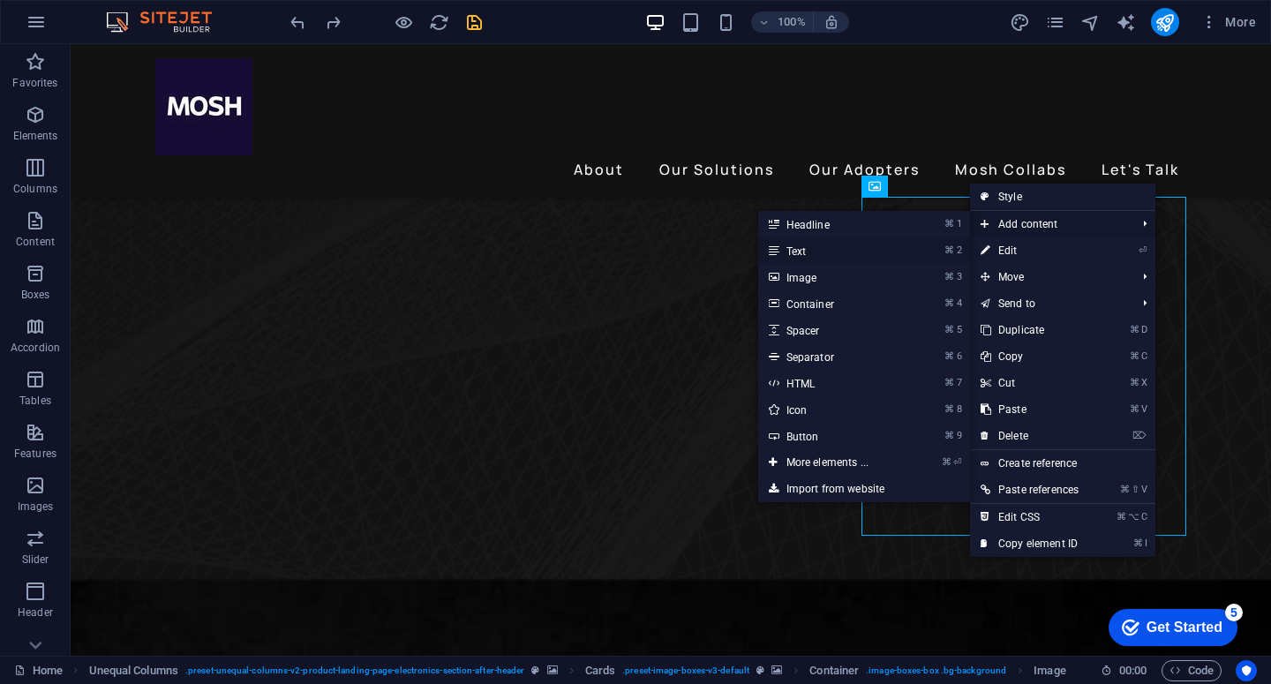
click at [887, 251] on link "⌘ 2 Text" at bounding box center [831, 250] width 146 height 26
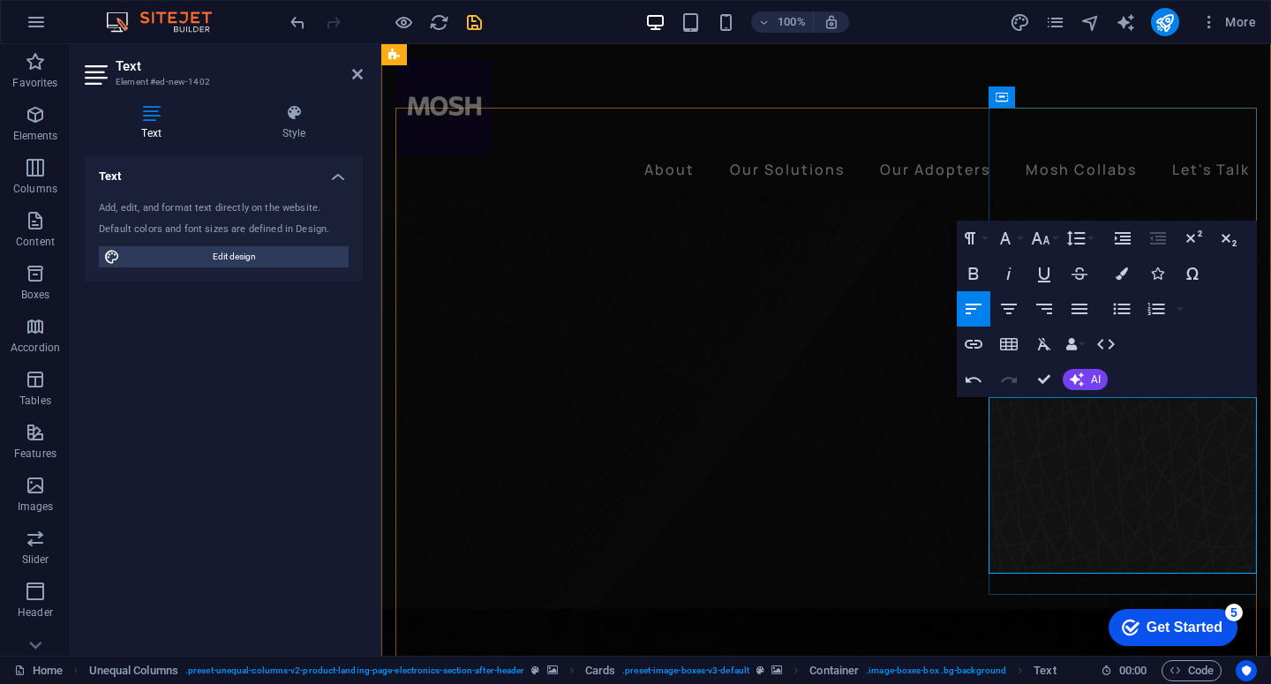
drag, startPoint x: 1193, startPoint y: 554, endPoint x: 990, endPoint y: 409, distance: 249.1
click at [1120, 277] on icon "button" at bounding box center [1122, 273] width 12 height 12
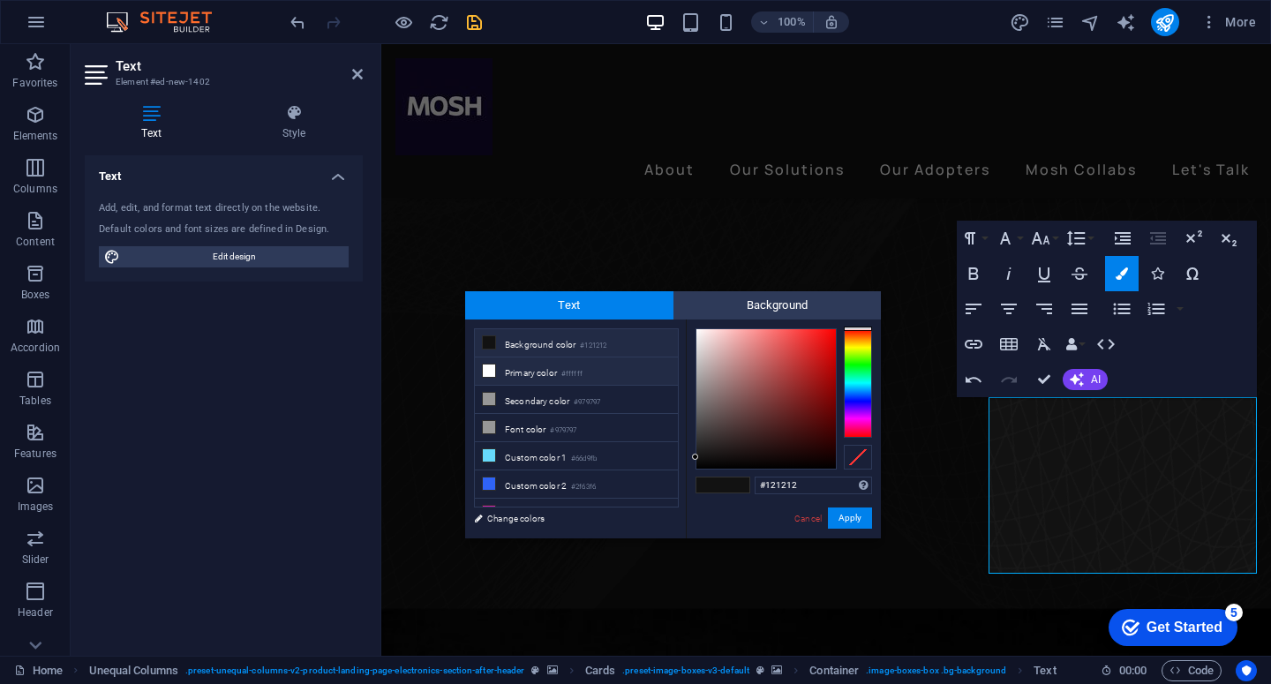
click at [561, 376] on li "Primary color #ffffff" at bounding box center [576, 371] width 203 height 28
type input "#ffffff"
click at [854, 517] on button "Apply" at bounding box center [850, 518] width 44 height 21
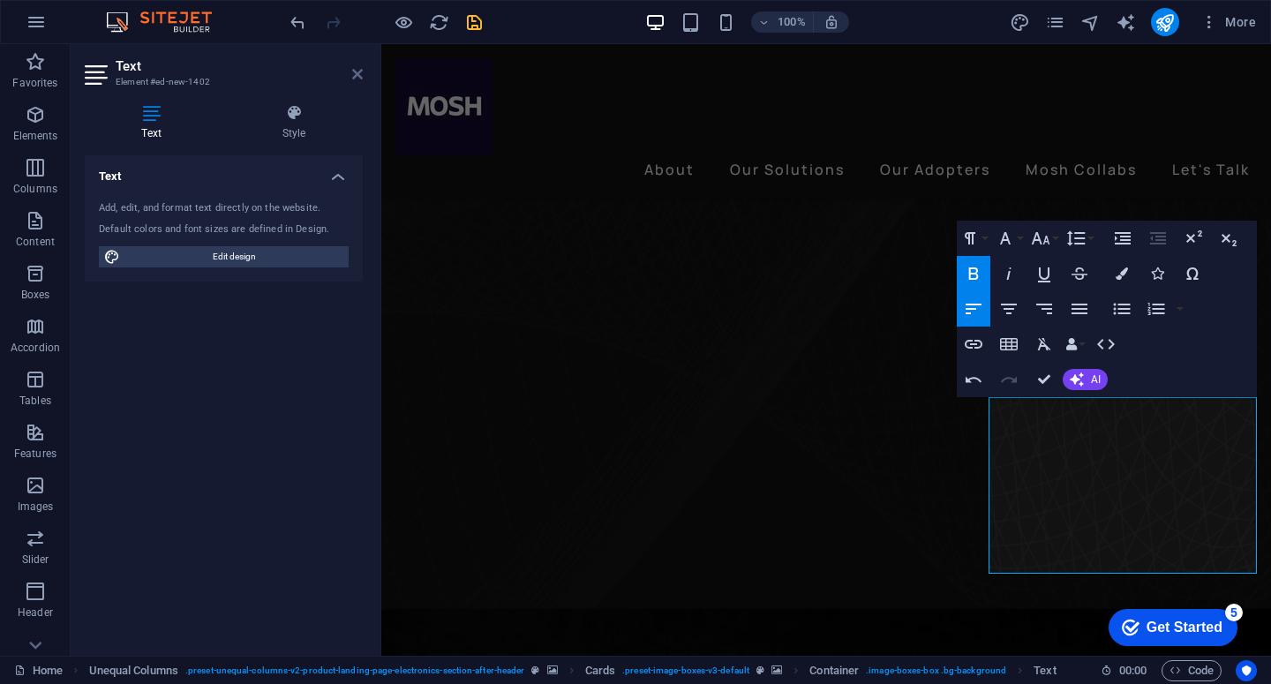
click at [355, 77] on icon at bounding box center [357, 74] width 11 height 14
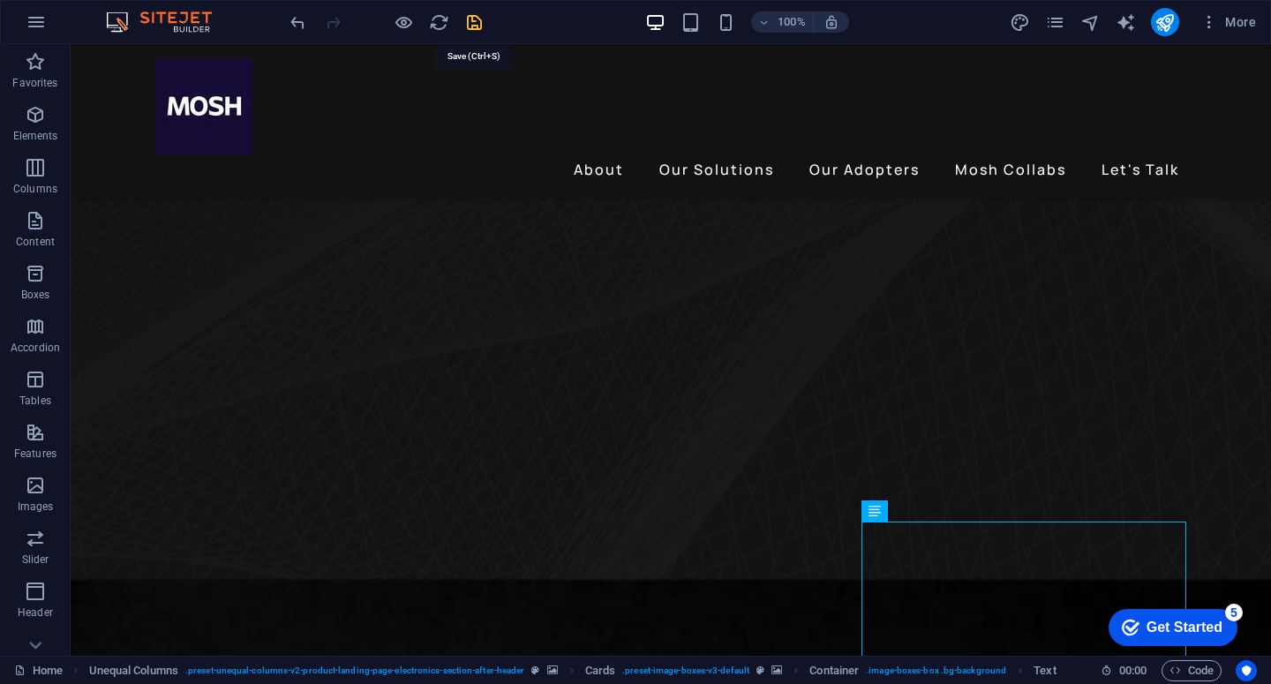
click at [466, 26] on icon "save" at bounding box center [474, 22] width 20 height 20
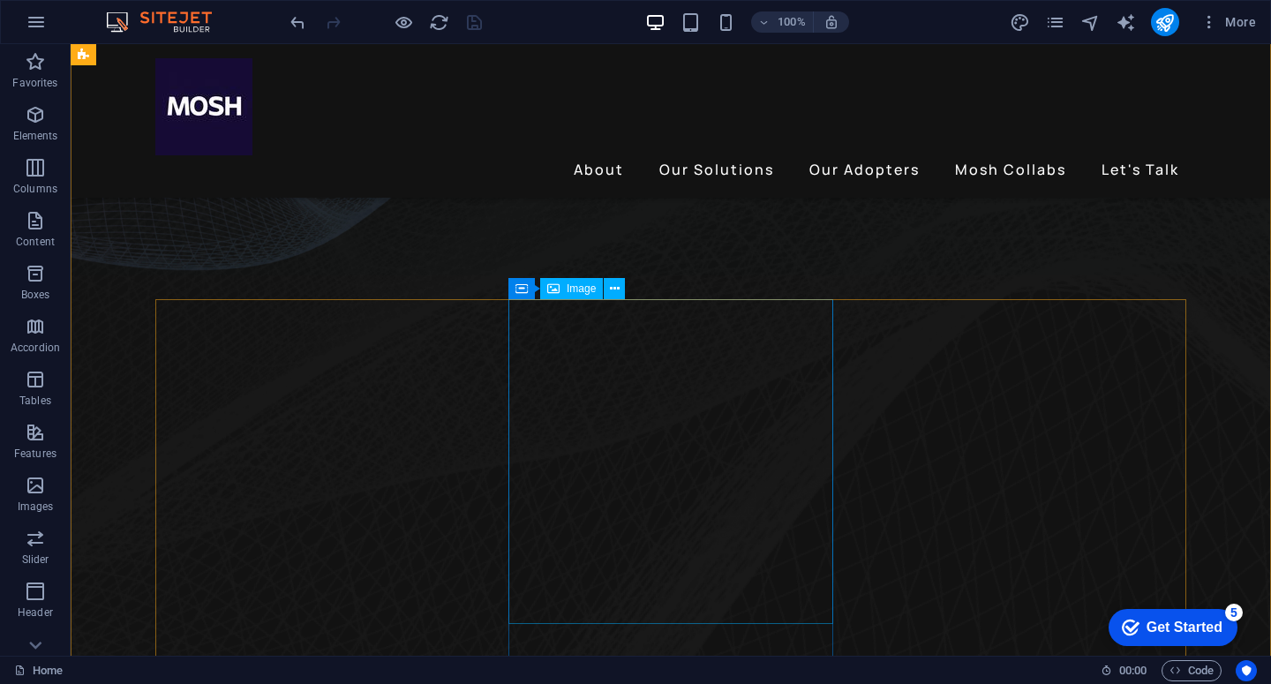
scroll to position [366, 0]
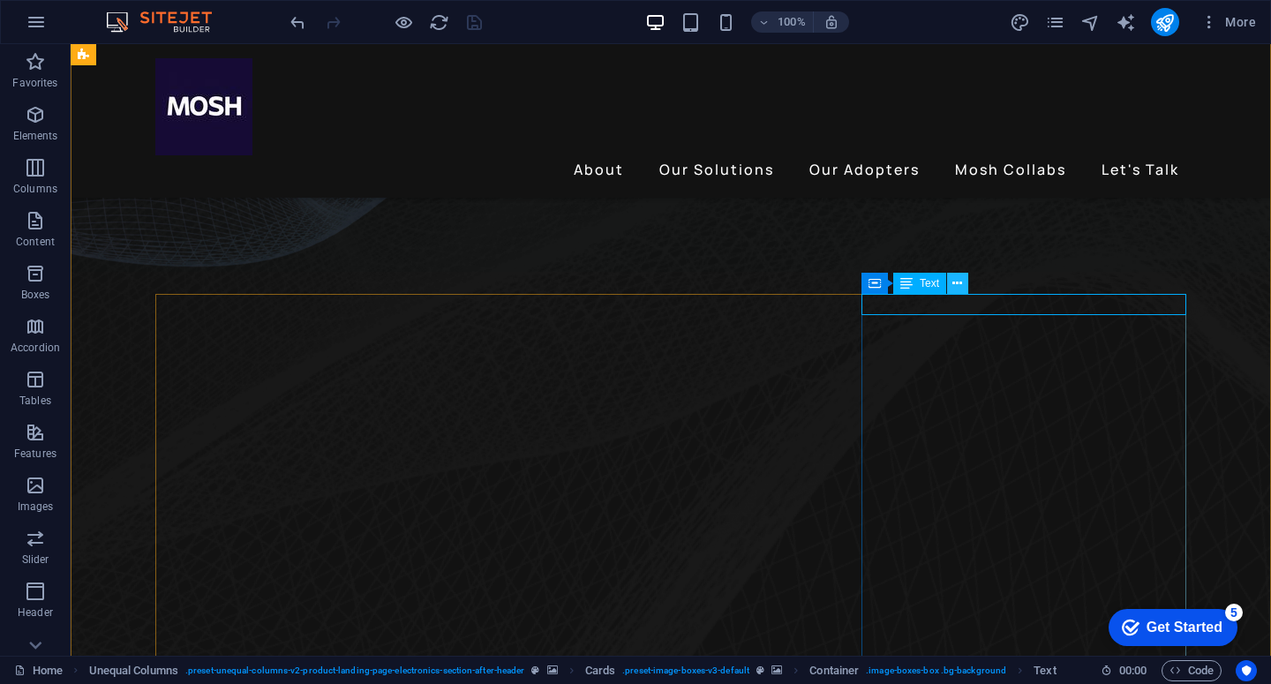
click at [958, 283] on icon at bounding box center [957, 284] width 10 height 19
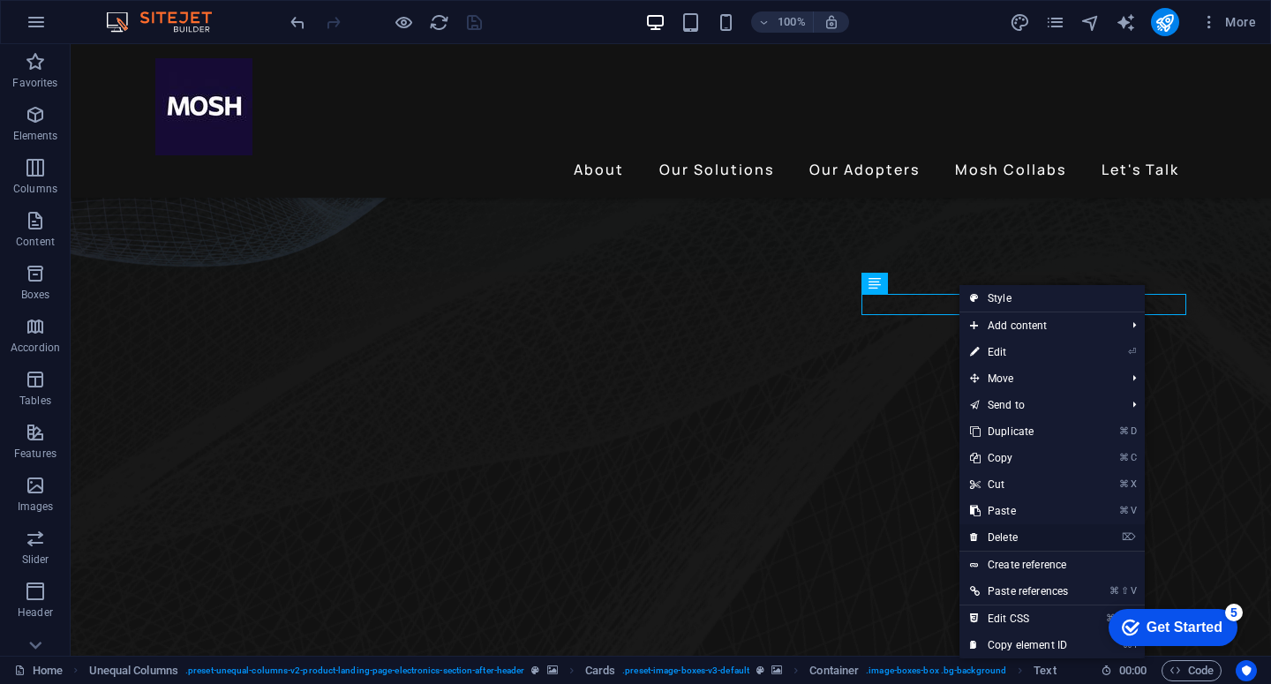
click at [1004, 540] on link "⌦ Delete" at bounding box center [1018, 537] width 119 height 26
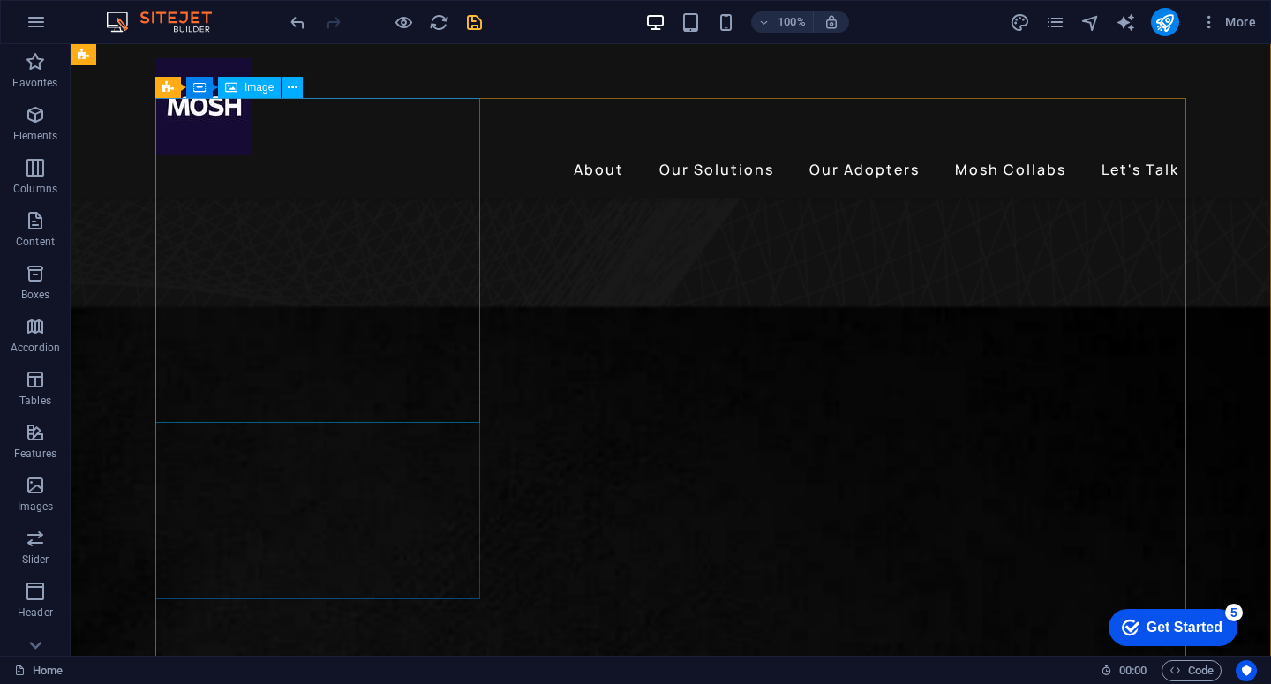
scroll to position [0, 0]
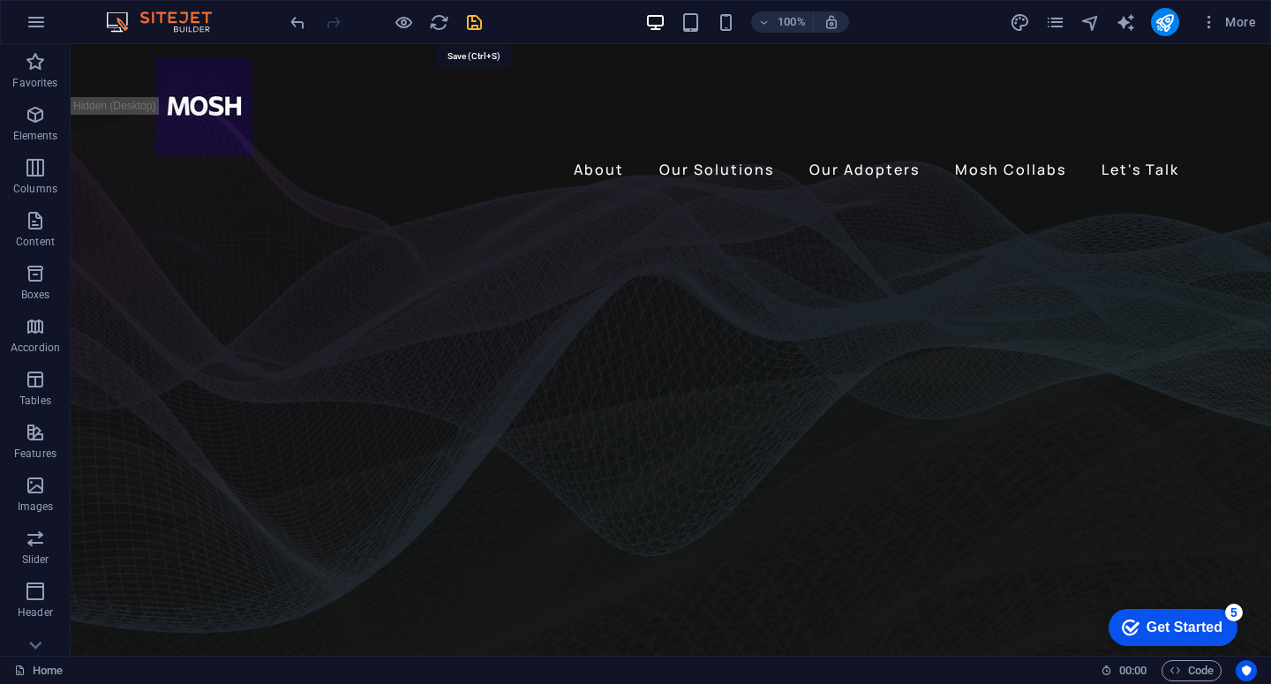
click at [466, 29] on icon "save" at bounding box center [474, 22] width 20 height 20
click at [1158, 24] on icon "publish" at bounding box center [1165, 22] width 20 height 20
